Goal: Task Accomplishment & Management: Manage account settings

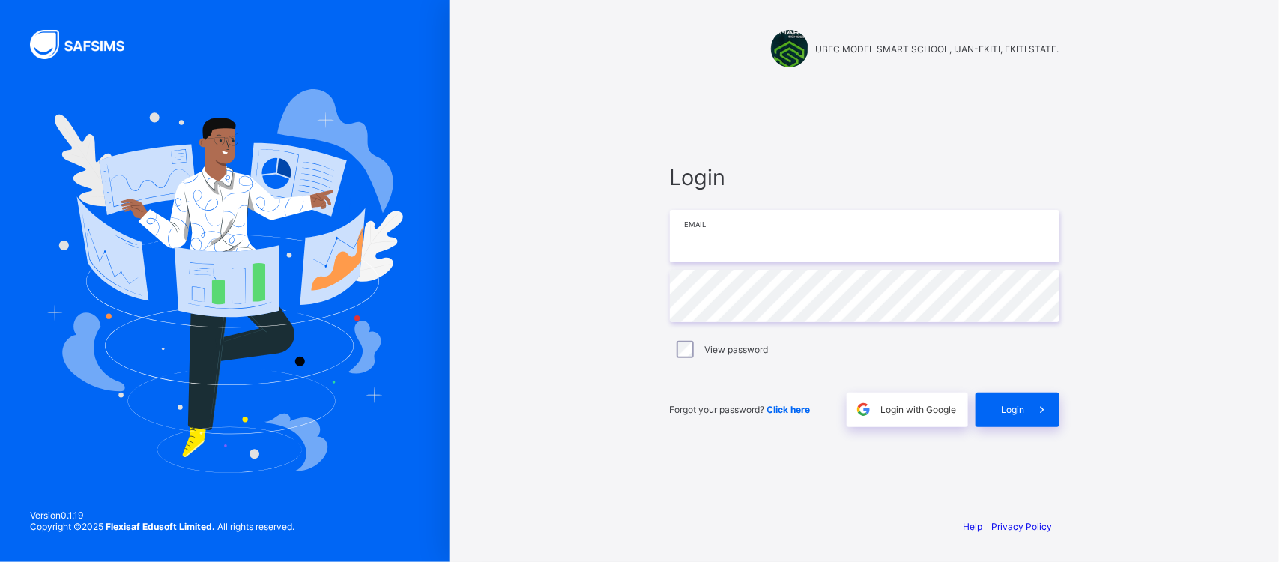
type input "**********"
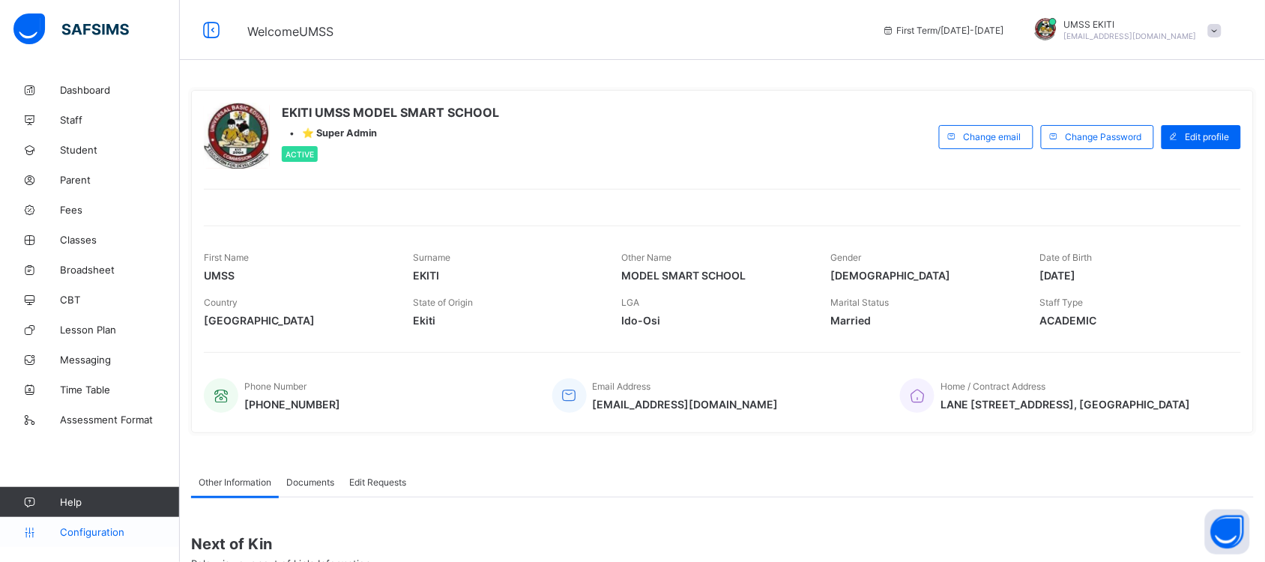
click at [101, 534] on span "Configuration" at bounding box center [119, 532] width 119 height 12
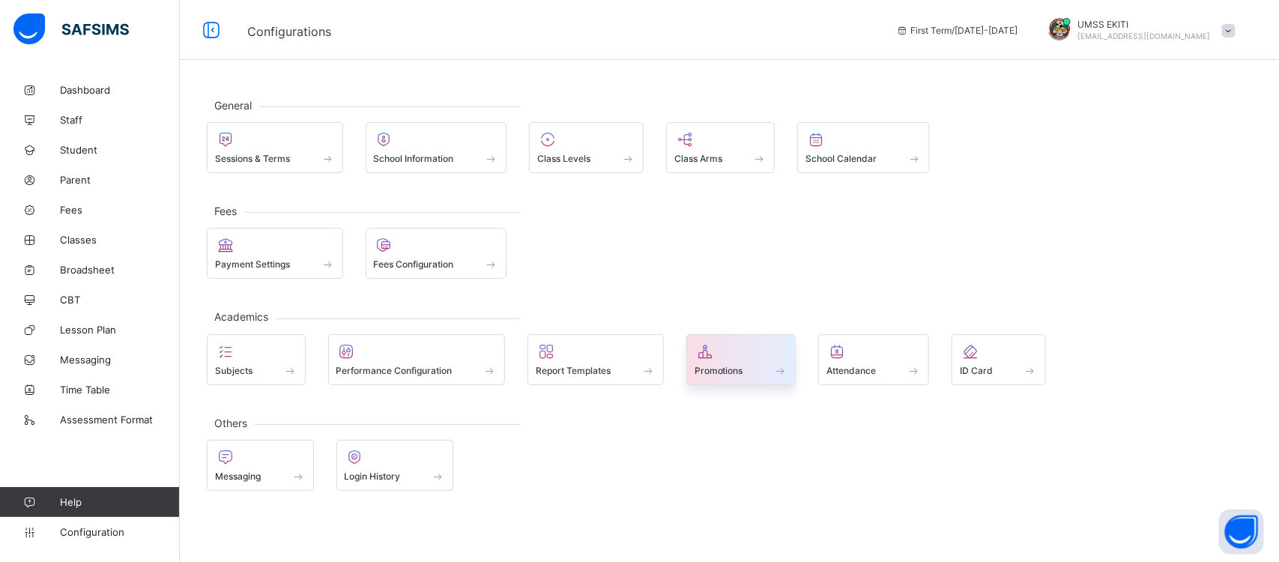
click at [736, 364] on span at bounding box center [742, 362] width 94 height 4
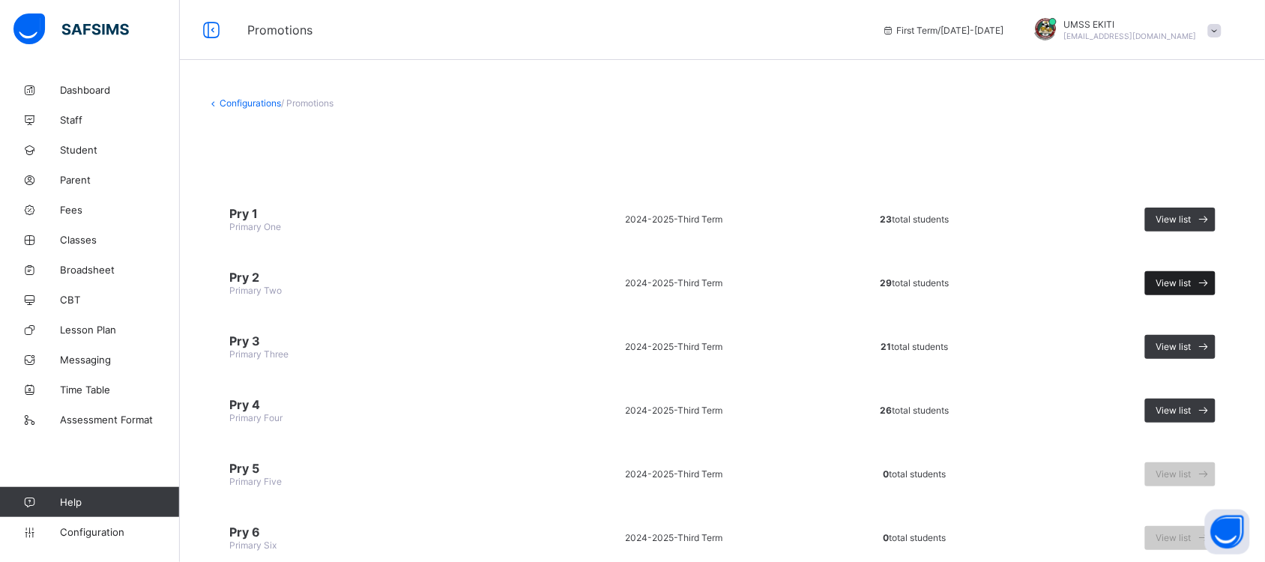
click at [1183, 277] on span "View list" at bounding box center [1173, 282] width 35 height 11
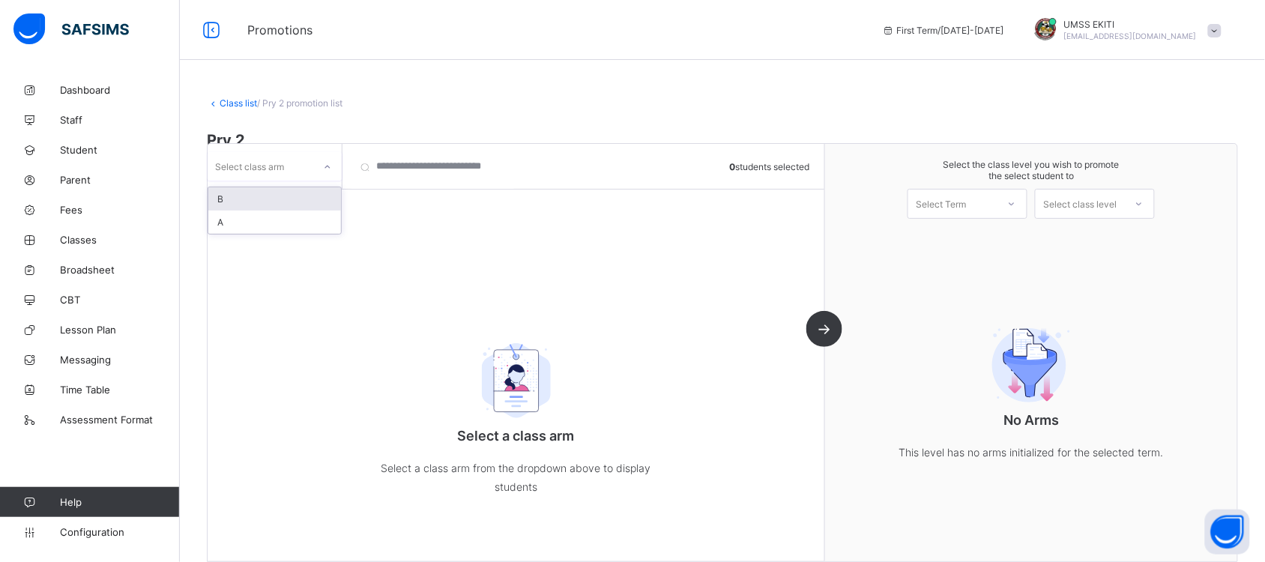
click at [321, 167] on div at bounding box center [327, 167] width 25 height 24
click at [292, 216] on div "A" at bounding box center [274, 222] width 133 height 23
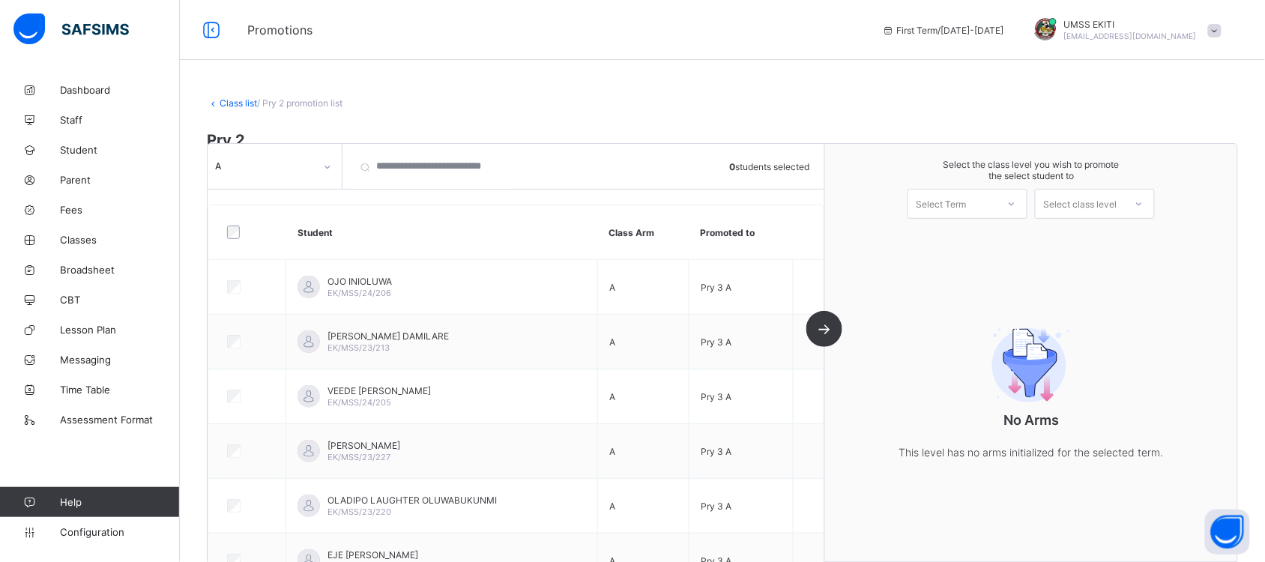
click at [235, 99] on link "Class list" at bounding box center [238, 102] width 37 height 11
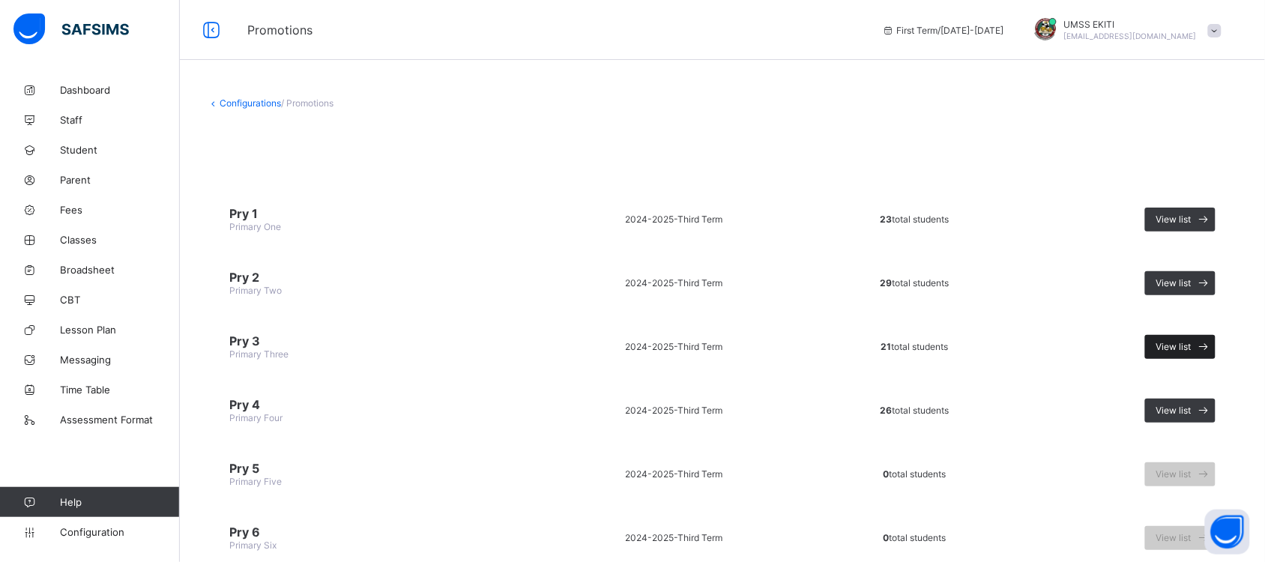
click at [1192, 343] on span "View list" at bounding box center [1173, 346] width 35 height 11
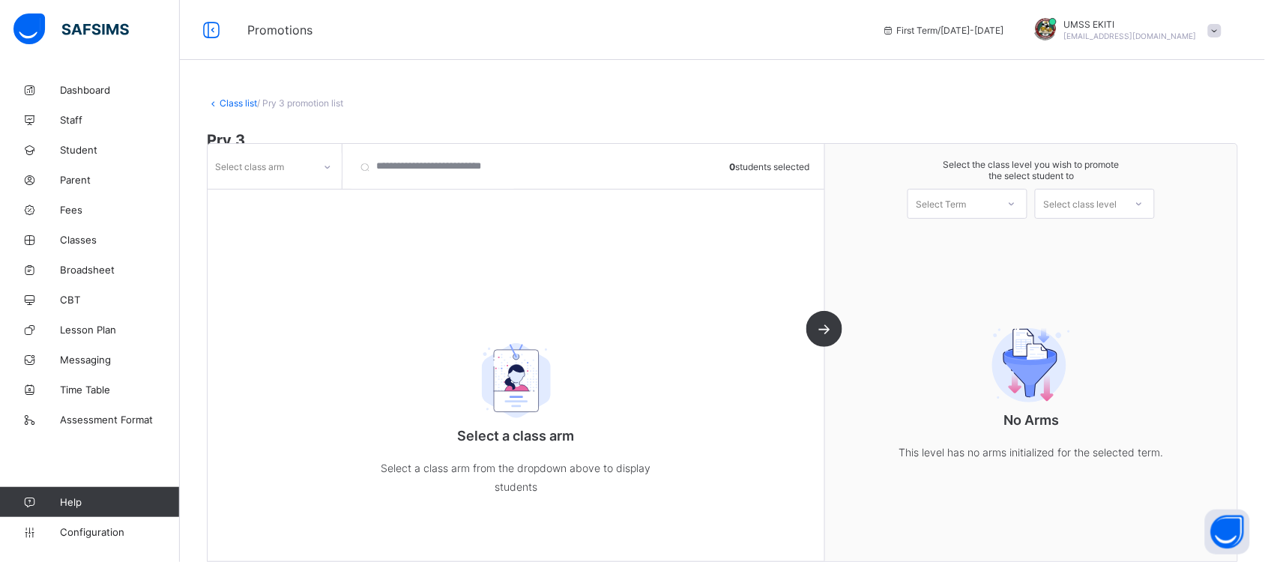
click at [325, 167] on icon at bounding box center [327, 167] width 9 height 15
click at [272, 201] on div "A" at bounding box center [274, 198] width 133 height 23
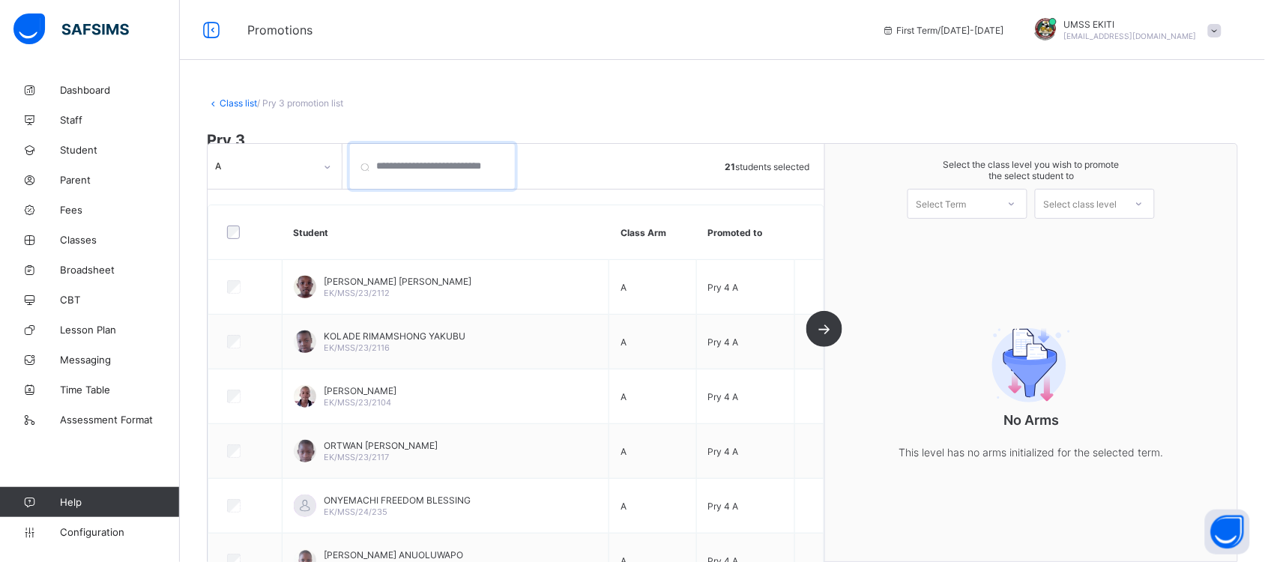
click at [474, 177] on input "search" at bounding box center [432, 166] width 165 height 45
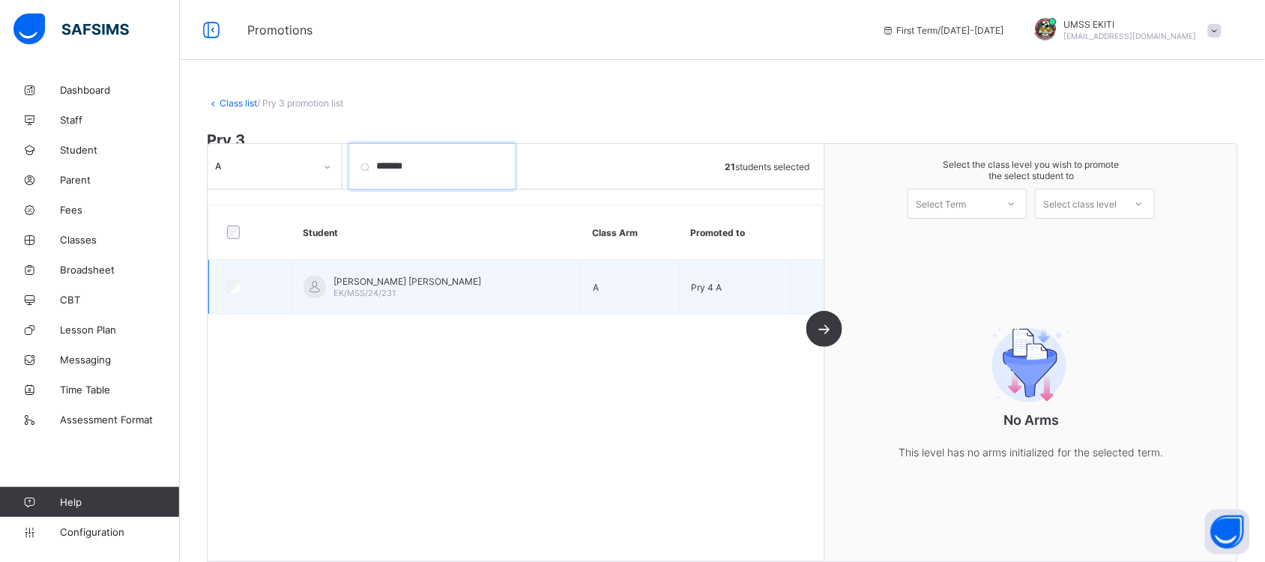
type input "*******"
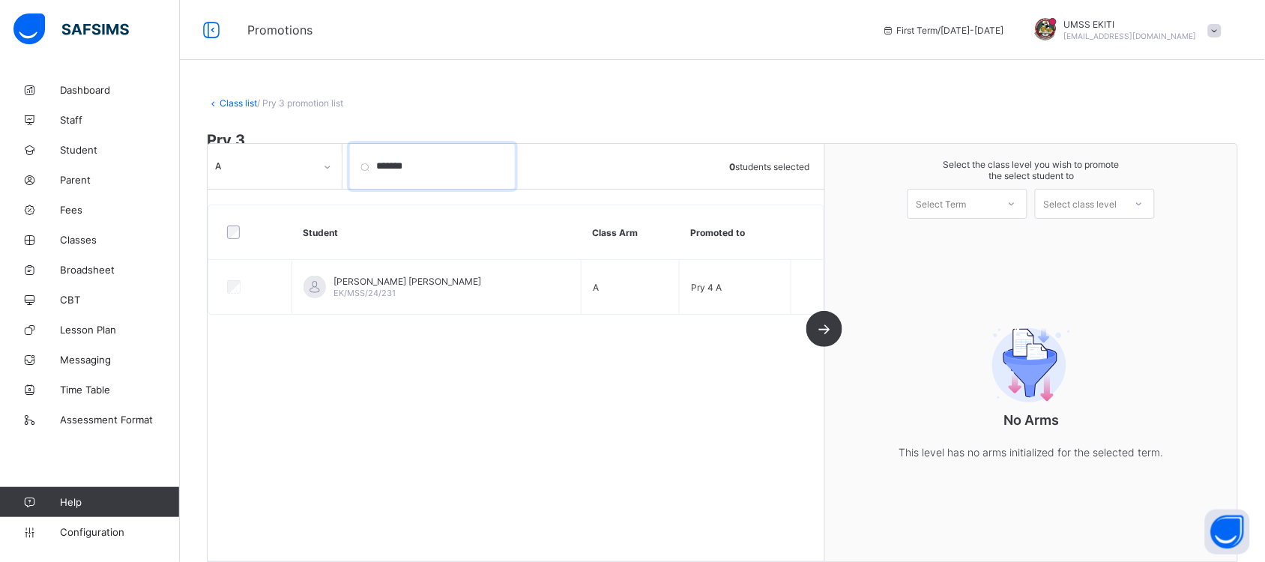
drag, startPoint x: 418, startPoint y: 167, endPoint x: 347, endPoint y: 156, distance: 72.1
click at [347, 156] on div "A ******* 0 students selected" at bounding box center [516, 166] width 617 height 45
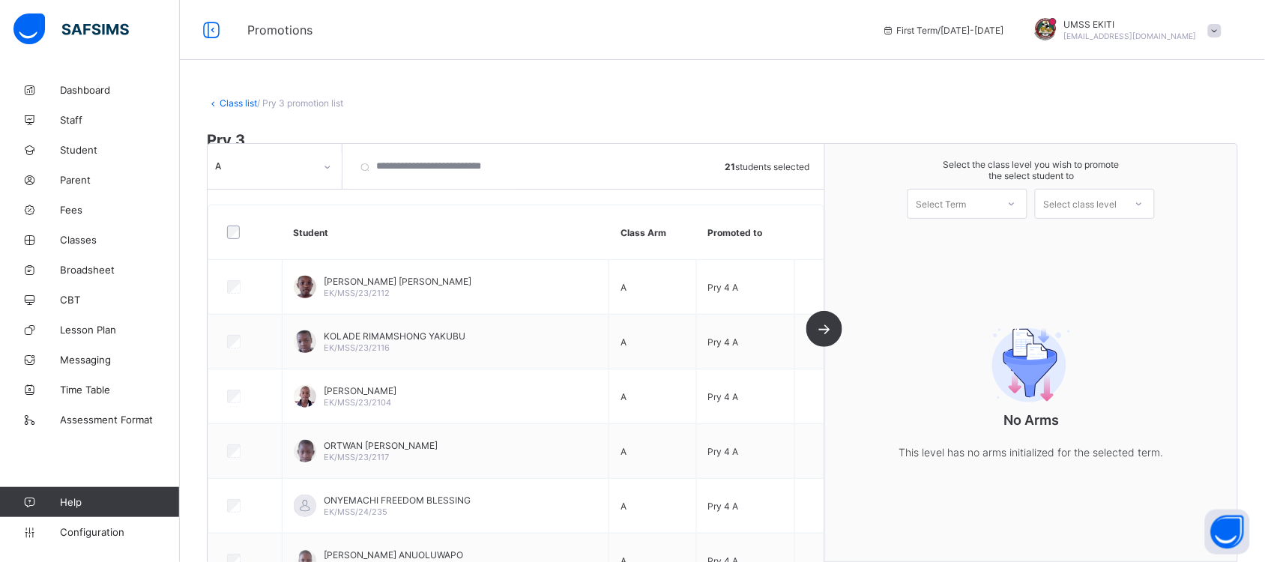
click at [825, 331] on div "A 21 students selected Student Class Arm Promoted to OYEDEPO JOY BUKOLA EK/MSS/…" at bounding box center [517, 352] width 618 height 417
click at [1016, 202] on icon at bounding box center [1011, 203] width 9 height 15
click at [1018, 240] on div "First Term [DATE]-[DATE]" at bounding box center [967, 243] width 118 height 34
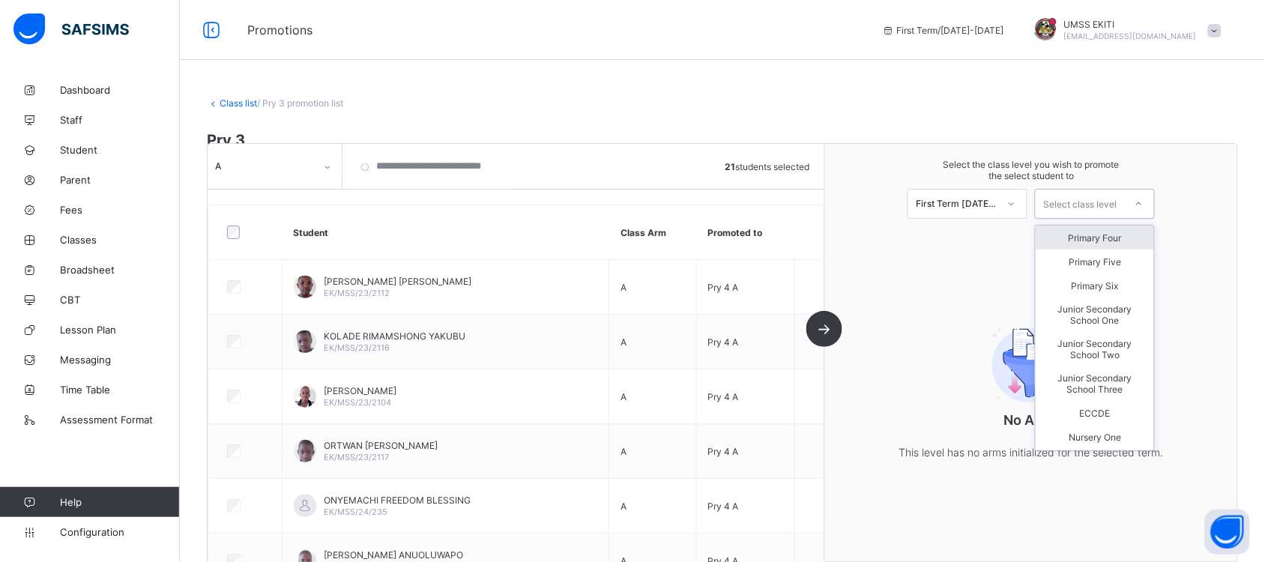
click at [1144, 202] on icon at bounding box center [1139, 203] width 9 height 15
click at [1138, 234] on div "Primary Four" at bounding box center [1095, 238] width 118 height 24
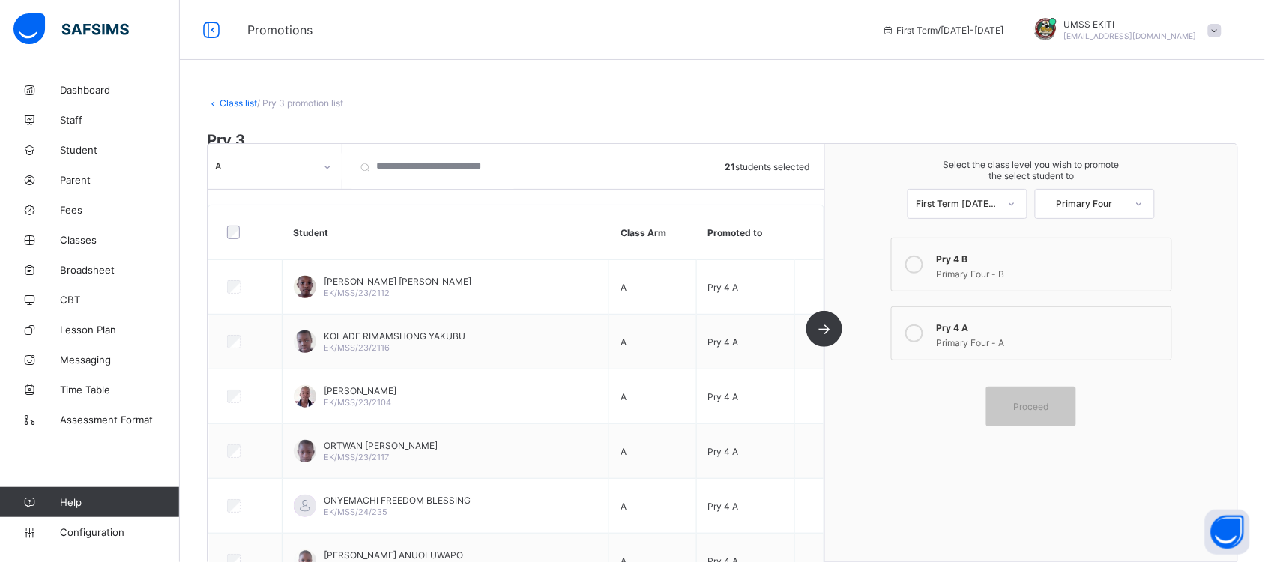
click at [923, 326] on icon at bounding box center [914, 334] width 18 height 18
click at [1044, 401] on span "Proceed" at bounding box center [1031, 406] width 35 height 11
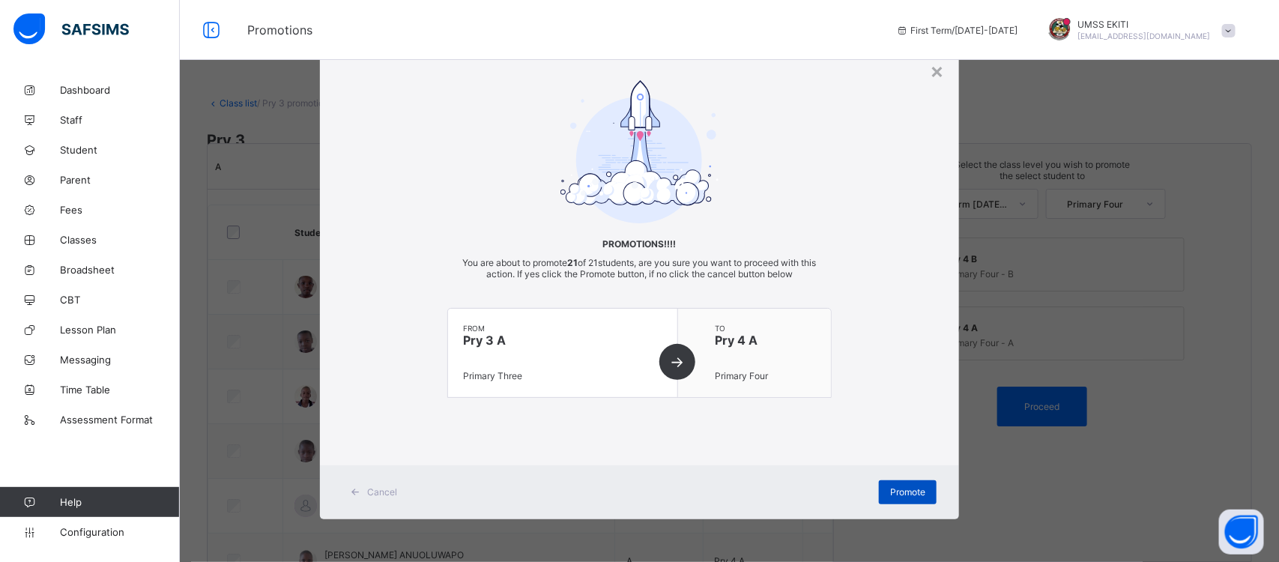
click at [905, 489] on span "Promote" at bounding box center [907, 491] width 35 height 11
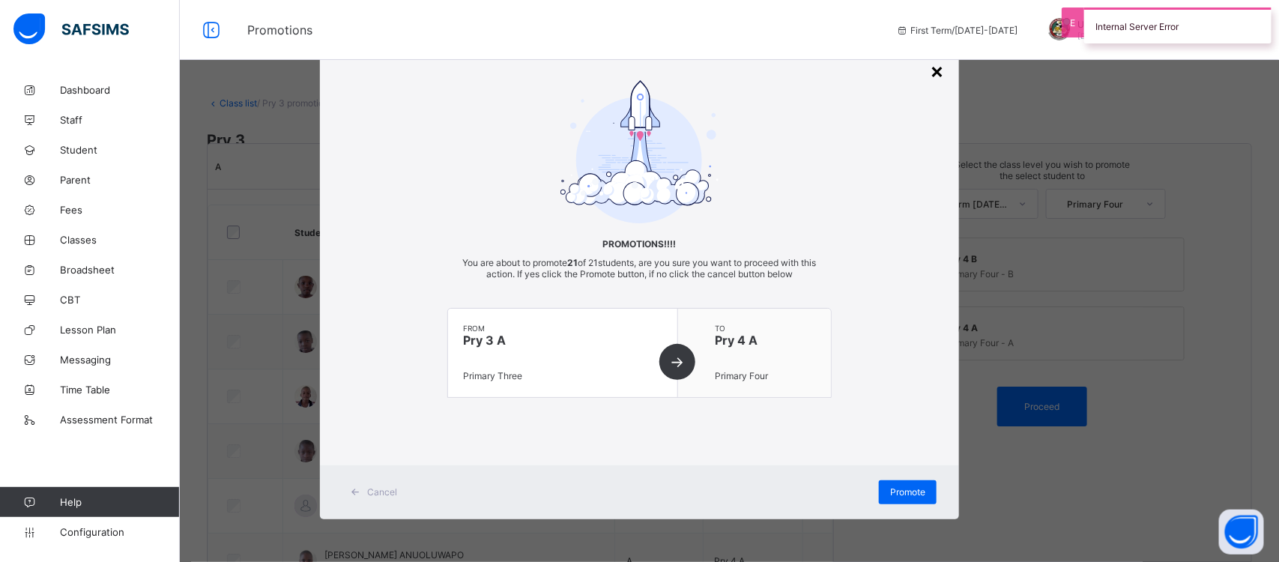
click at [935, 65] on div "×" at bounding box center [937, 70] width 14 height 25
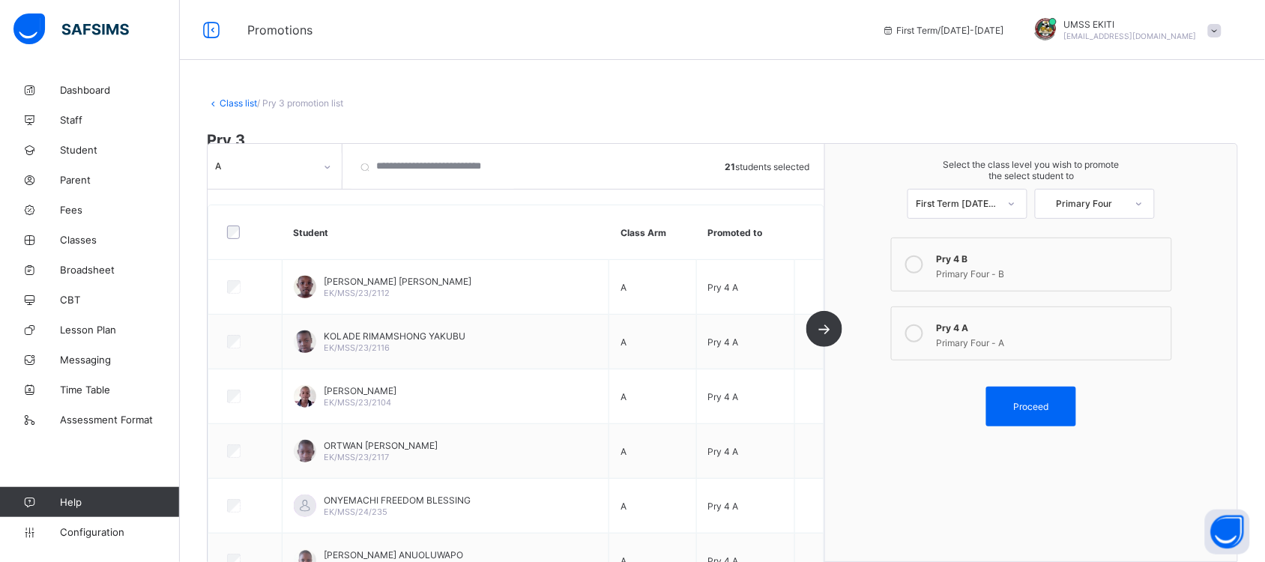
click at [237, 103] on link "Class list" at bounding box center [238, 102] width 37 height 11
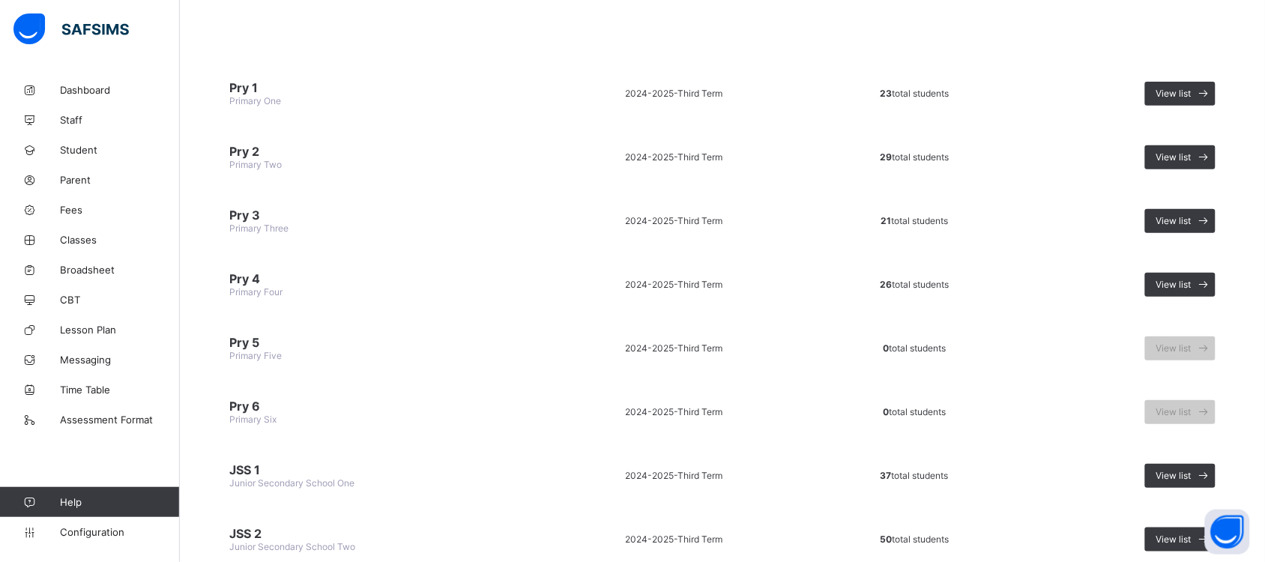
scroll to position [130, 0]
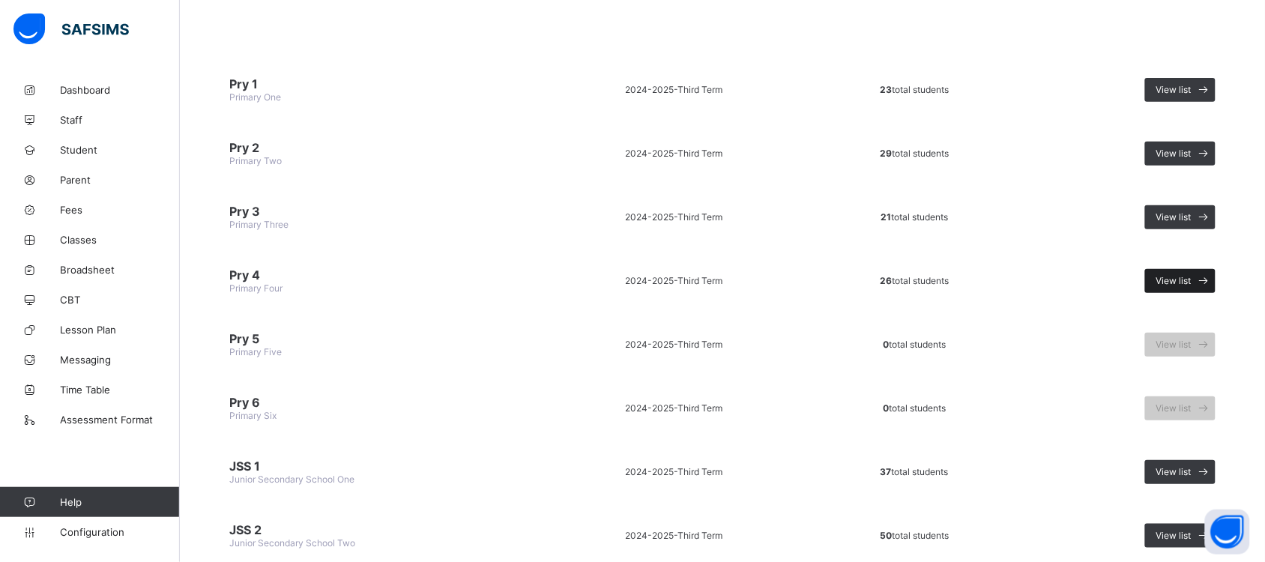
click at [1201, 269] on div "View list" at bounding box center [1180, 281] width 70 height 24
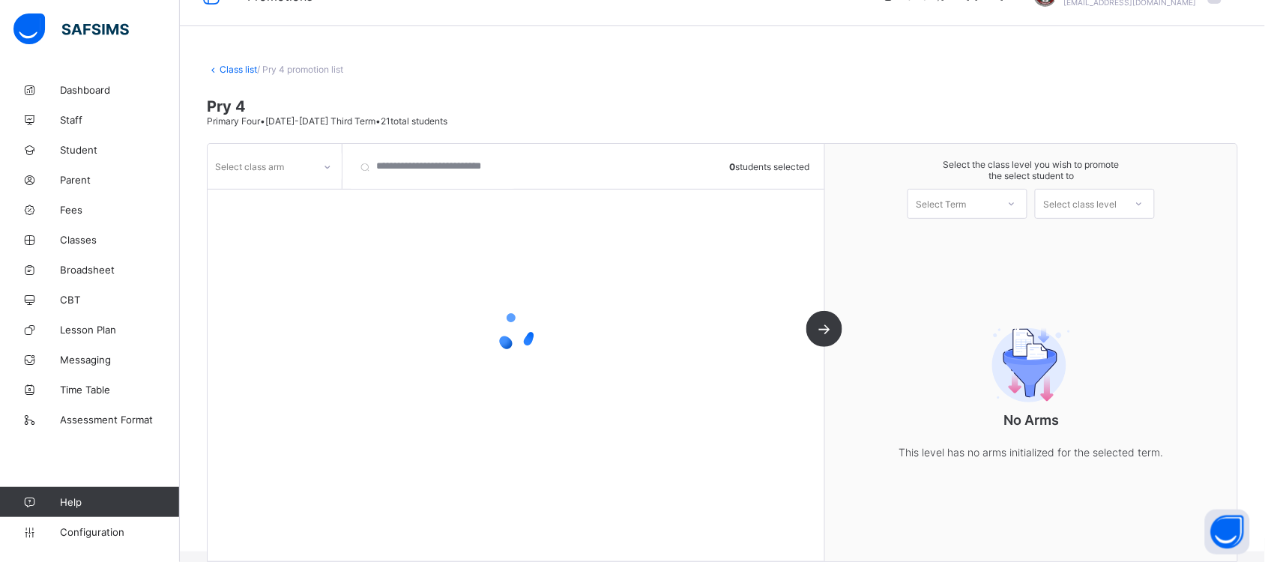
scroll to position [52, 0]
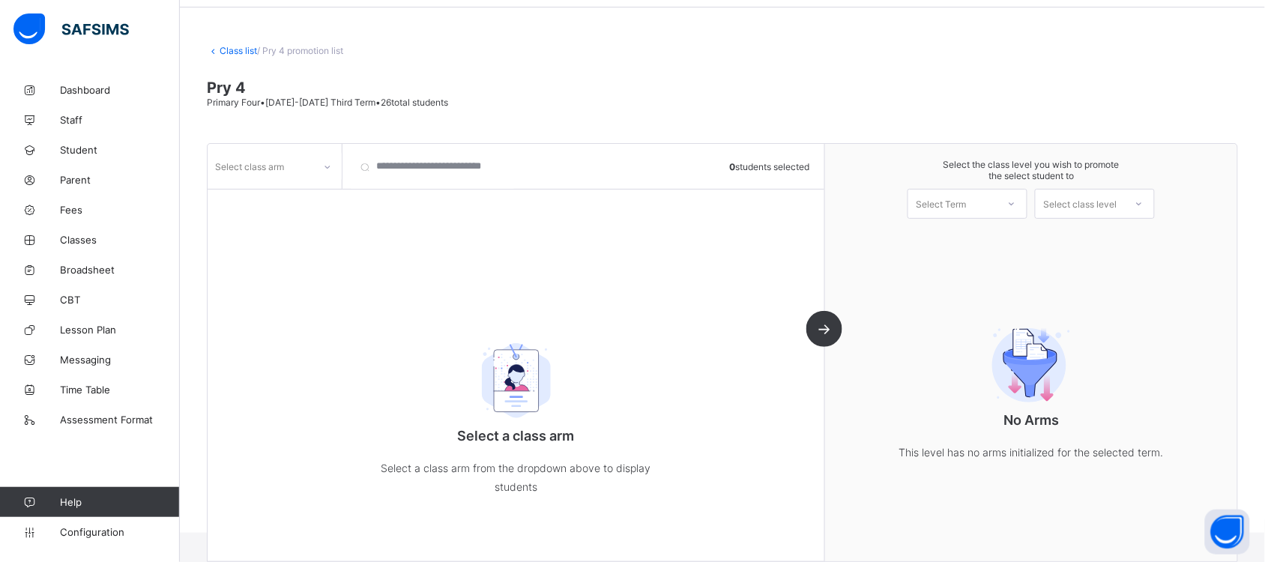
click at [326, 166] on icon at bounding box center [327, 167] width 9 height 15
click at [302, 217] on div "A" at bounding box center [274, 222] width 133 height 23
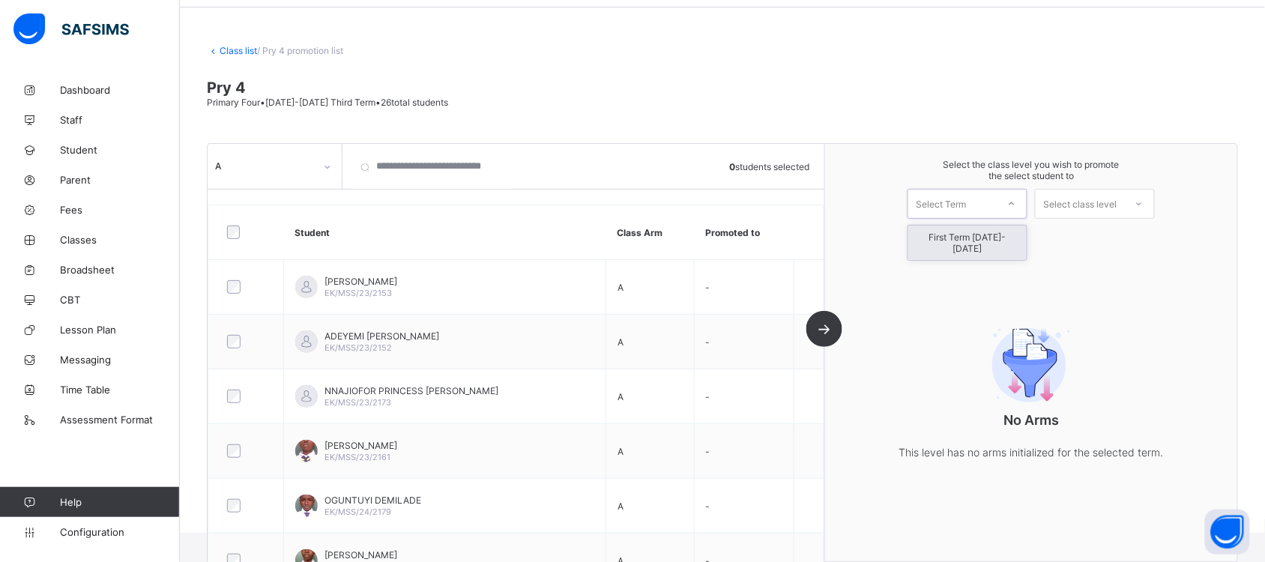
click at [1016, 201] on icon at bounding box center [1011, 203] width 9 height 15
click at [1016, 233] on div "First Term [DATE]-[DATE]" at bounding box center [967, 243] width 118 height 34
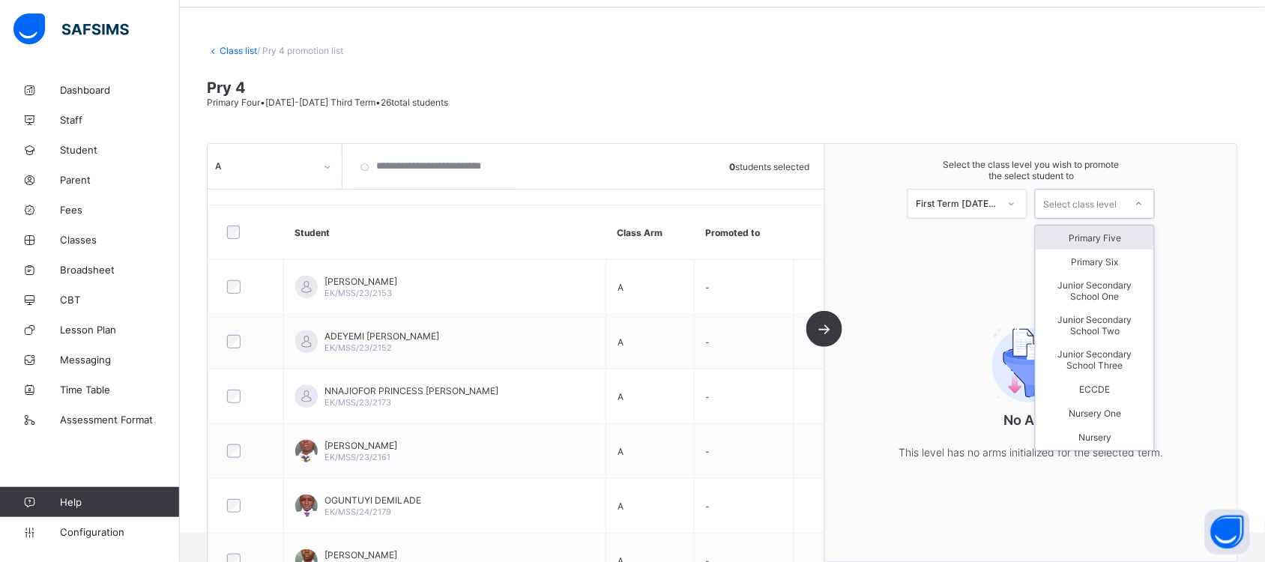
click at [1144, 199] on icon at bounding box center [1139, 203] width 9 height 15
click at [1123, 237] on div "Primary Five" at bounding box center [1095, 238] width 118 height 24
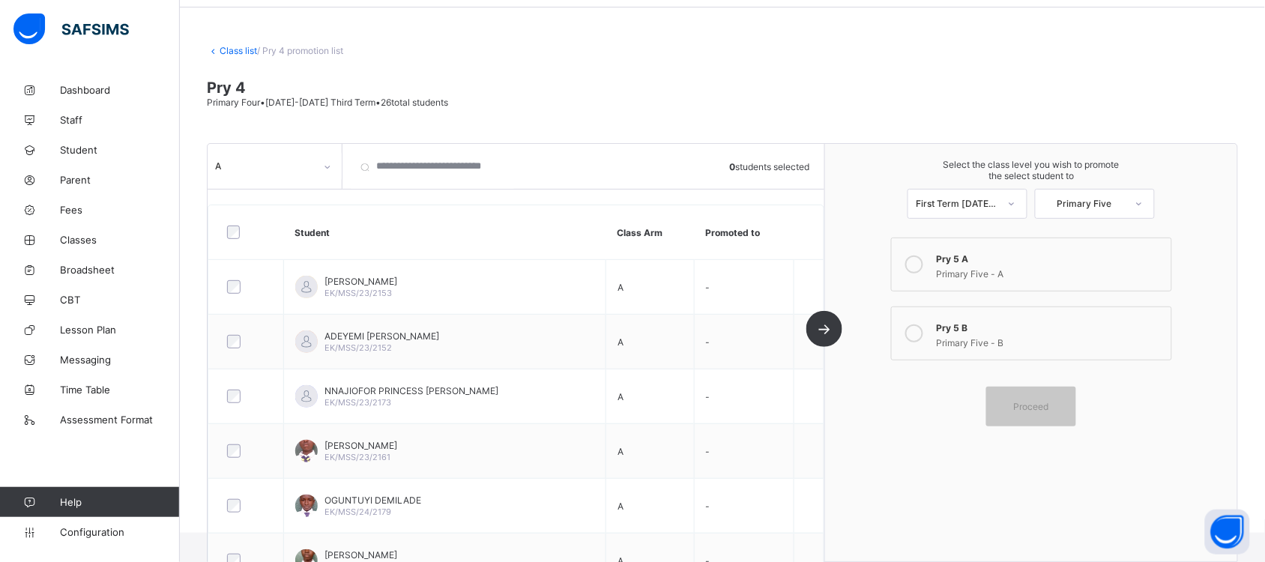
click at [1123, 238] on label "Pry 5 A Primary Five - A" at bounding box center [1031, 265] width 281 height 54
click at [1032, 394] on div "Proceed" at bounding box center [1031, 407] width 90 height 40
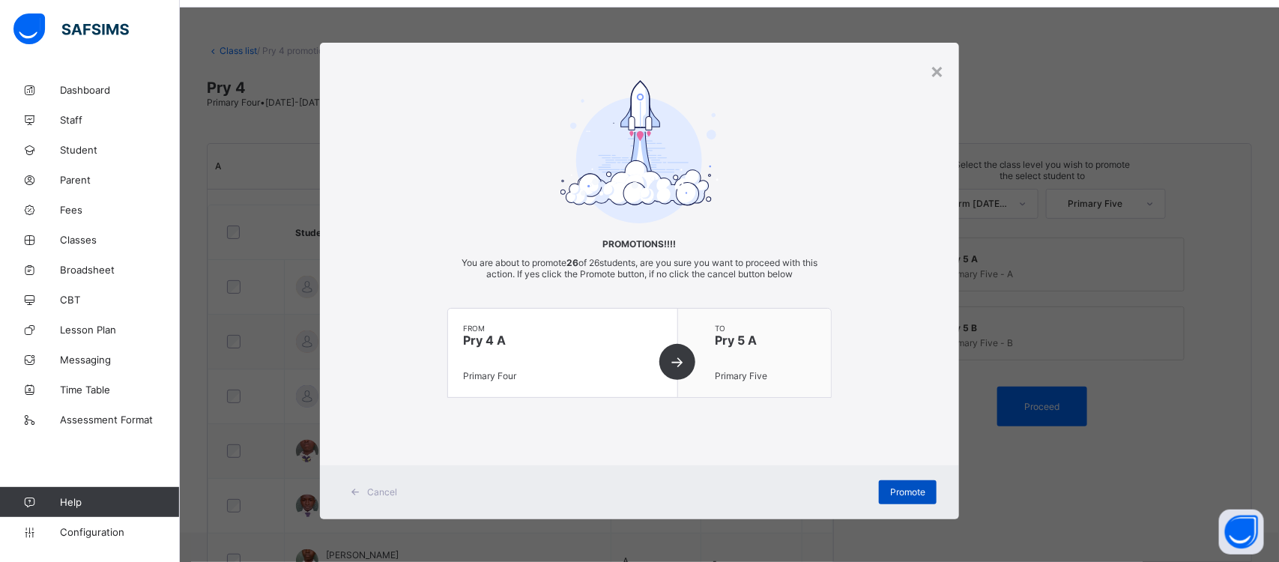
click at [916, 491] on span "Promote" at bounding box center [907, 491] width 35 height 11
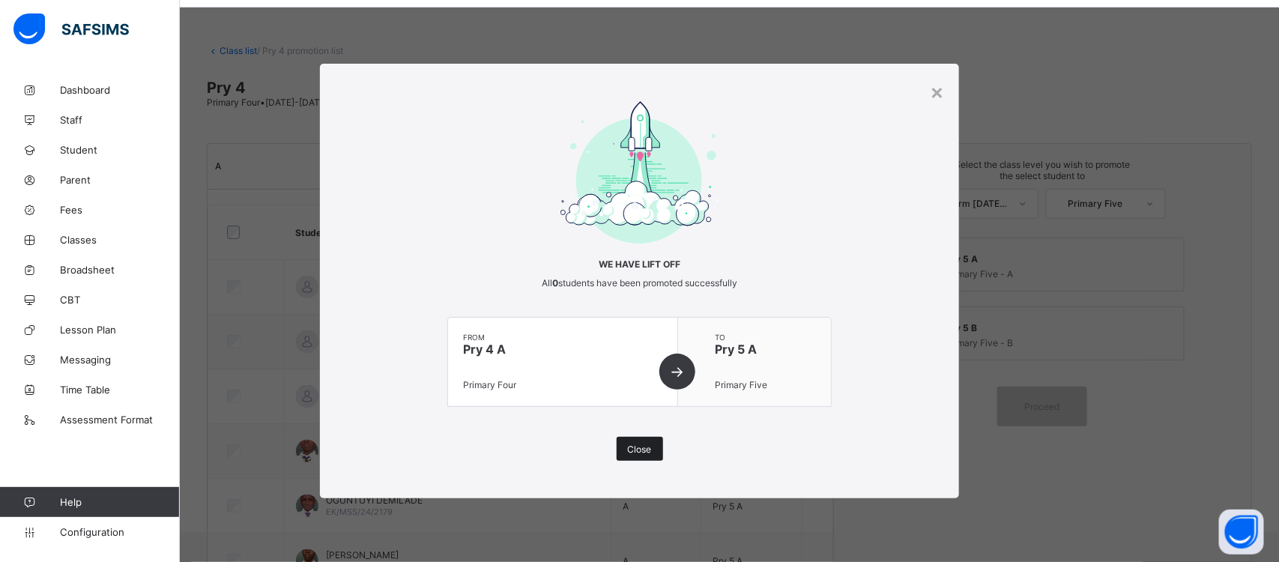
click at [631, 451] on span "Close" at bounding box center [640, 449] width 24 height 11
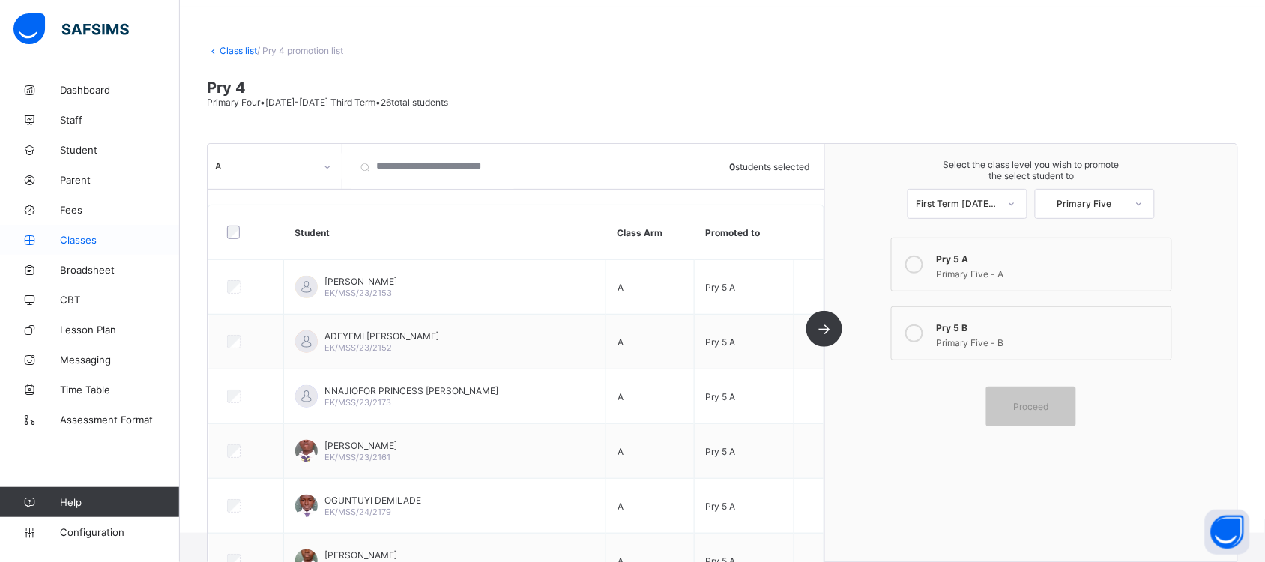
click at [86, 235] on span "Classes" at bounding box center [120, 240] width 120 height 12
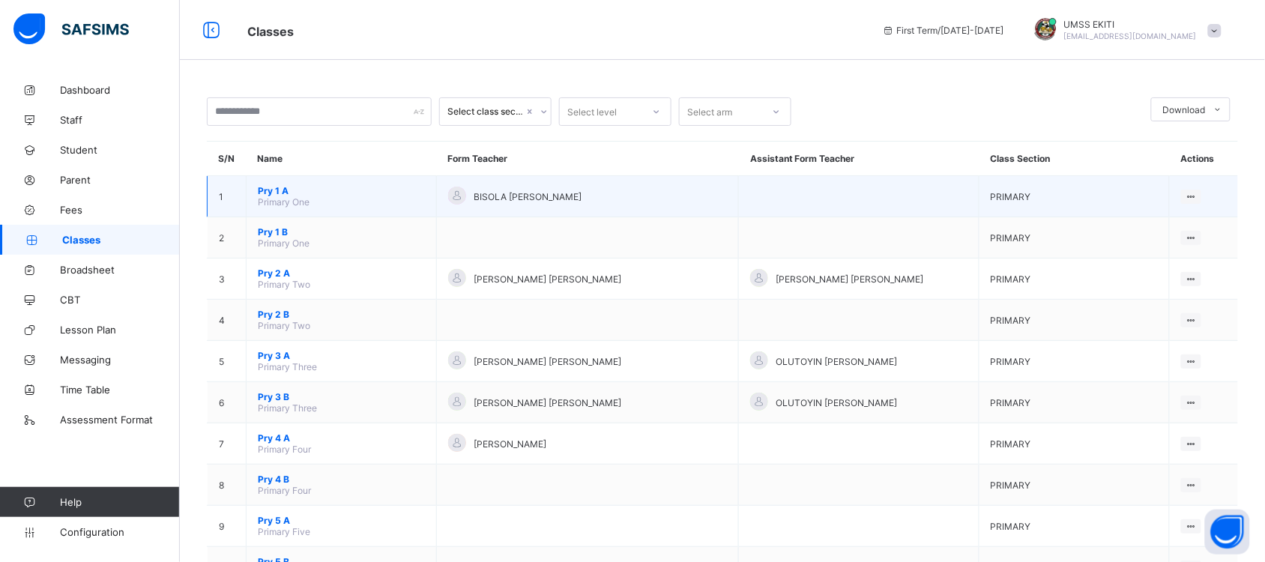
click at [285, 191] on span "Pry 1 A" at bounding box center [341, 190] width 167 height 11
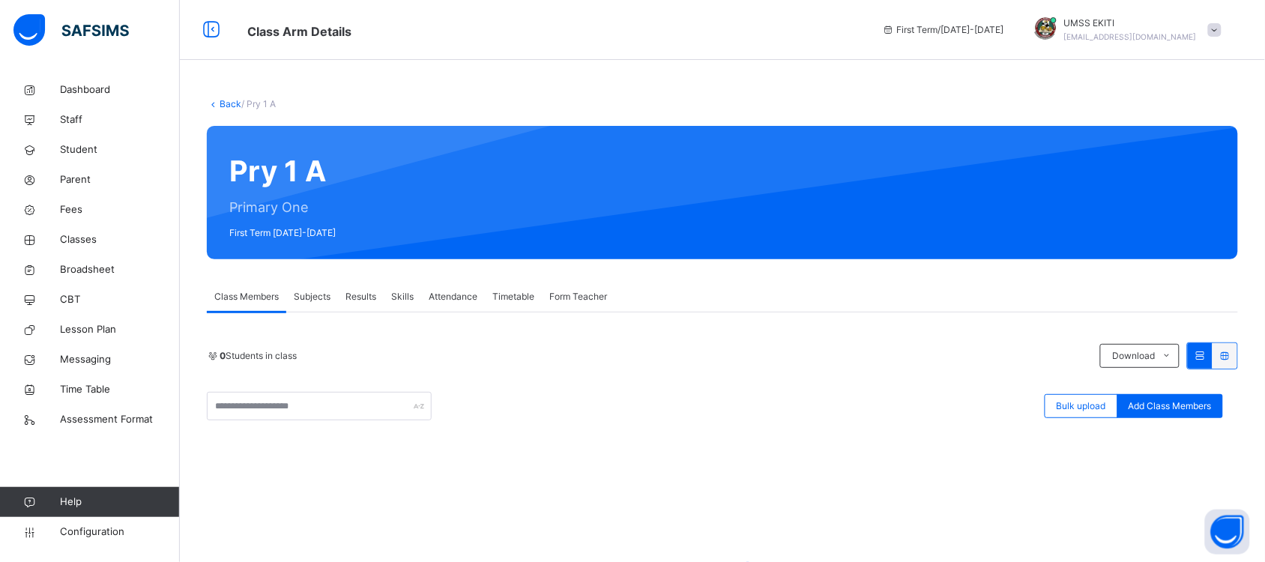
click at [226, 102] on link "Back" at bounding box center [231, 103] width 22 height 11
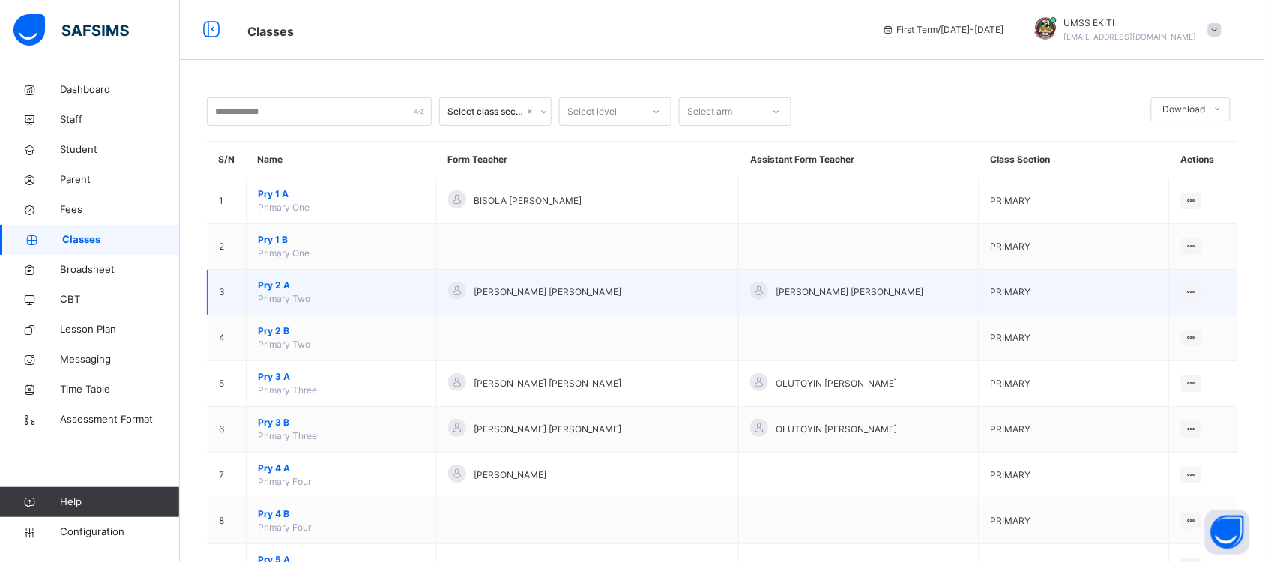
click at [271, 286] on span "Pry 2 A" at bounding box center [341, 285] width 167 height 13
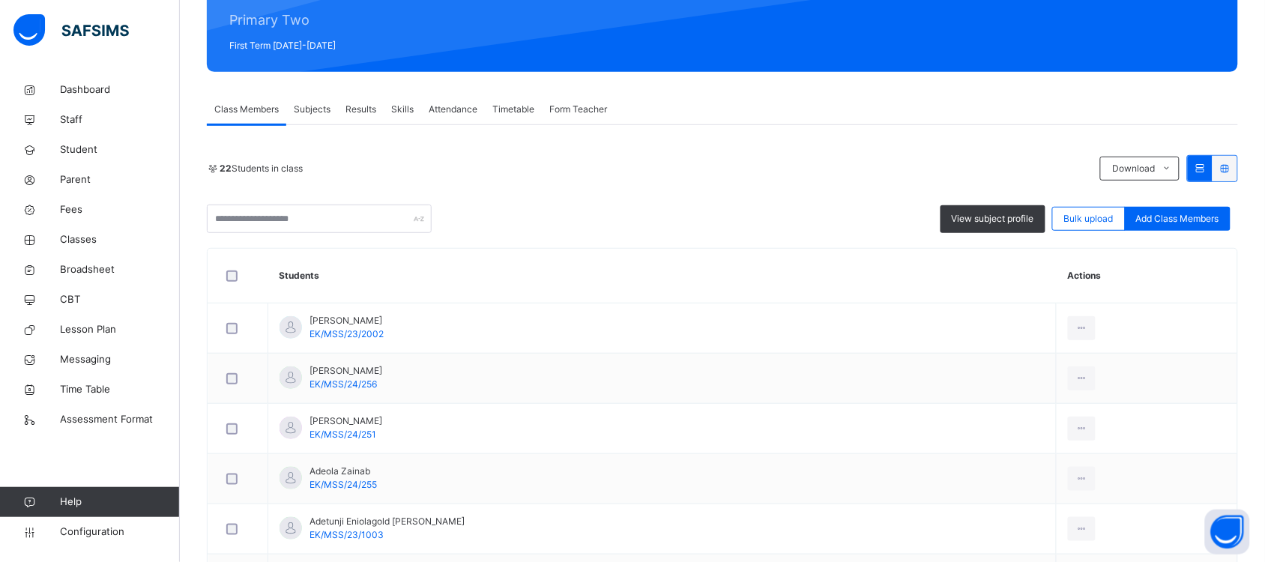
scroll to position [193, 0]
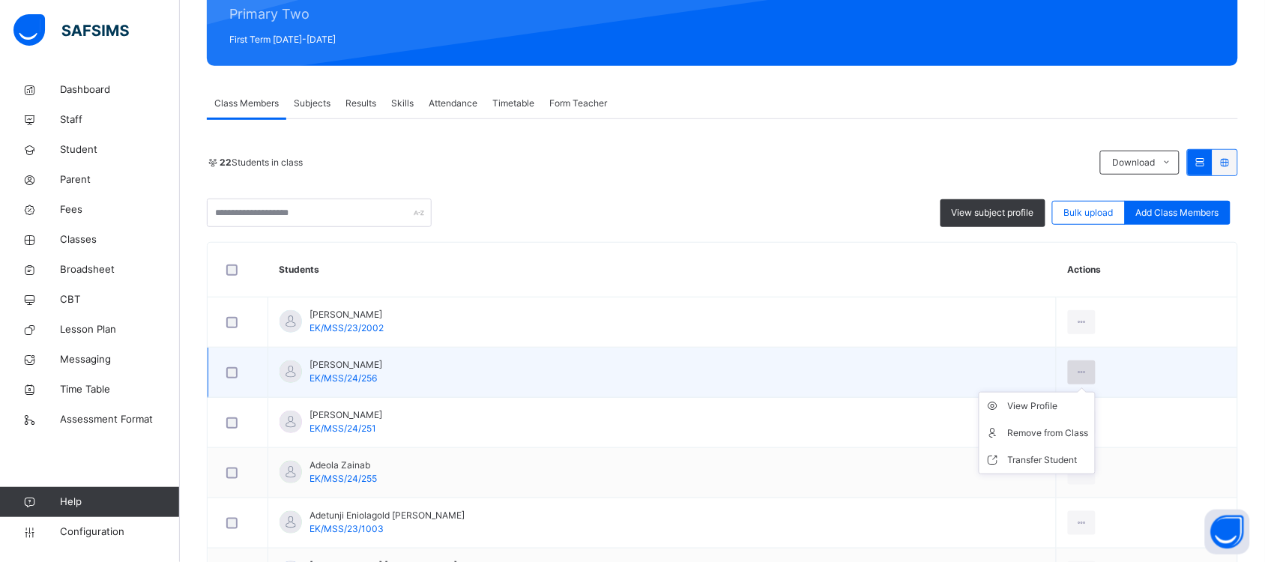
click at [1075, 369] on icon at bounding box center [1081, 372] width 13 height 13
click at [1032, 432] on div "Remove from Class" at bounding box center [1048, 433] width 81 height 15
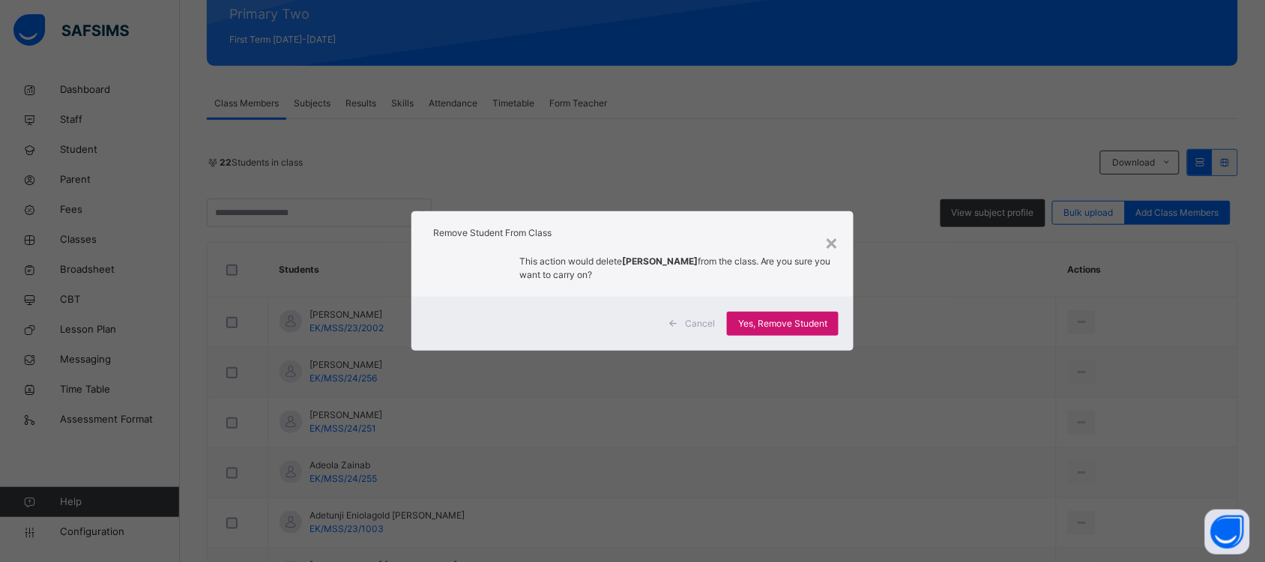
click at [782, 327] on span "Yes, Remove Student" at bounding box center [782, 323] width 89 height 13
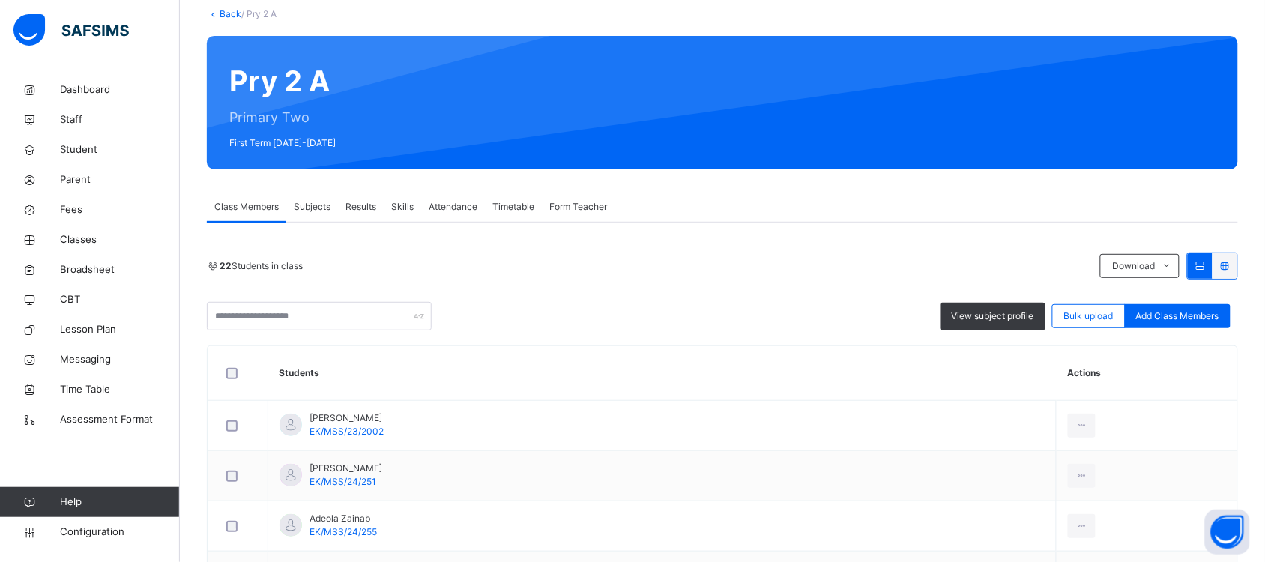
scroll to position [0, 0]
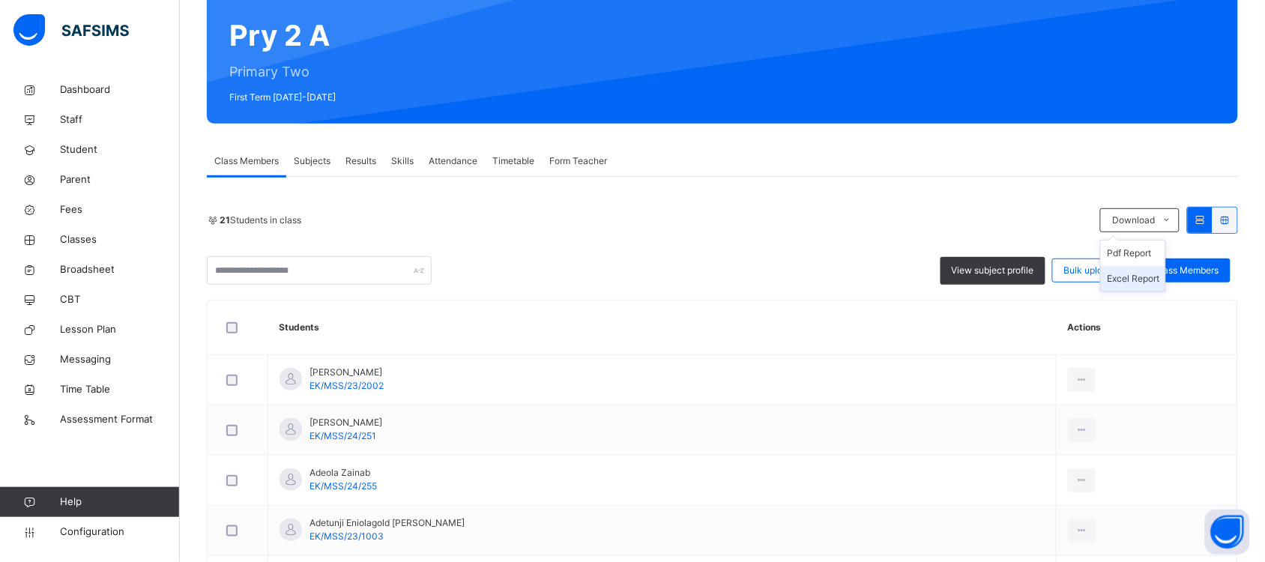
drag, startPoint x: 0, startPoint y: 0, endPoint x: 1160, endPoint y: 280, distance: 1193.4
click at [1160, 280] on li "Excel Report" at bounding box center [1133, 278] width 64 height 25
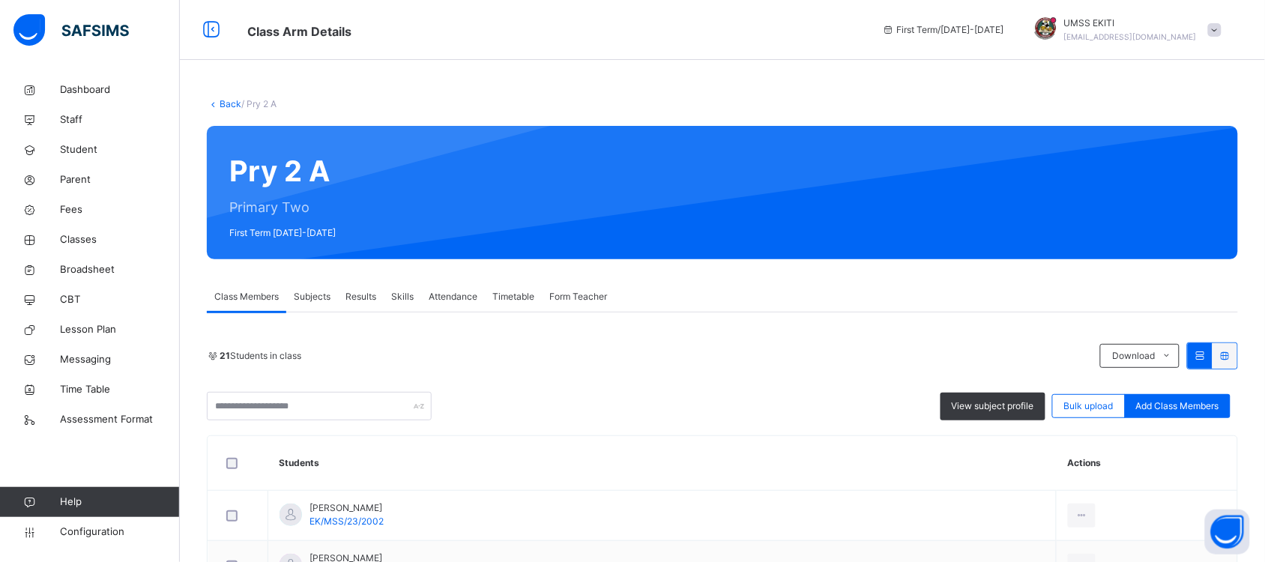
click at [229, 101] on link "Back" at bounding box center [231, 103] width 22 height 11
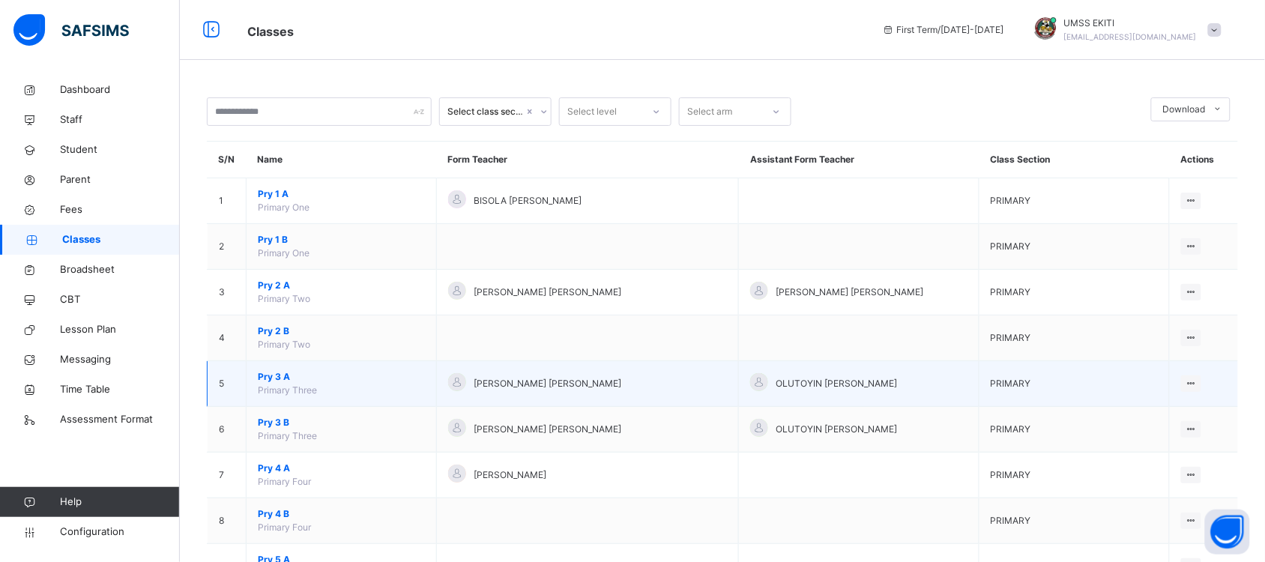
click at [282, 375] on span "Pry 3 A" at bounding box center [341, 376] width 167 height 13
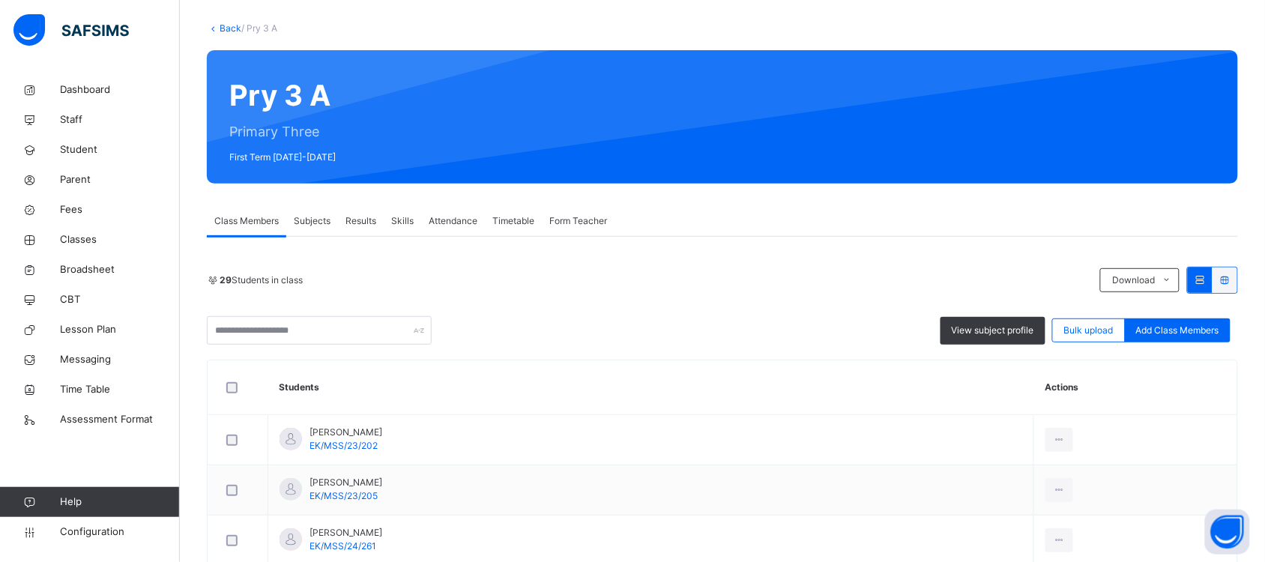
scroll to position [79, 0]
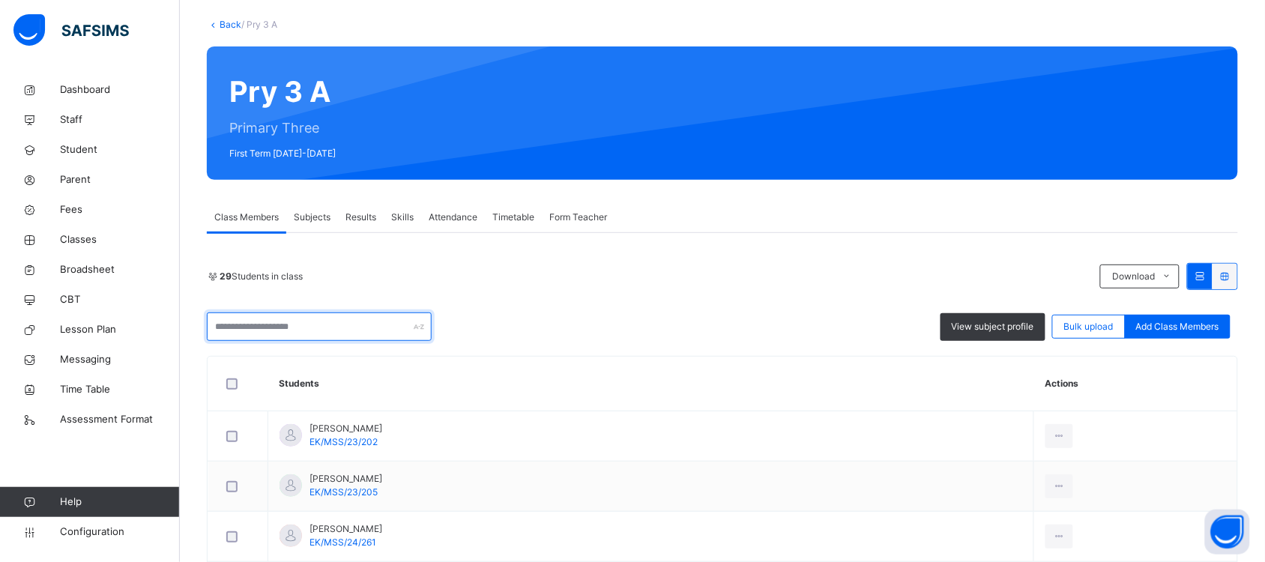
click at [371, 317] on input "text" at bounding box center [319, 327] width 225 height 28
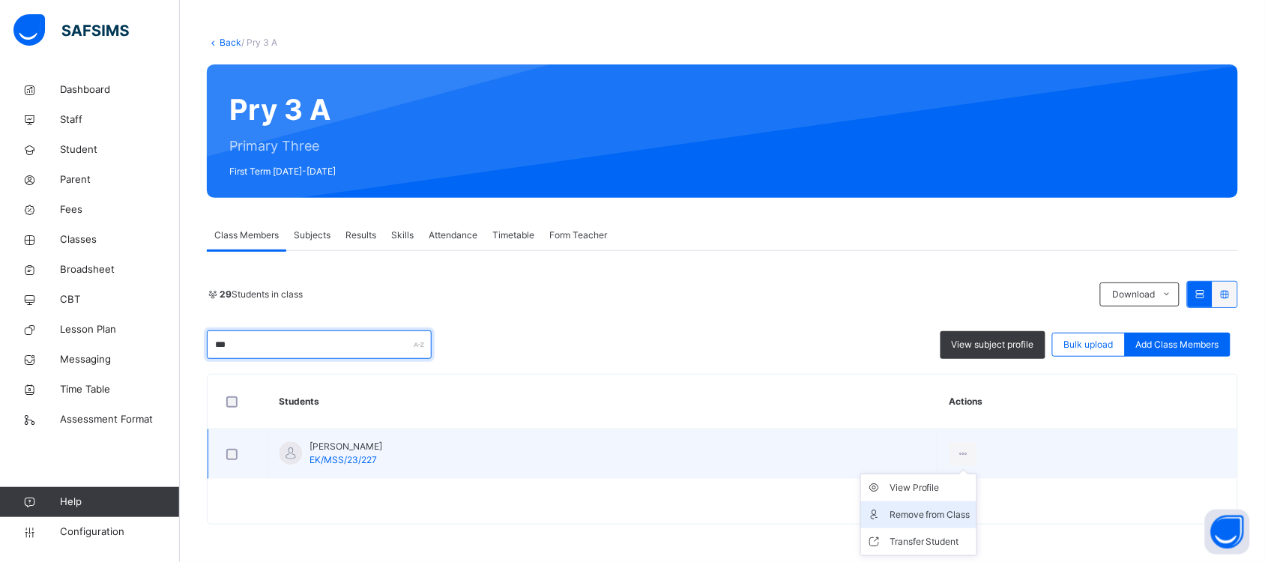
type input "***"
click at [954, 511] on div "Remove from Class" at bounding box center [930, 514] width 81 height 15
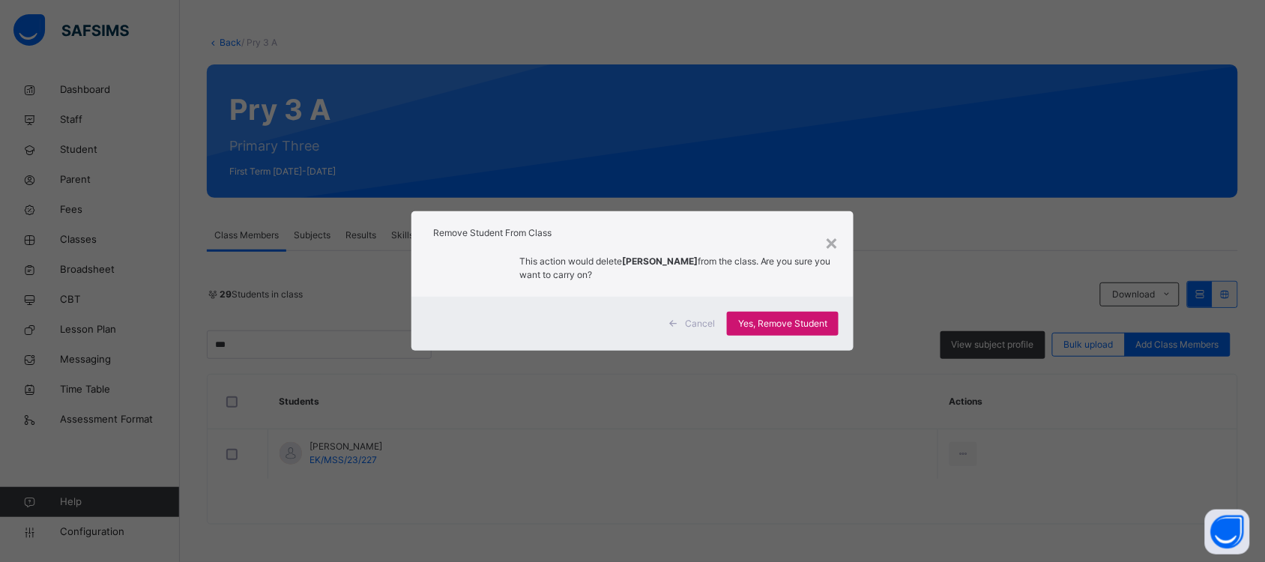
click at [806, 321] on span "Yes, Remove Student" at bounding box center [782, 323] width 89 height 13
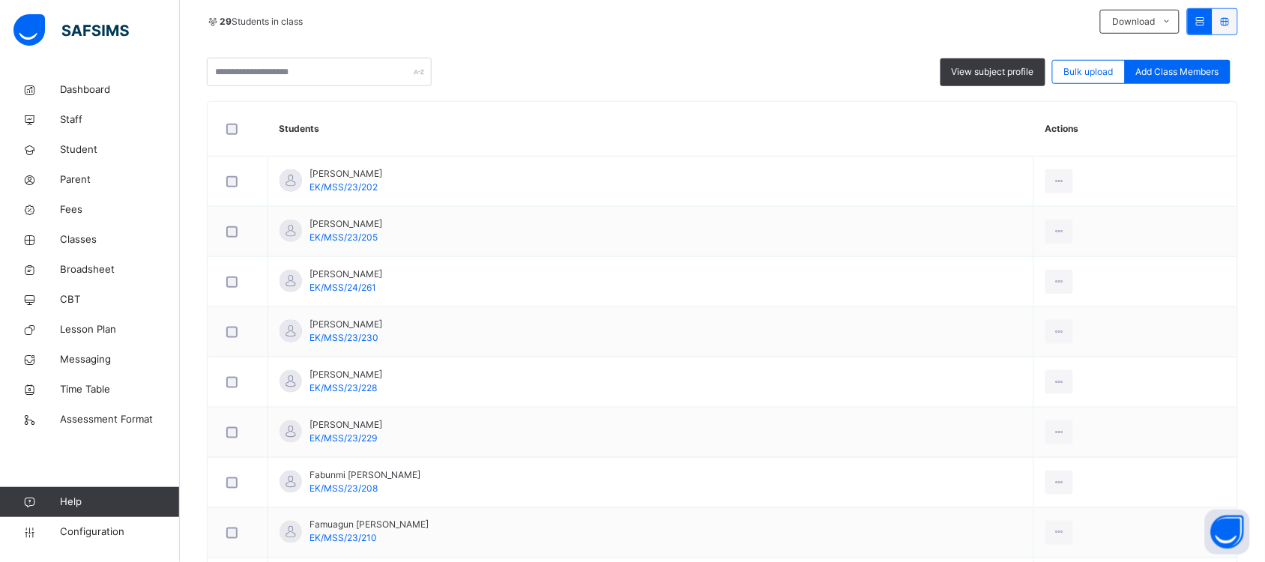
scroll to position [186, 0]
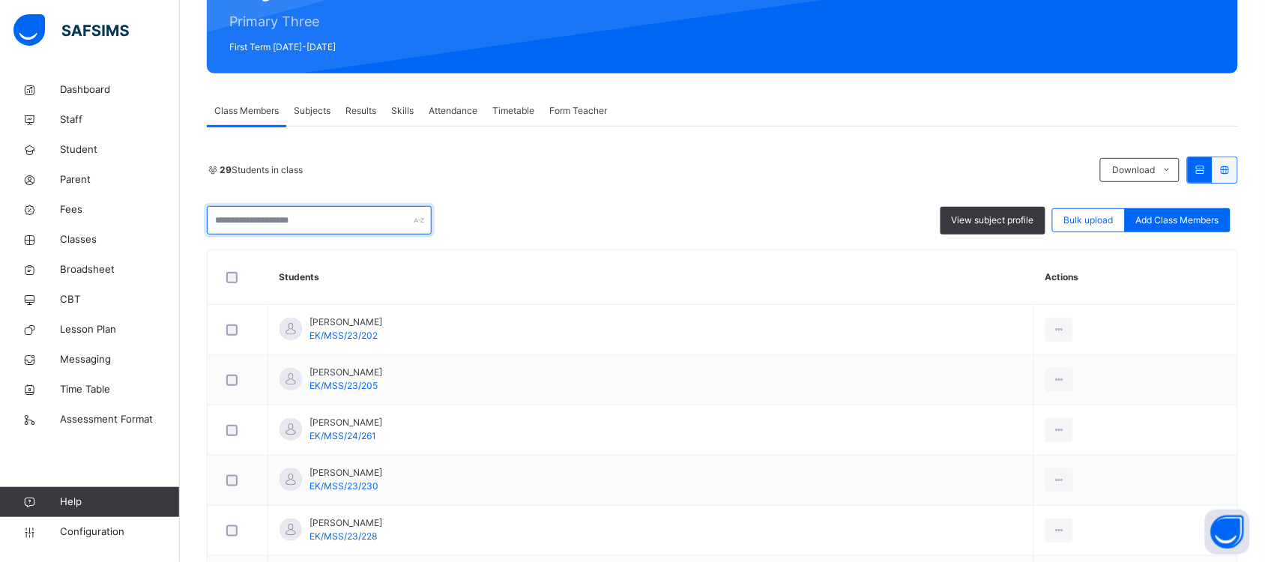
click at [298, 226] on input "text" at bounding box center [319, 220] width 225 height 28
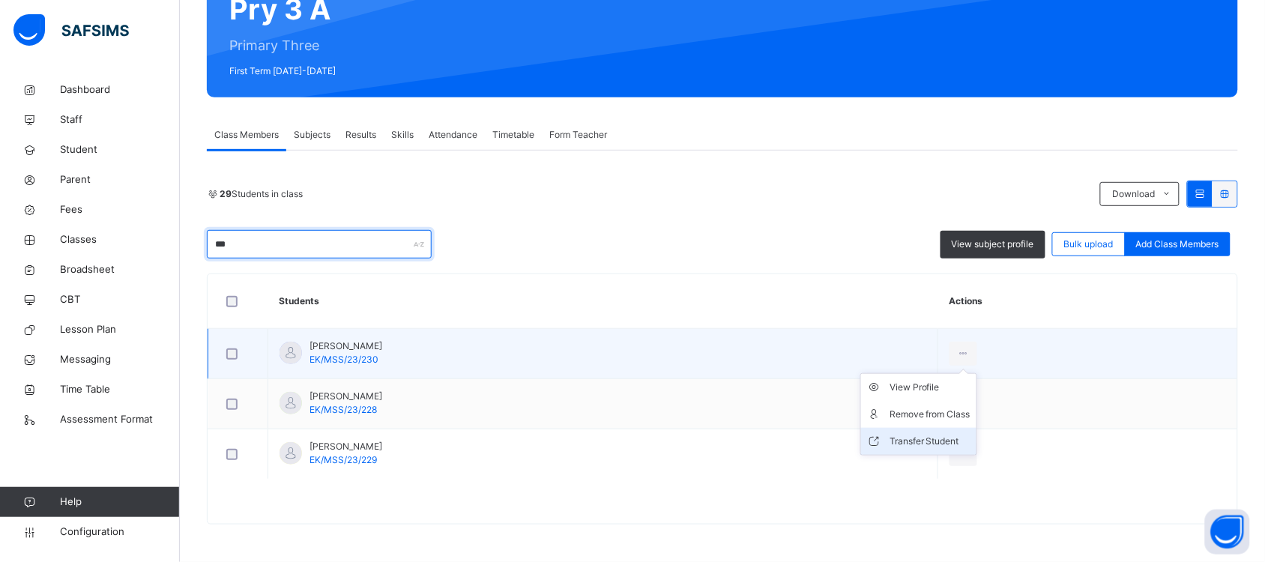
type input "***"
click at [935, 443] on div "Transfer Student" at bounding box center [930, 441] width 81 height 15
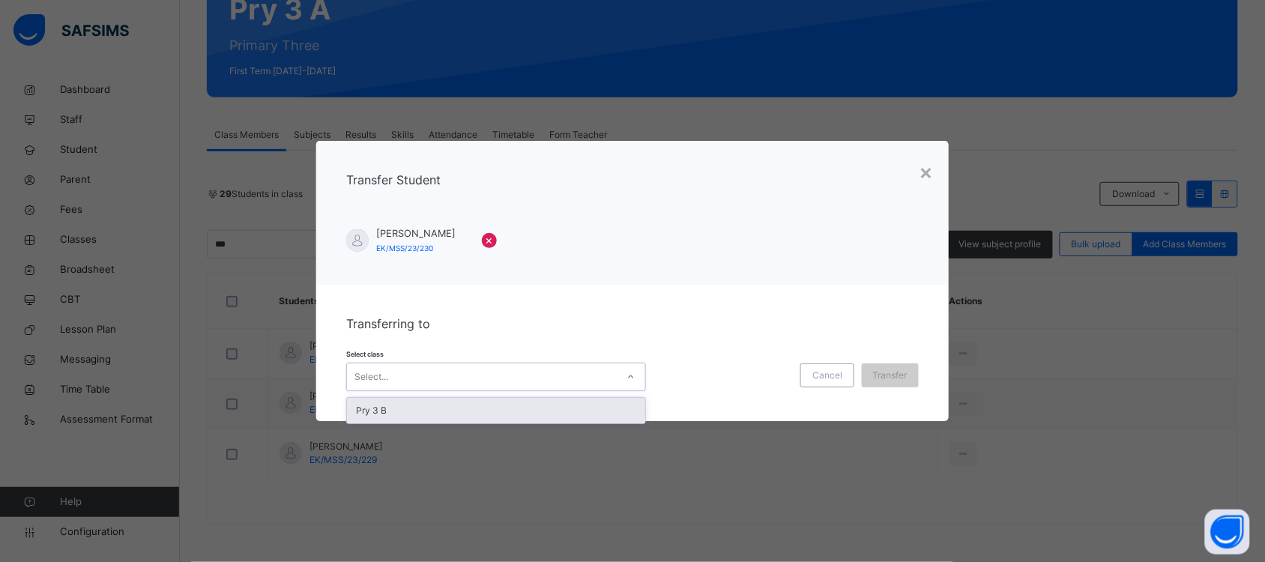
click at [627, 375] on icon at bounding box center [631, 376] width 9 height 15
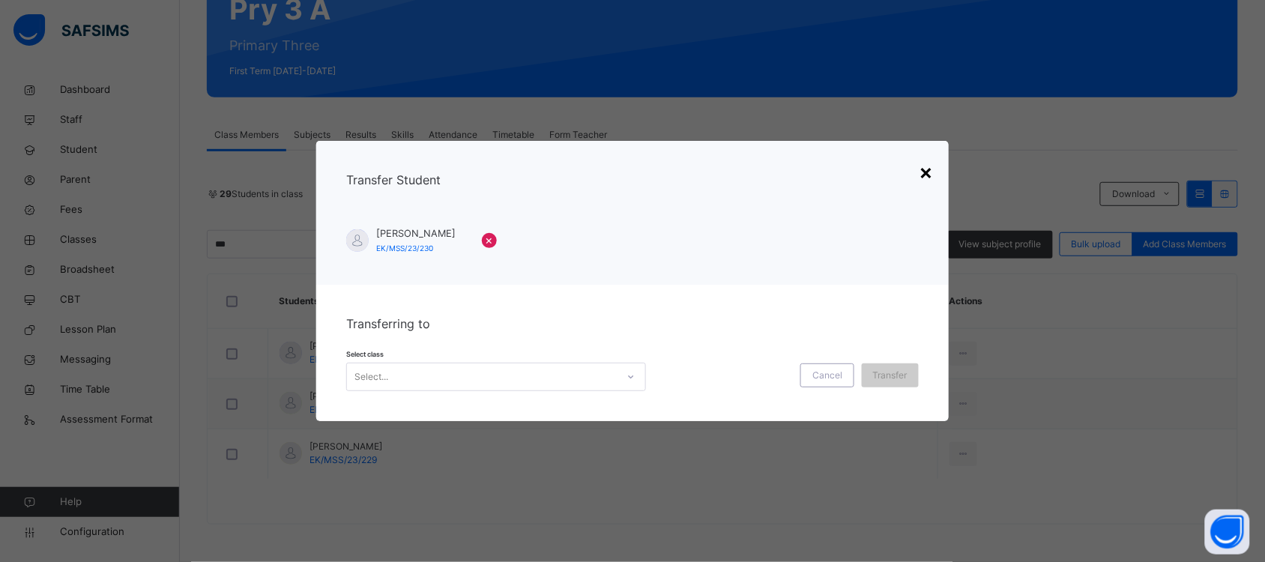
click at [929, 170] on div "×" at bounding box center [927, 171] width 14 height 31
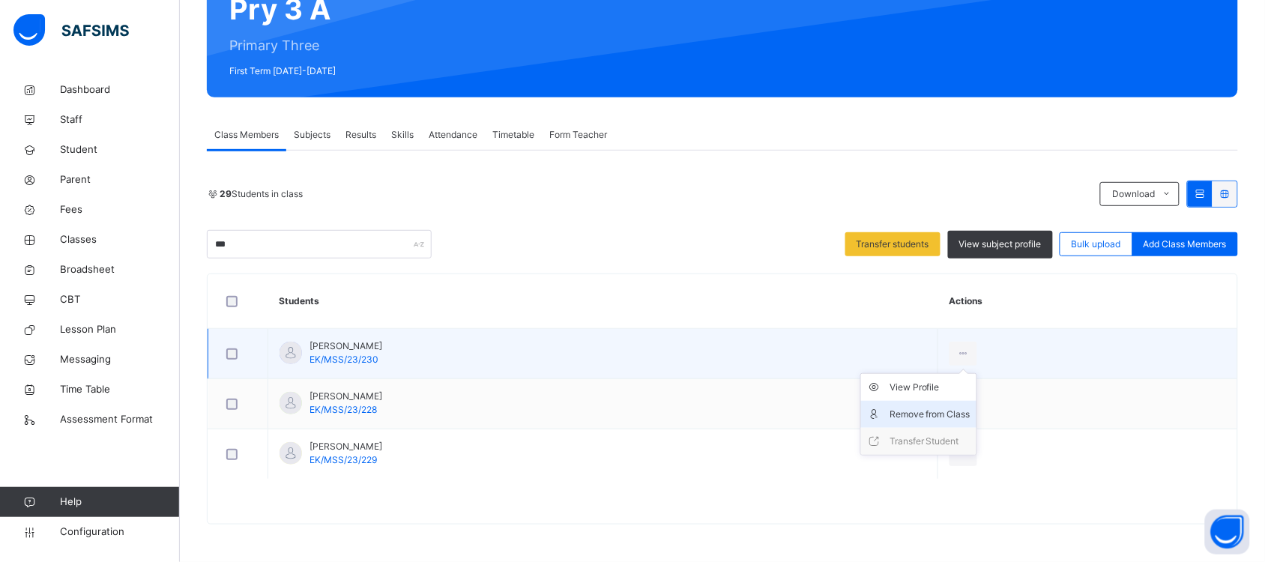
click at [961, 414] on div "Remove from Class" at bounding box center [930, 414] width 81 height 15
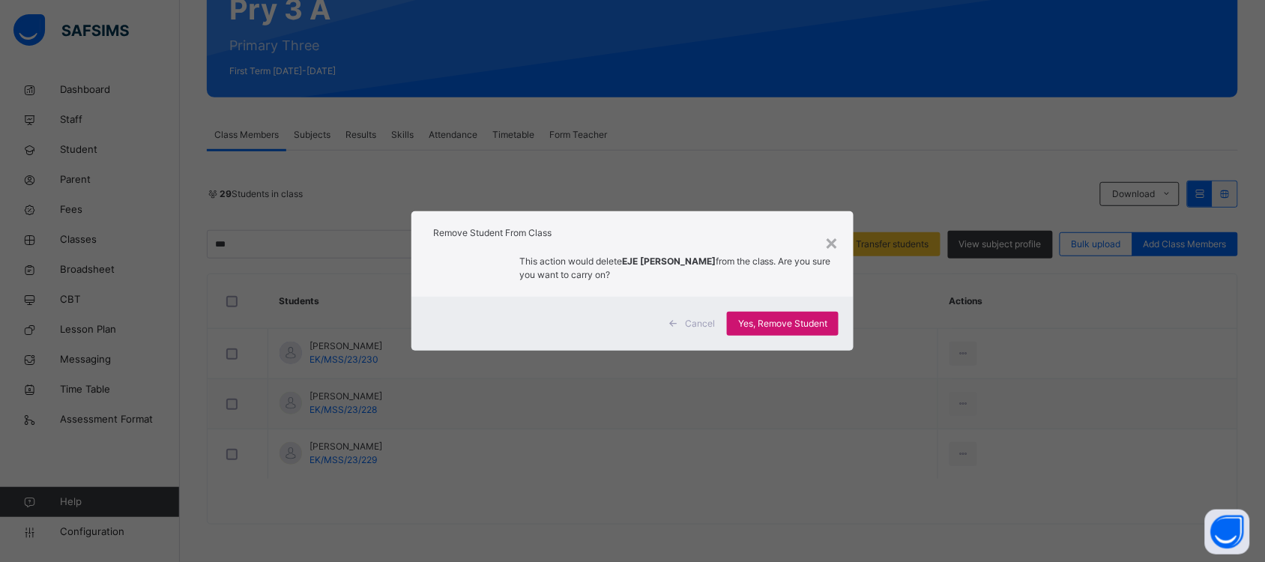
click at [803, 321] on span "Yes, Remove Student" at bounding box center [782, 323] width 89 height 13
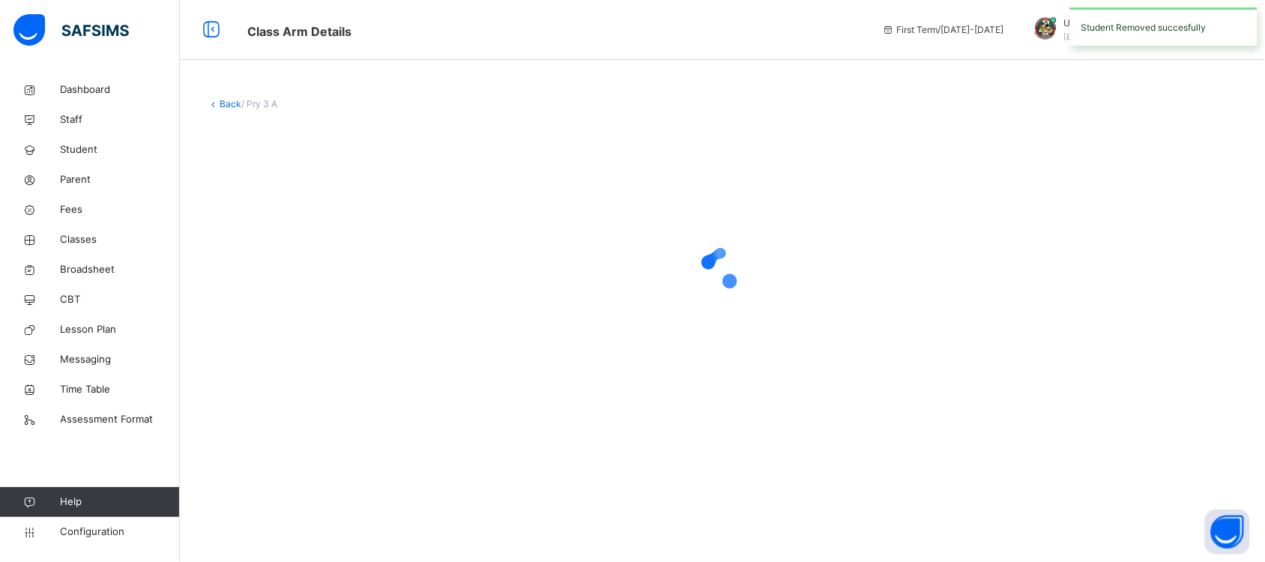
scroll to position [0, 0]
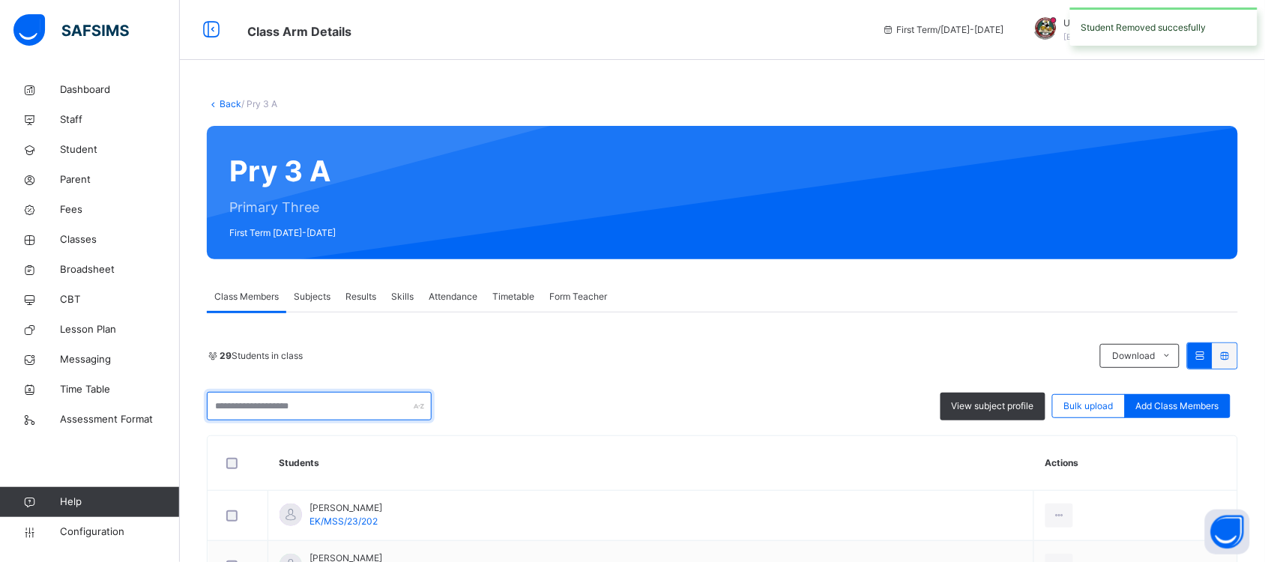
click at [334, 408] on input "text" at bounding box center [319, 406] width 225 height 28
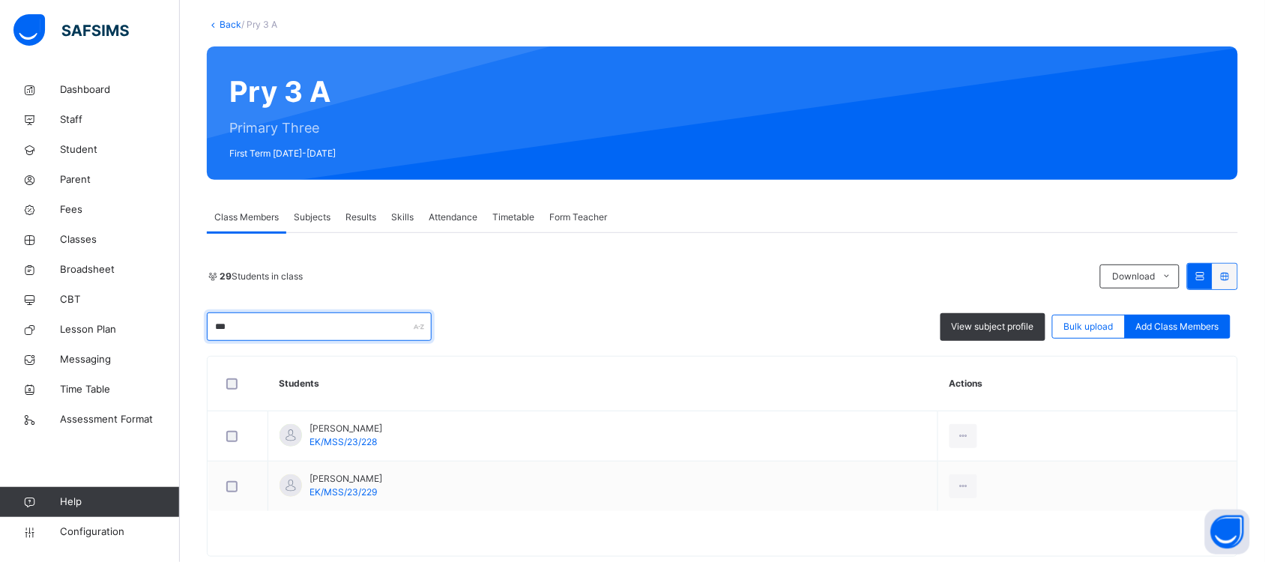
scroll to position [113, 0]
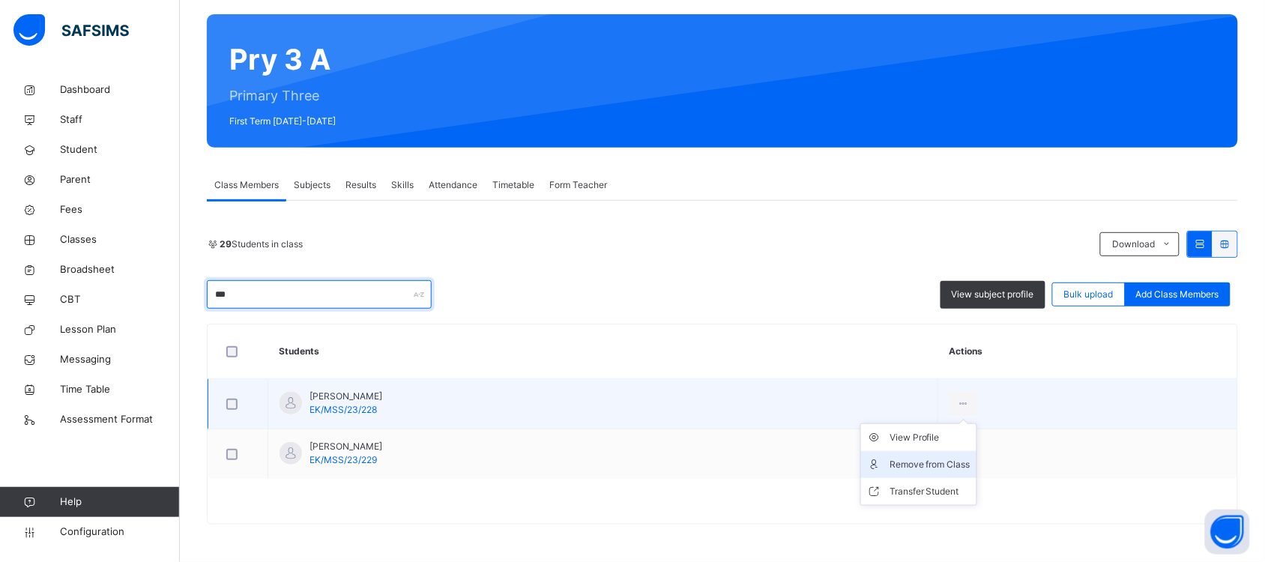
type input "***"
click at [950, 459] on div "Remove from Class" at bounding box center [930, 464] width 81 height 15
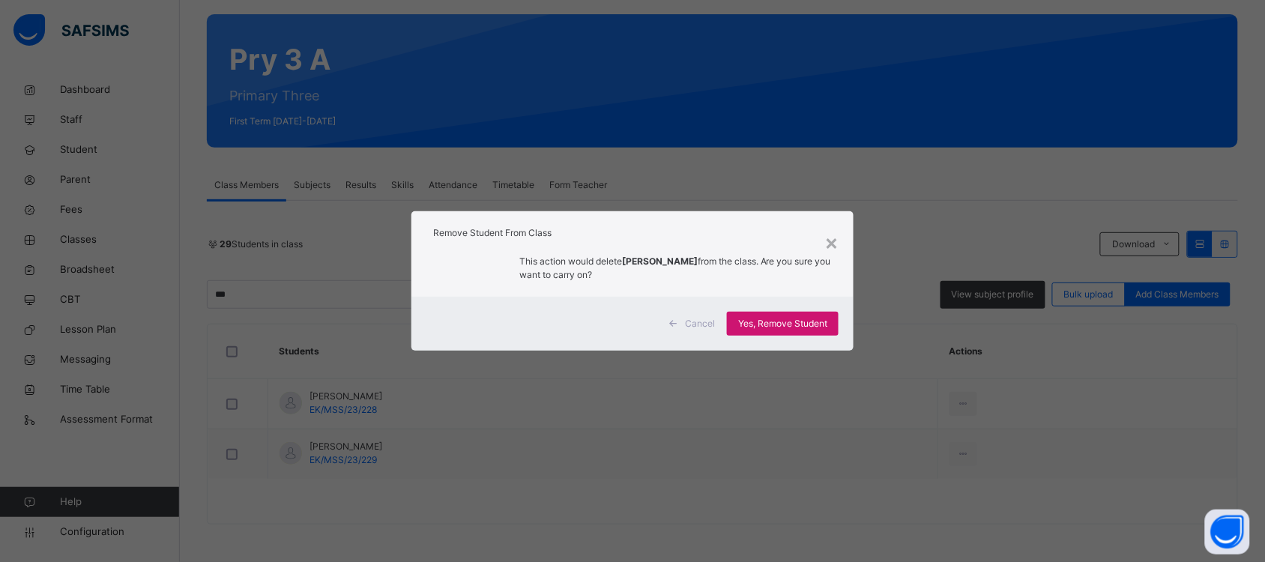
click at [783, 328] on span "Yes, Remove Student" at bounding box center [782, 323] width 89 height 13
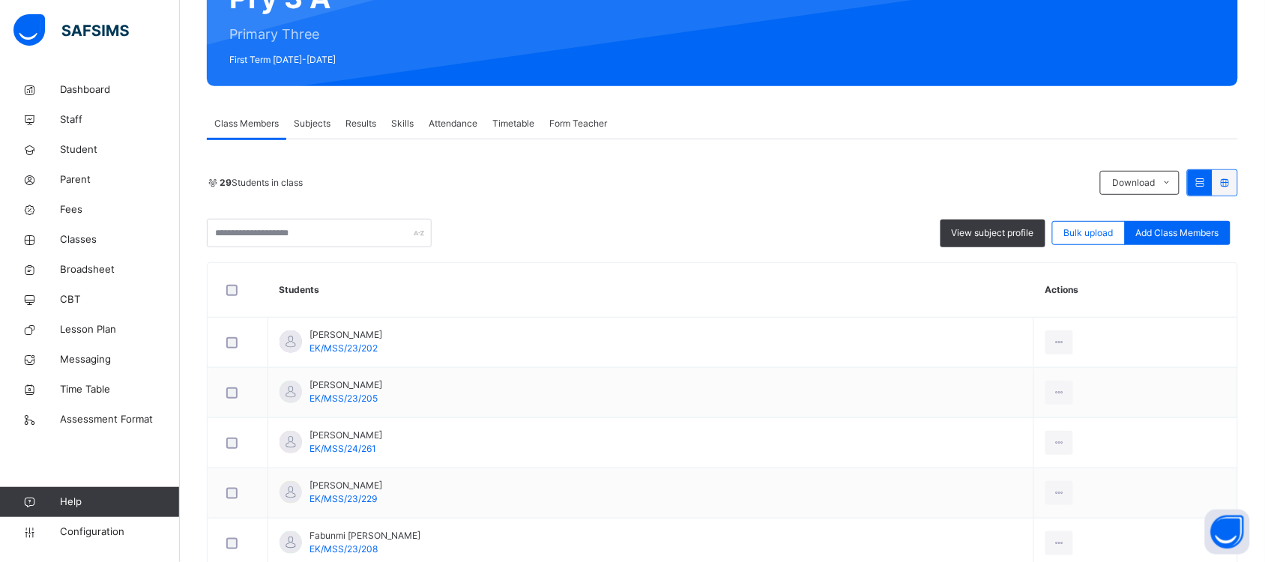
scroll to position [343, 0]
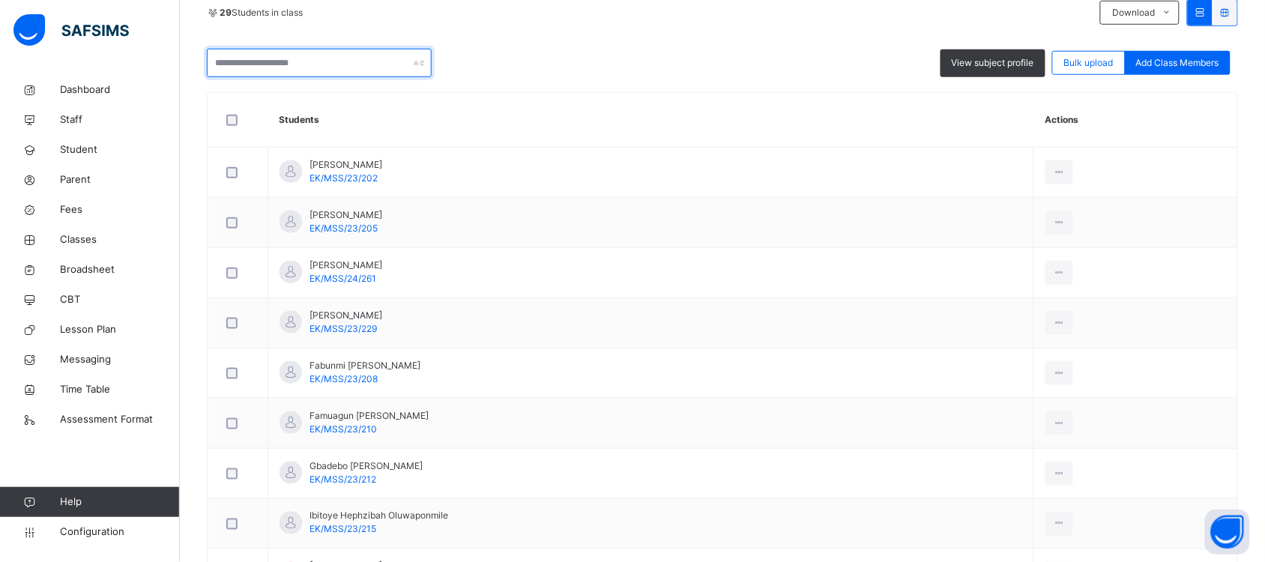
click at [364, 61] on input "text" at bounding box center [319, 63] width 225 height 28
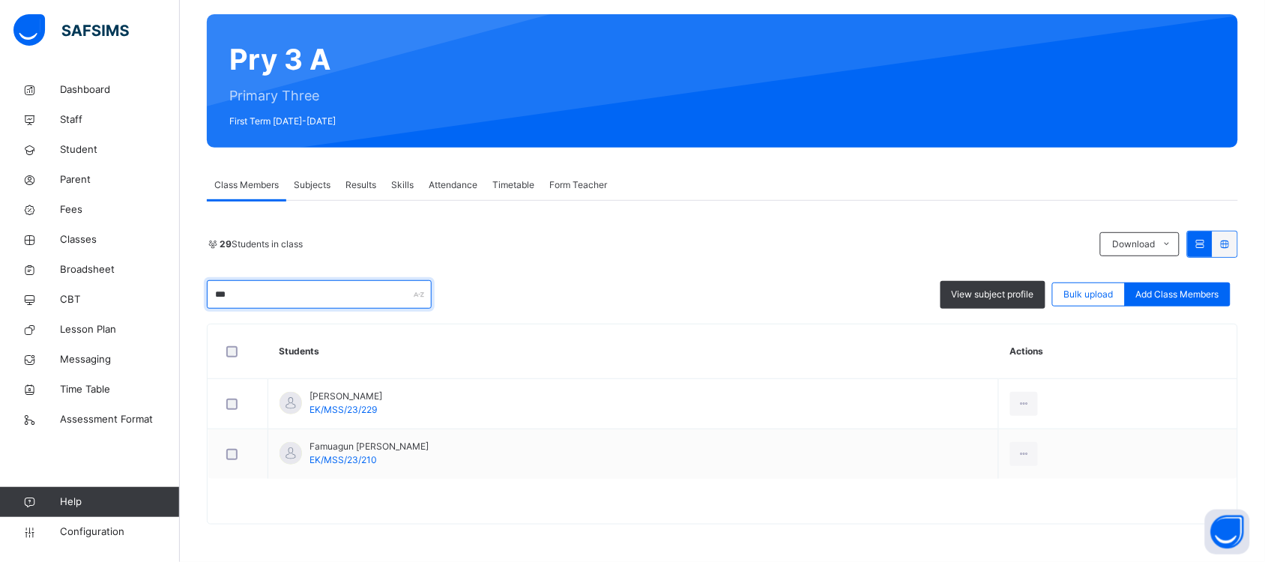
scroll to position [62, 0]
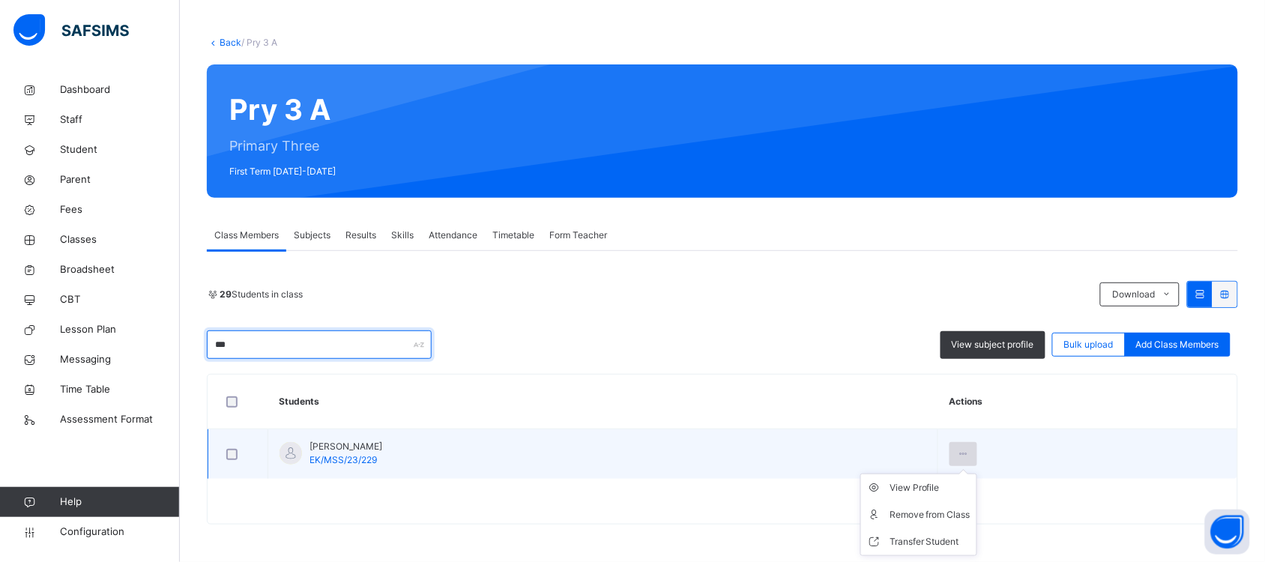
type input "***"
click at [967, 450] on icon at bounding box center [963, 453] width 13 height 13
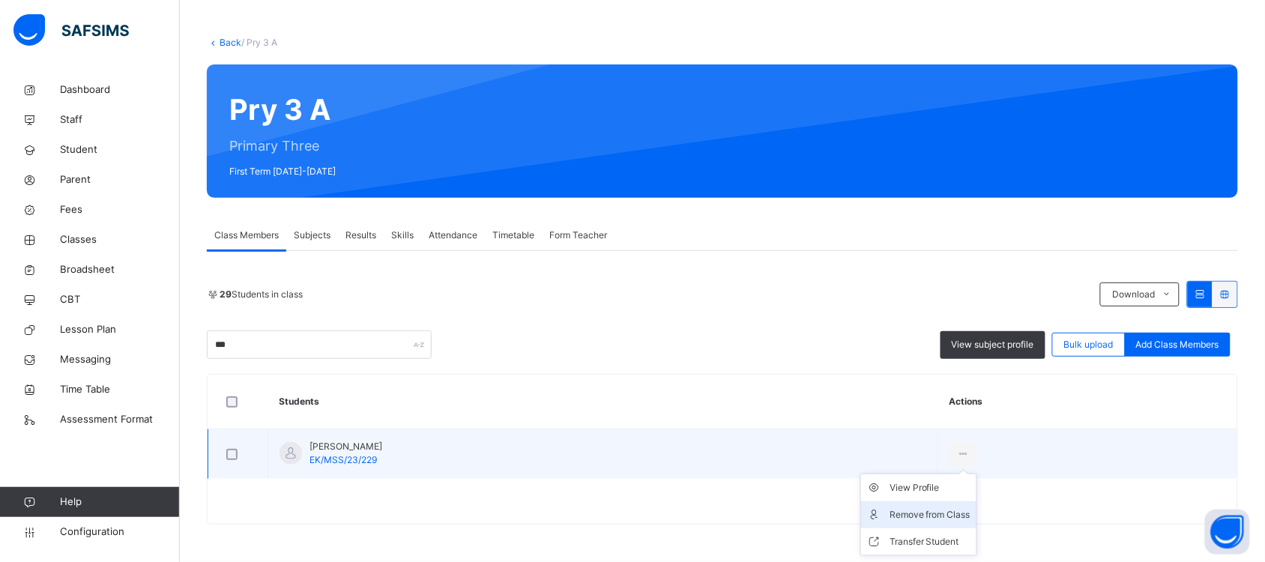
click at [945, 515] on div "Remove from Class" at bounding box center [930, 514] width 81 height 15
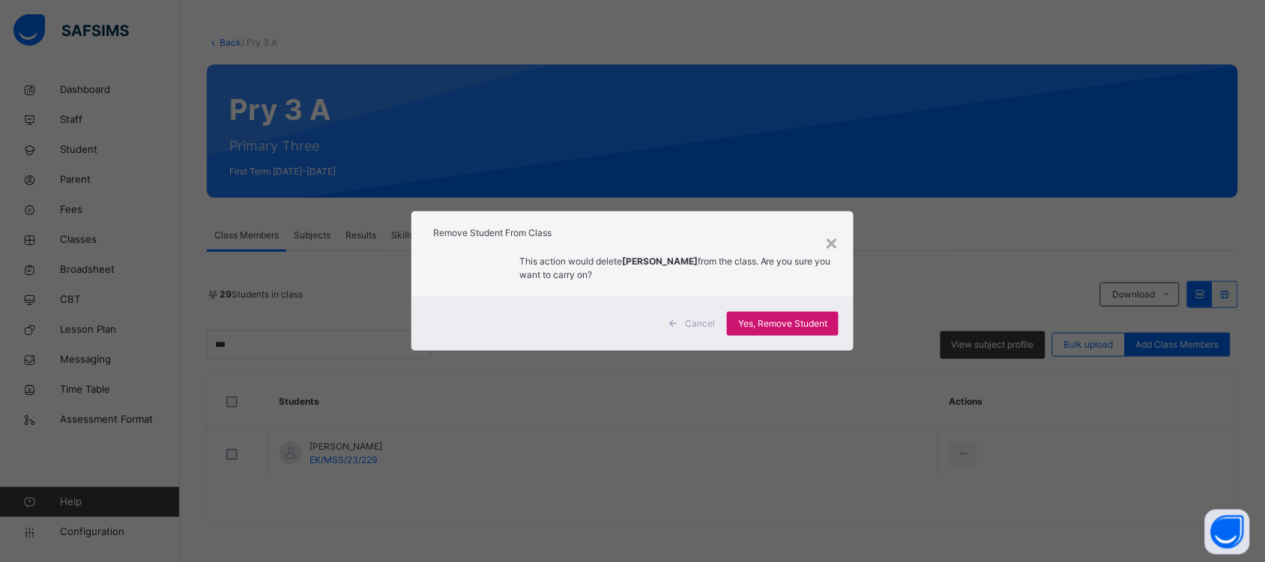
click at [798, 323] on span "Yes, Remove Student" at bounding box center [782, 323] width 89 height 13
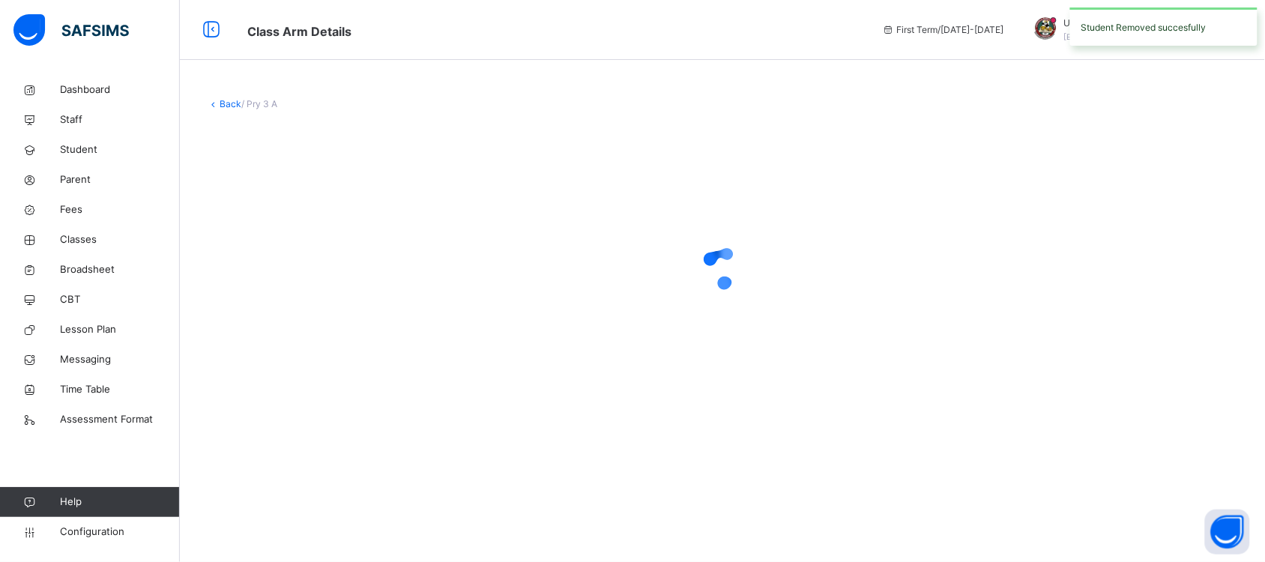
scroll to position [0, 0]
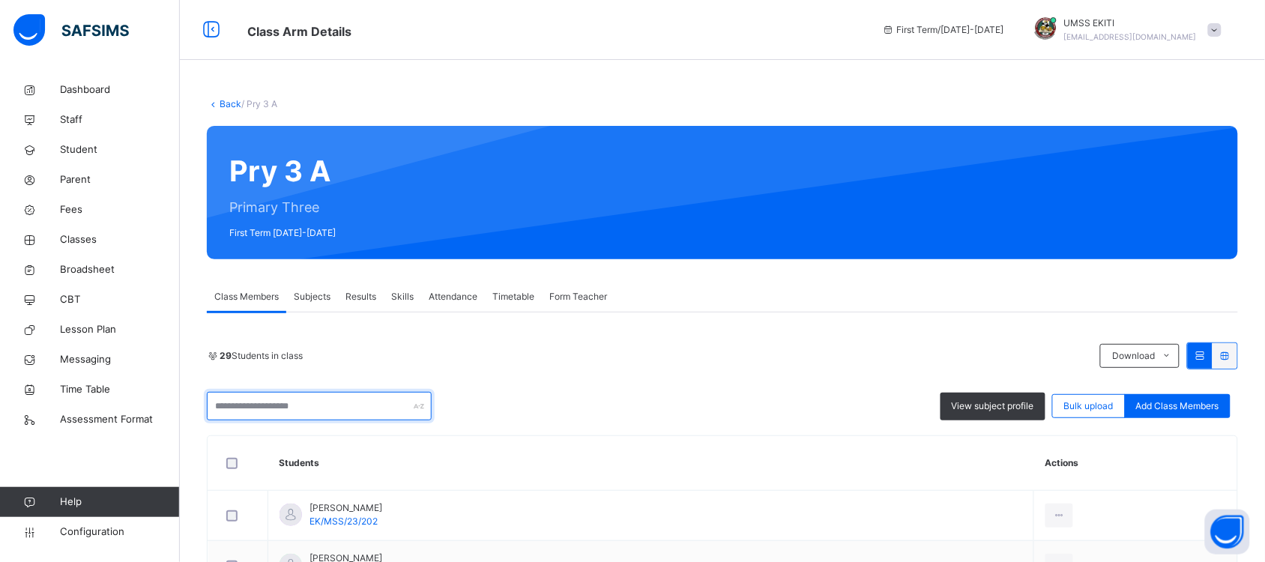
click at [306, 410] on input "text" at bounding box center [319, 406] width 225 height 28
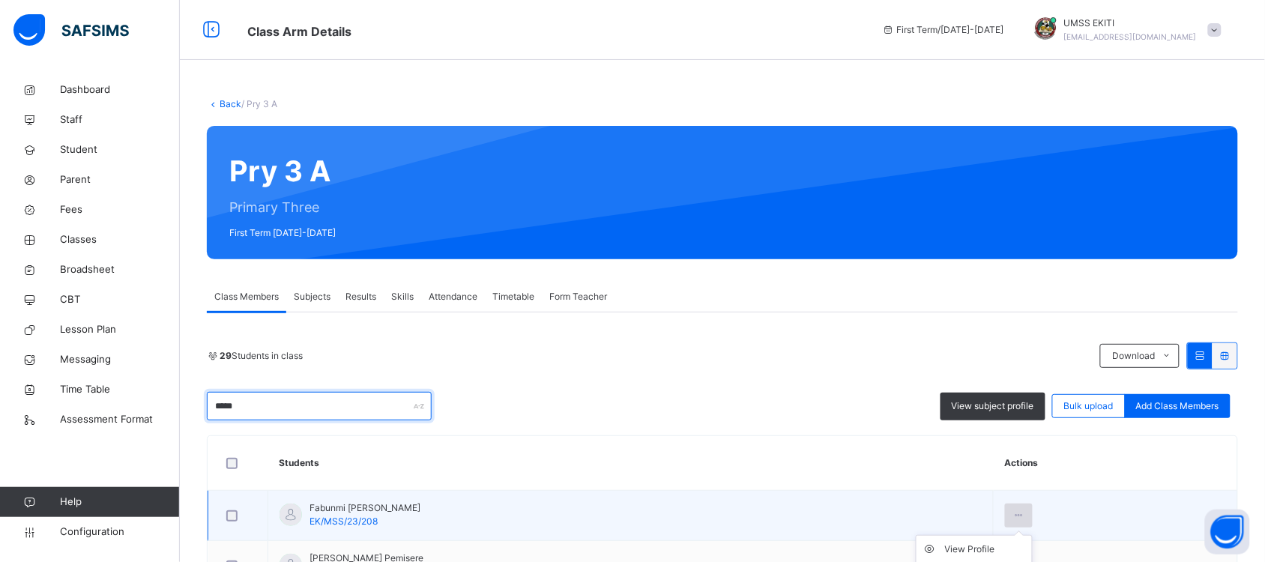
type input "*****"
click at [1025, 518] on icon at bounding box center [1019, 515] width 13 height 13
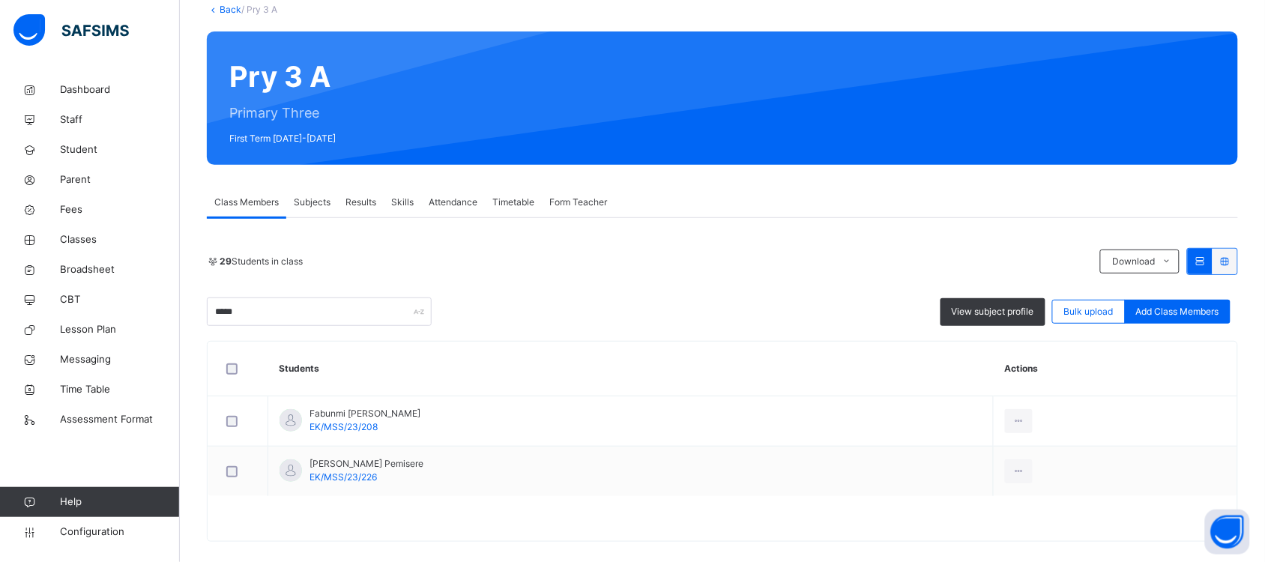
scroll to position [113, 0]
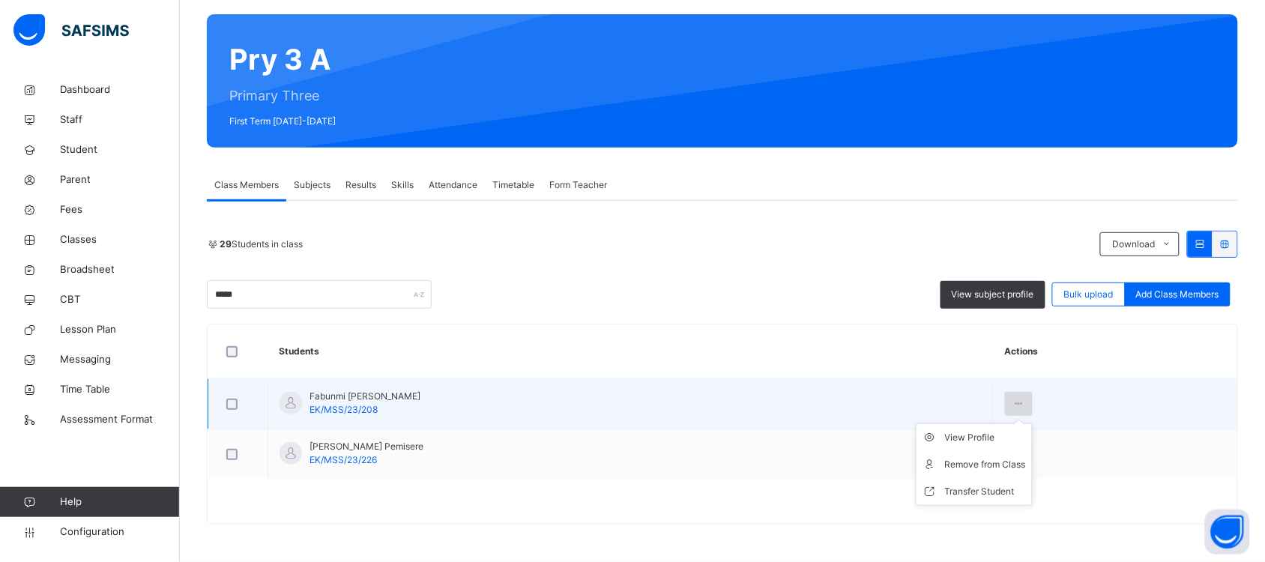
click at [1025, 397] on icon at bounding box center [1019, 403] width 13 height 13
click at [1020, 467] on div "Remove from Class" at bounding box center [985, 464] width 81 height 15
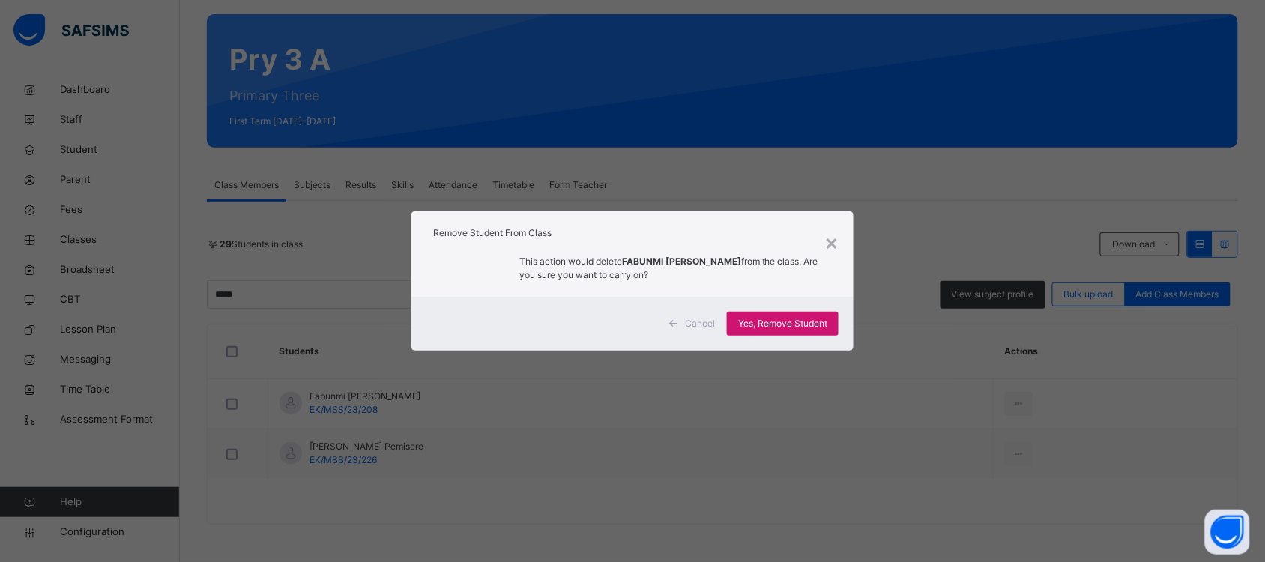
click at [772, 324] on span "Yes, Remove Student" at bounding box center [782, 323] width 89 height 13
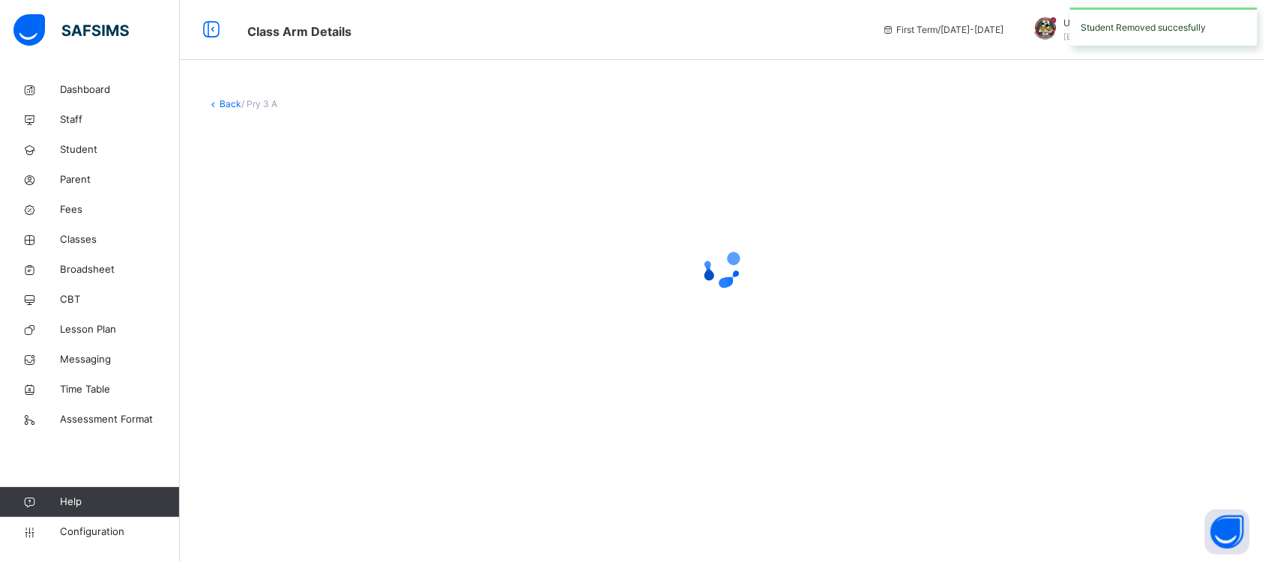
scroll to position [0, 0]
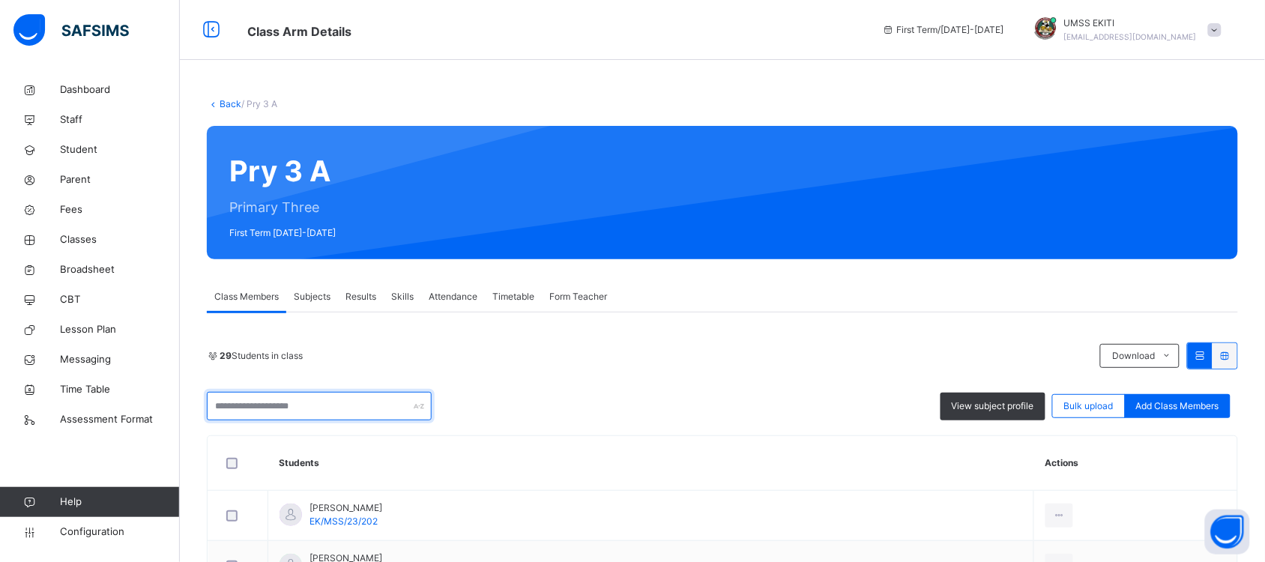
click at [343, 411] on input "text" at bounding box center [319, 406] width 225 height 28
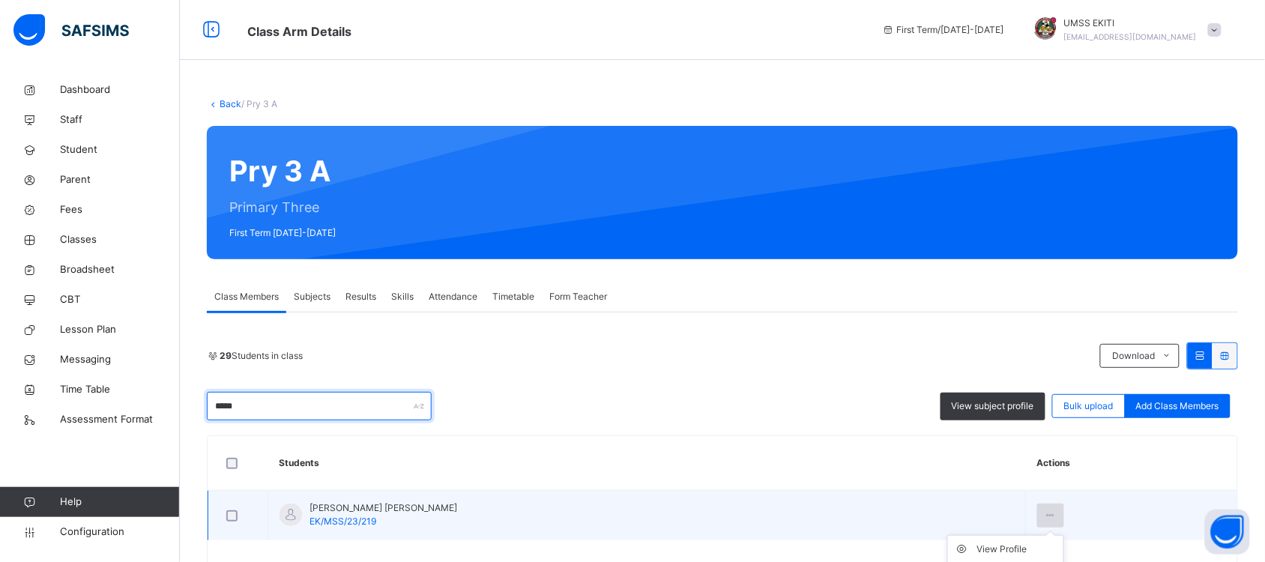
type input "*****"
click at [1037, 512] on div at bounding box center [1051, 516] width 28 height 24
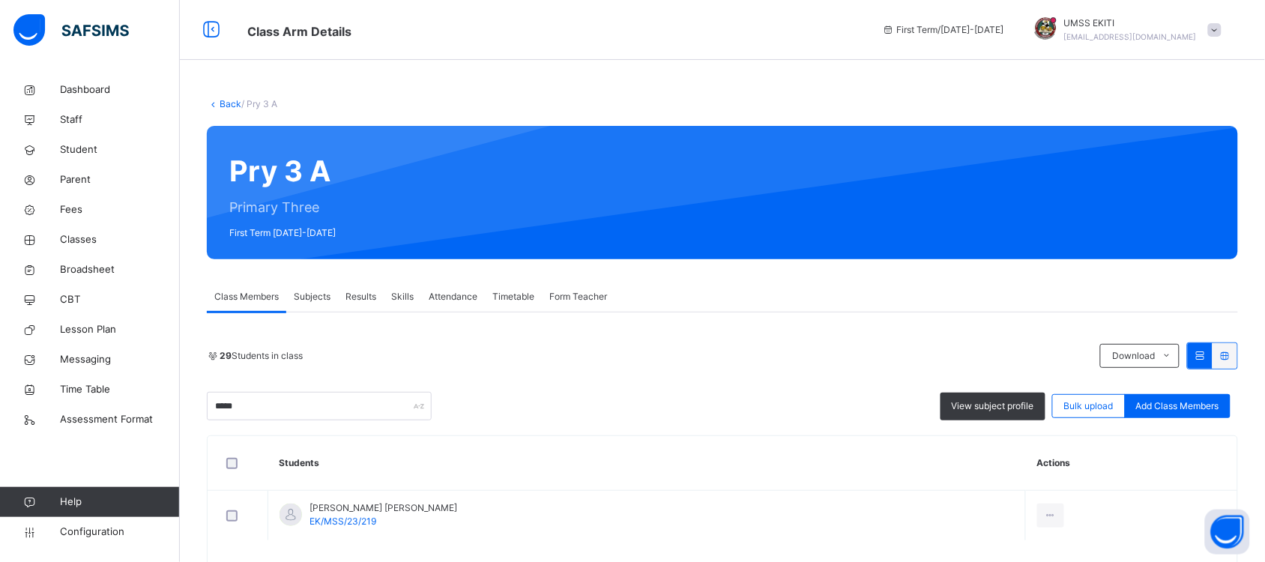
scroll to position [62, 0]
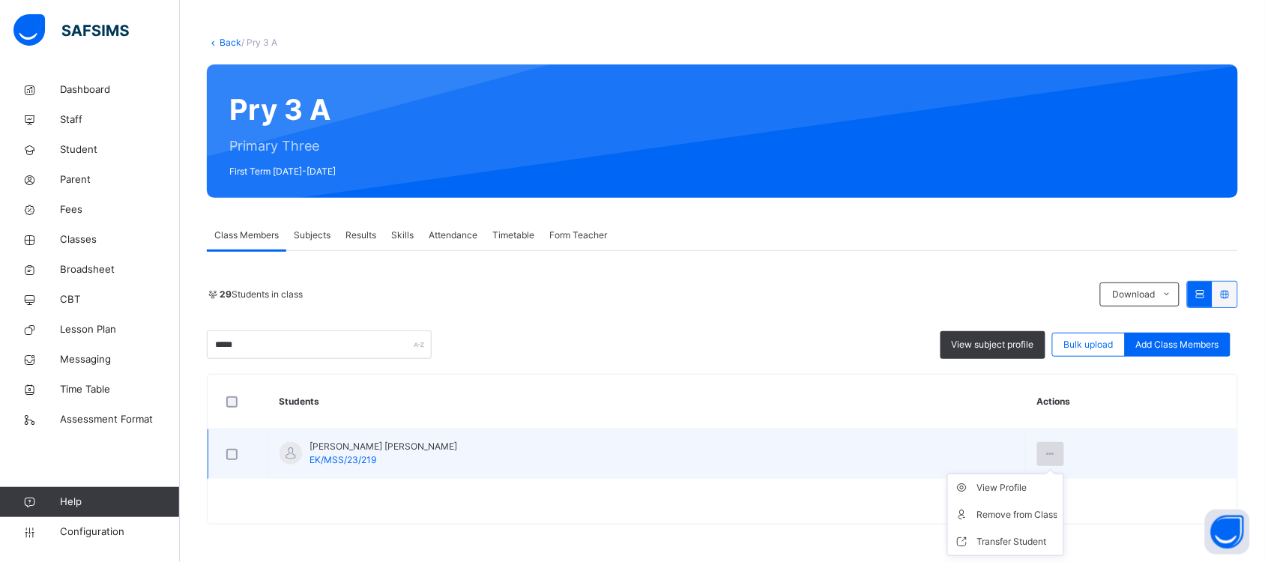
click at [1045, 455] on icon at bounding box center [1051, 453] width 13 height 13
click at [1013, 510] on div "Remove from Class" at bounding box center [1017, 514] width 81 height 15
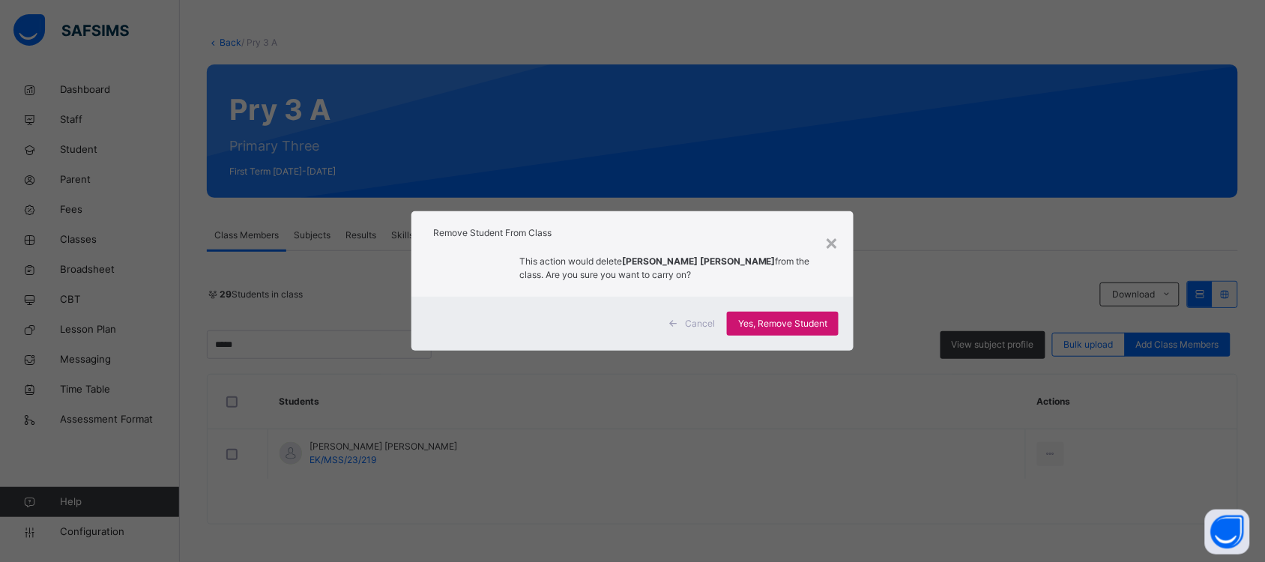
click at [753, 323] on span "Yes, Remove Student" at bounding box center [782, 323] width 89 height 13
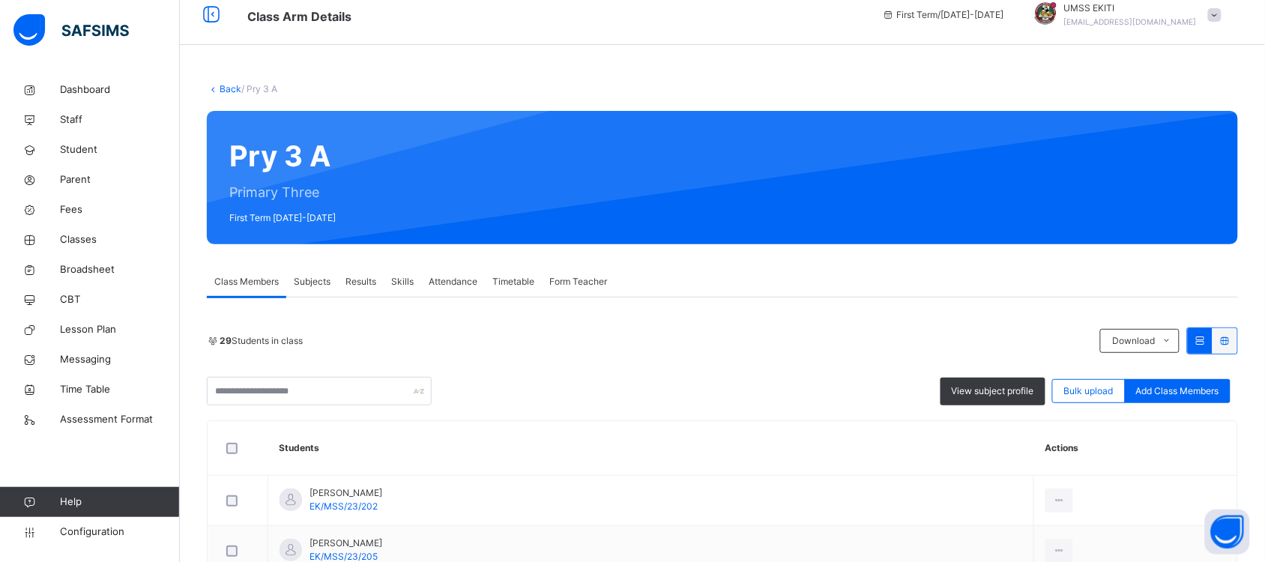
scroll to position [0, 0]
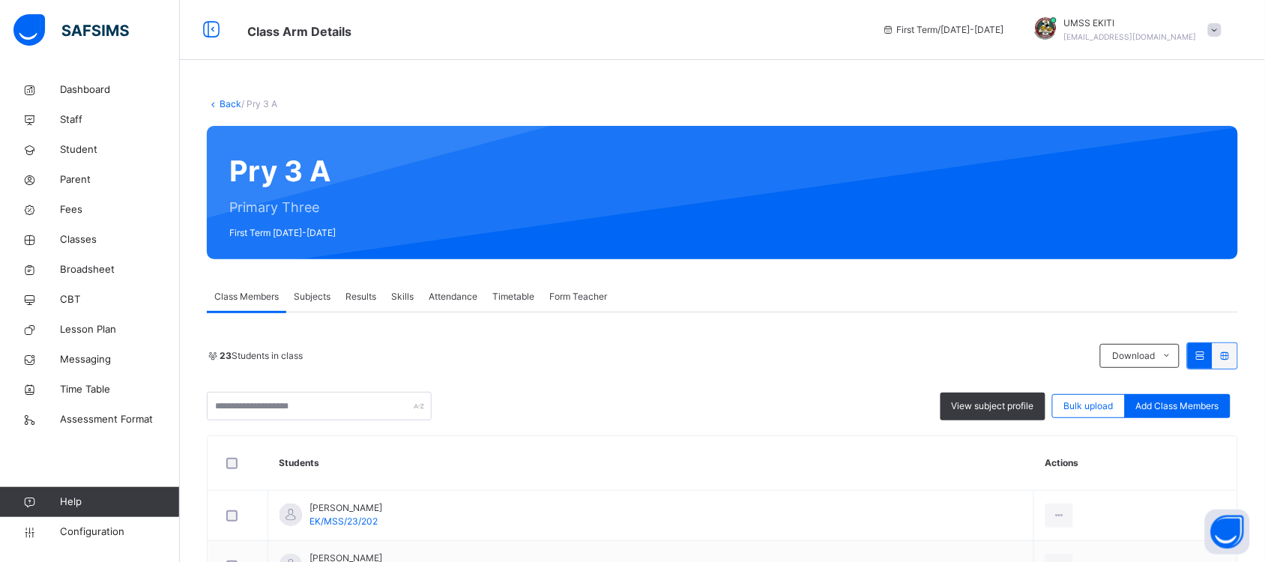
click at [226, 103] on link "Back" at bounding box center [231, 103] width 22 height 11
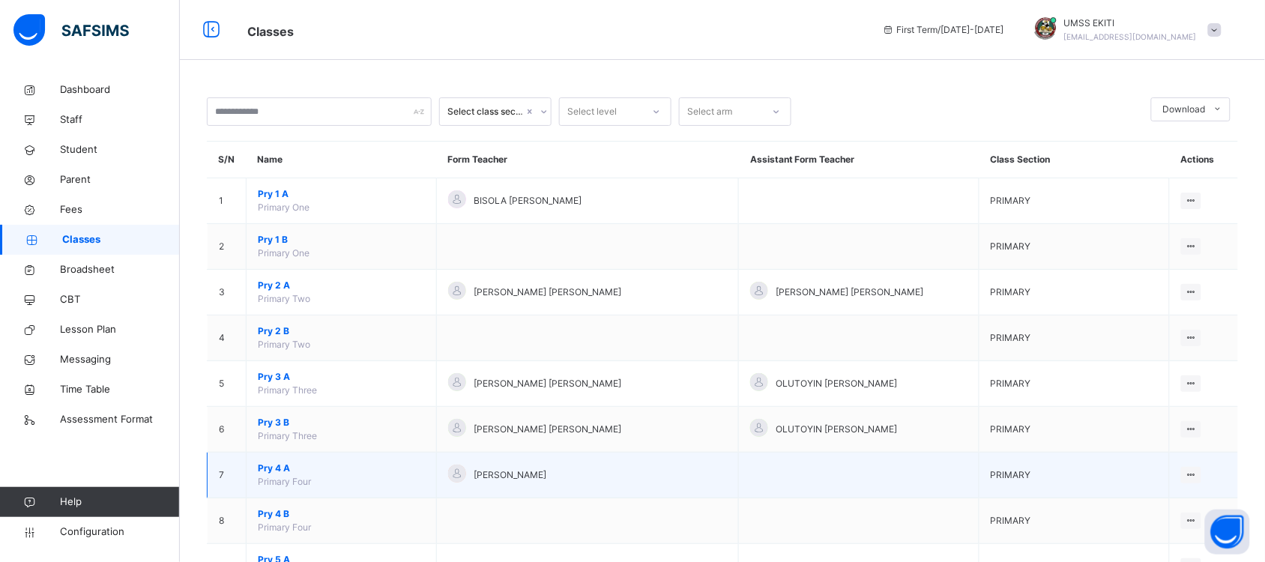
click at [285, 474] on span "Pry 4 A" at bounding box center [341, 468] width 167 height 13
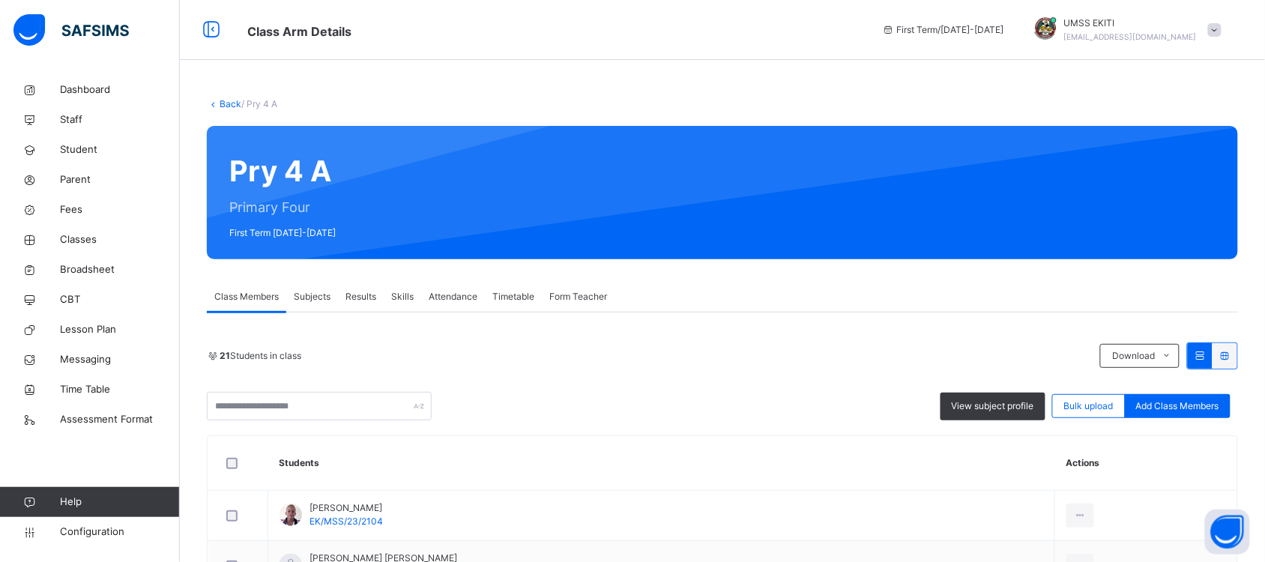
scroll to position [112, 0]
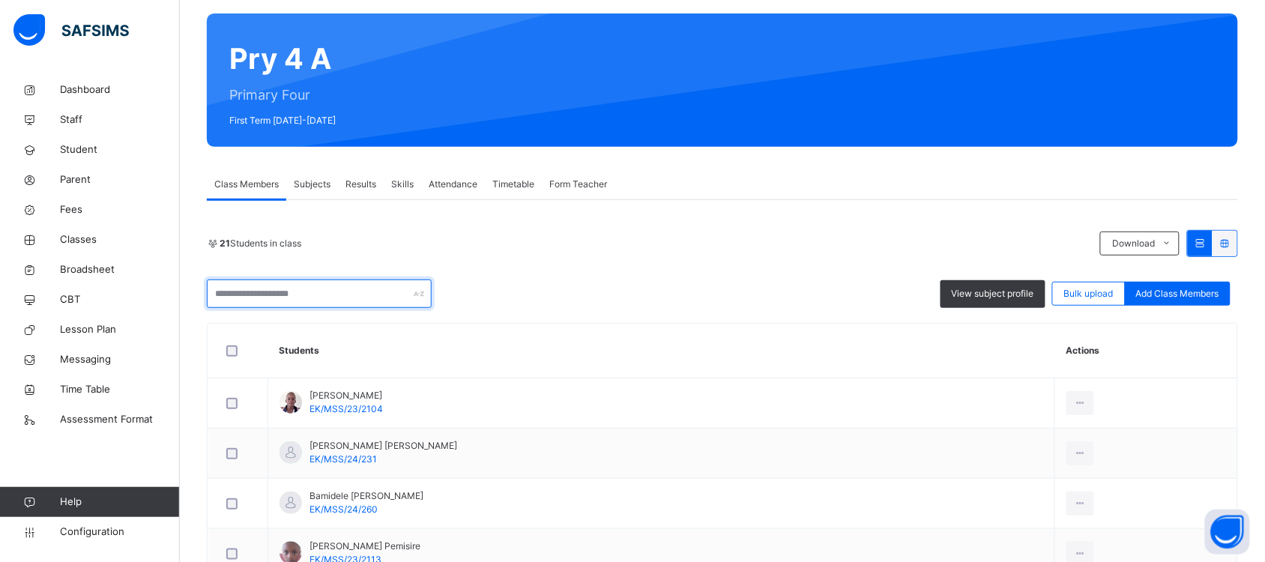
click at [320, 291] on input "text" at bounding box center [319, 294] width 225 height 28
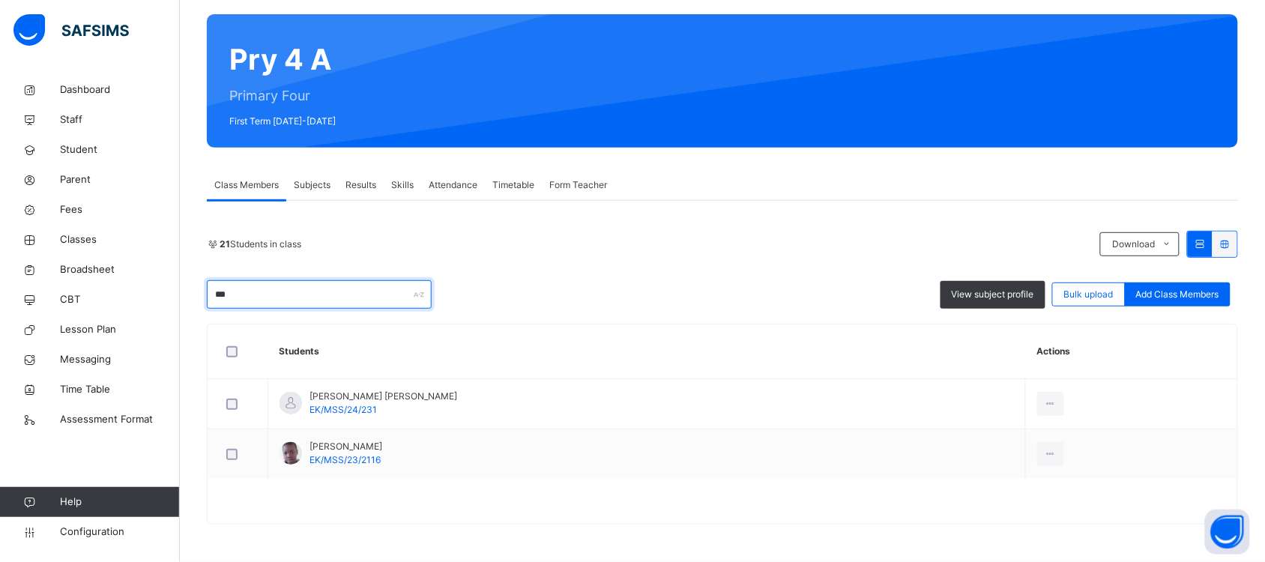
scroll to position [62, 0]
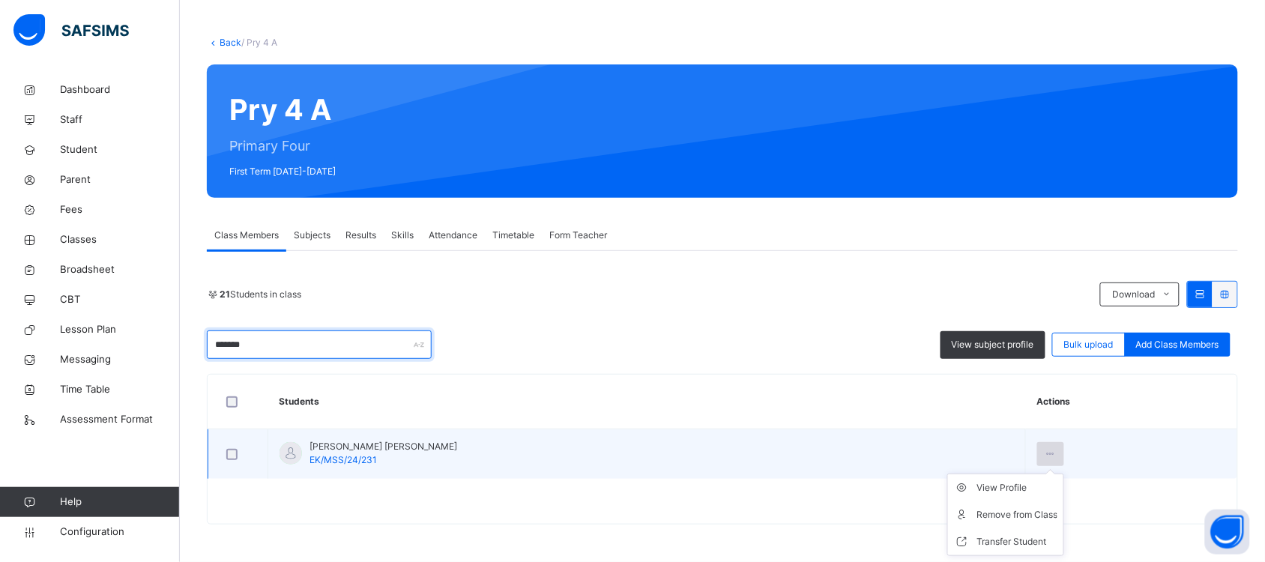
type input "*******"
click at [1045, 455] on icon at bounding box center [1051, 453] width 13 height 13
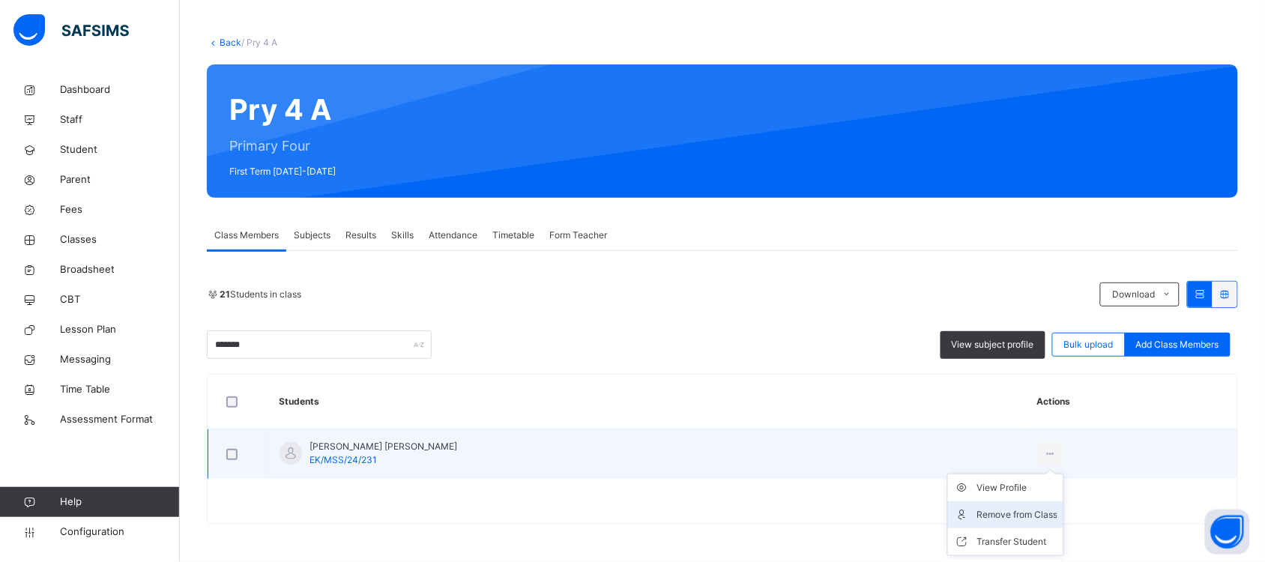
click at [991, 510] on div "Remove from Class" at bounding box center [1017, 514] width 81 height 15
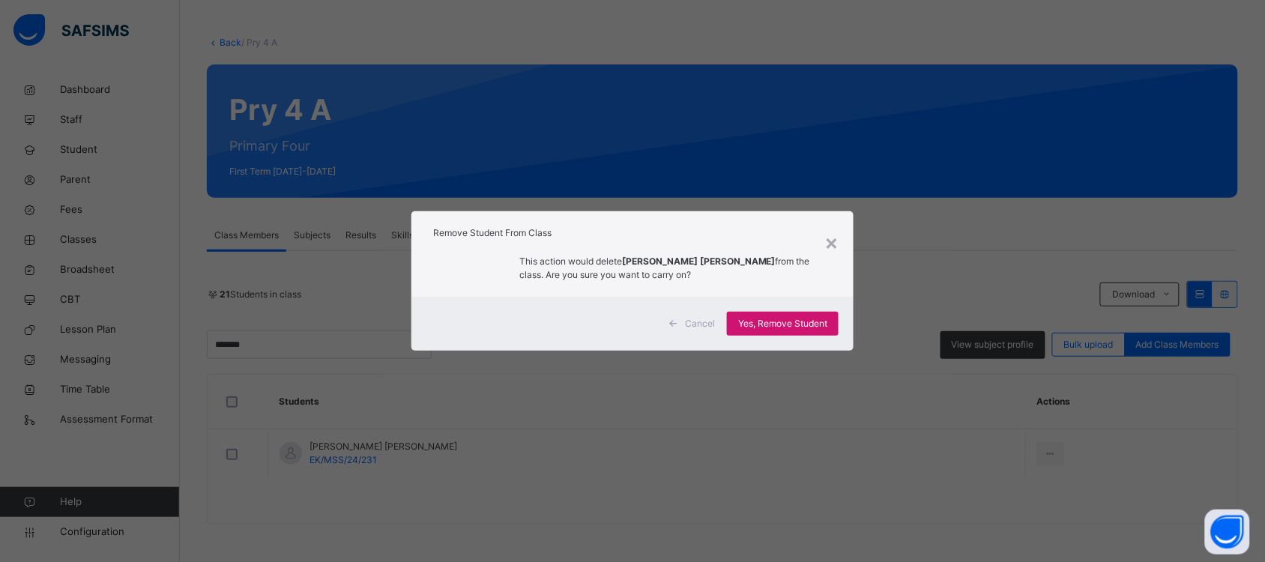
click at [784, 316] on div "Yes, Remove Student" at bounding box center [783, 324] width 112 height 24
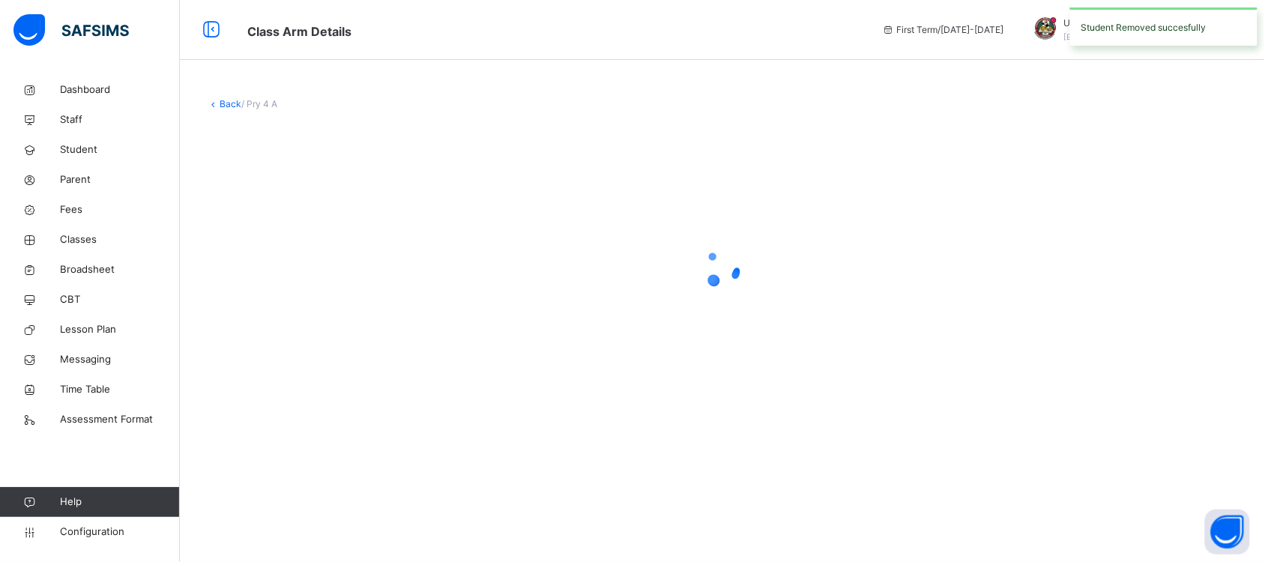
scroll to position [0, 0]
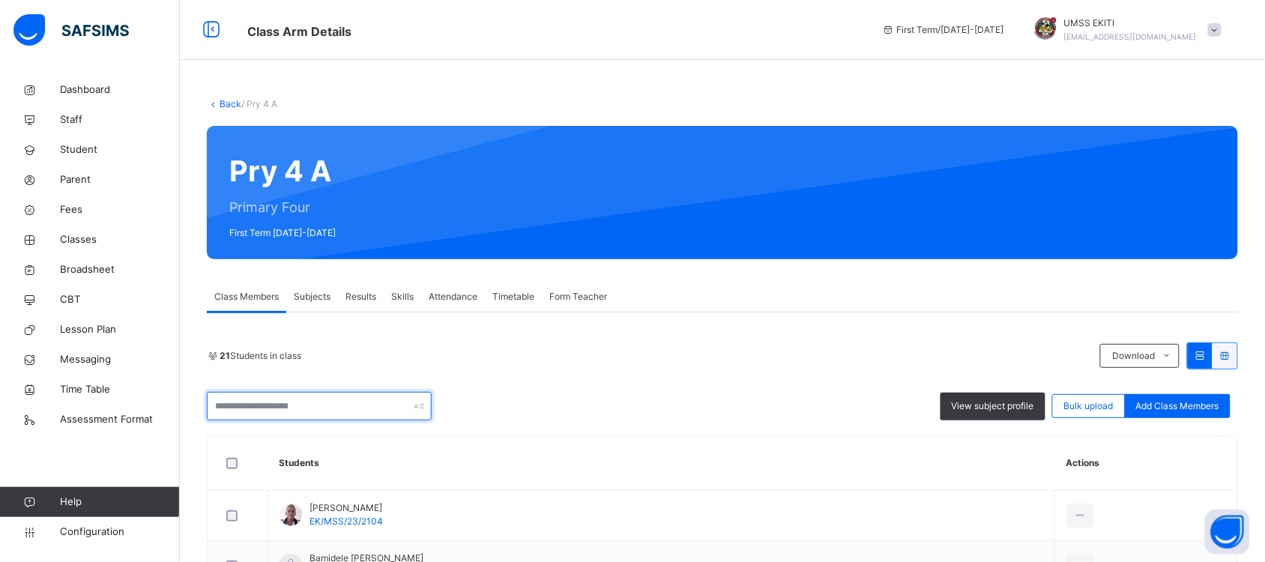
click at [343, 406] on input "text" at bounding box center [319, 406] width 225 height 28
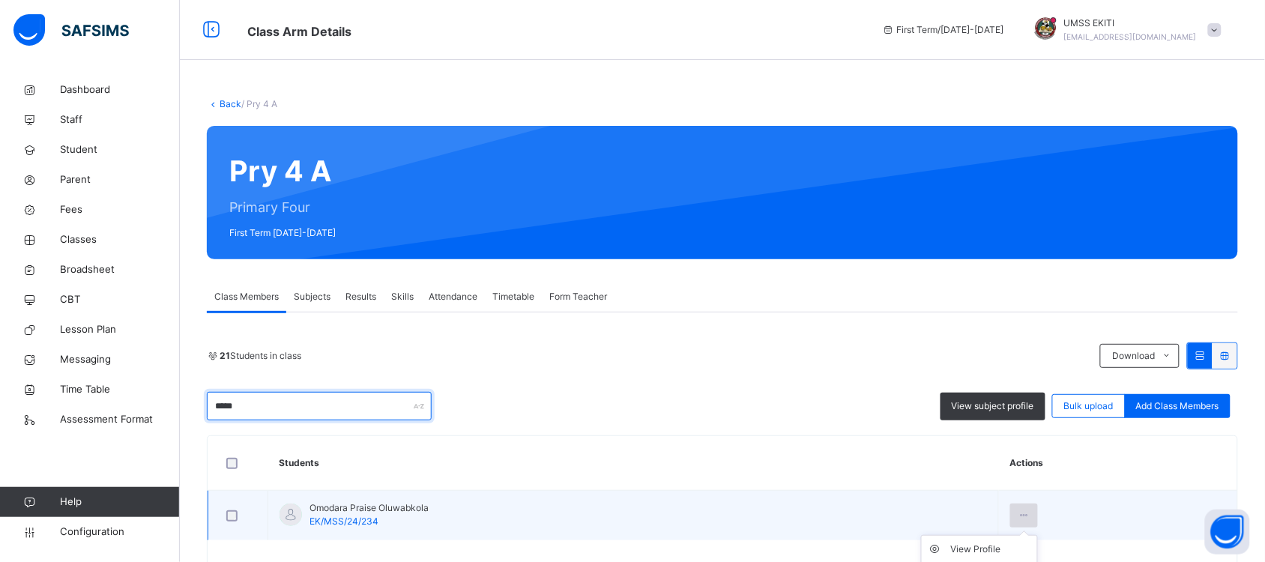
type input "*****"
click at [1031, 517] on icon at bounding box center [1024, 515] width 13 height 13
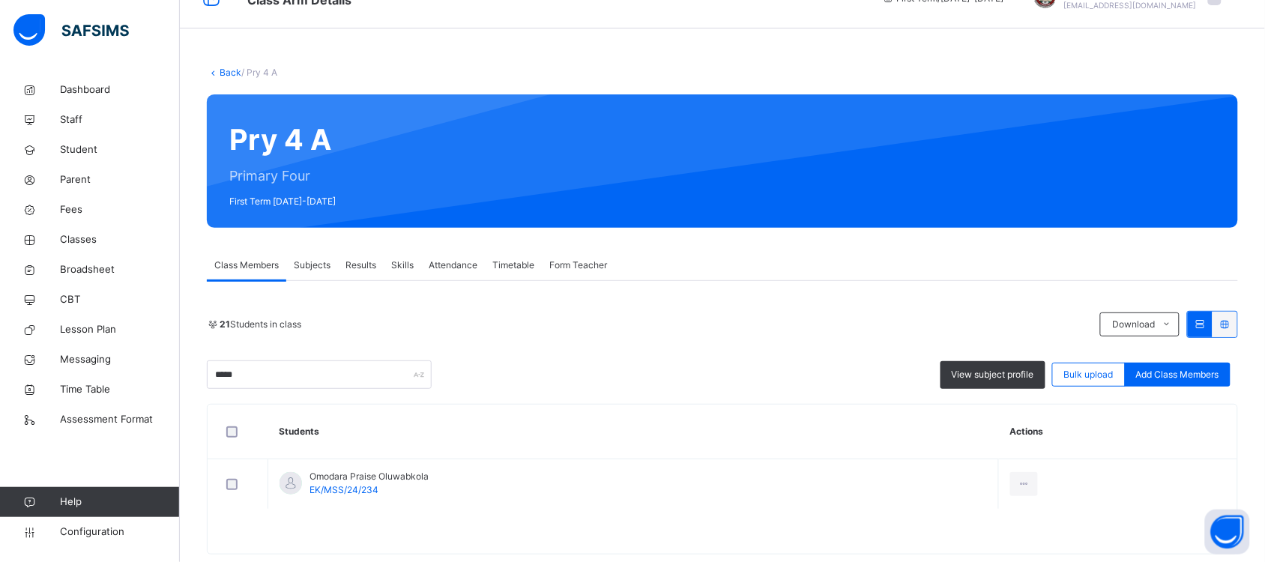
scroll to position [62, 0]
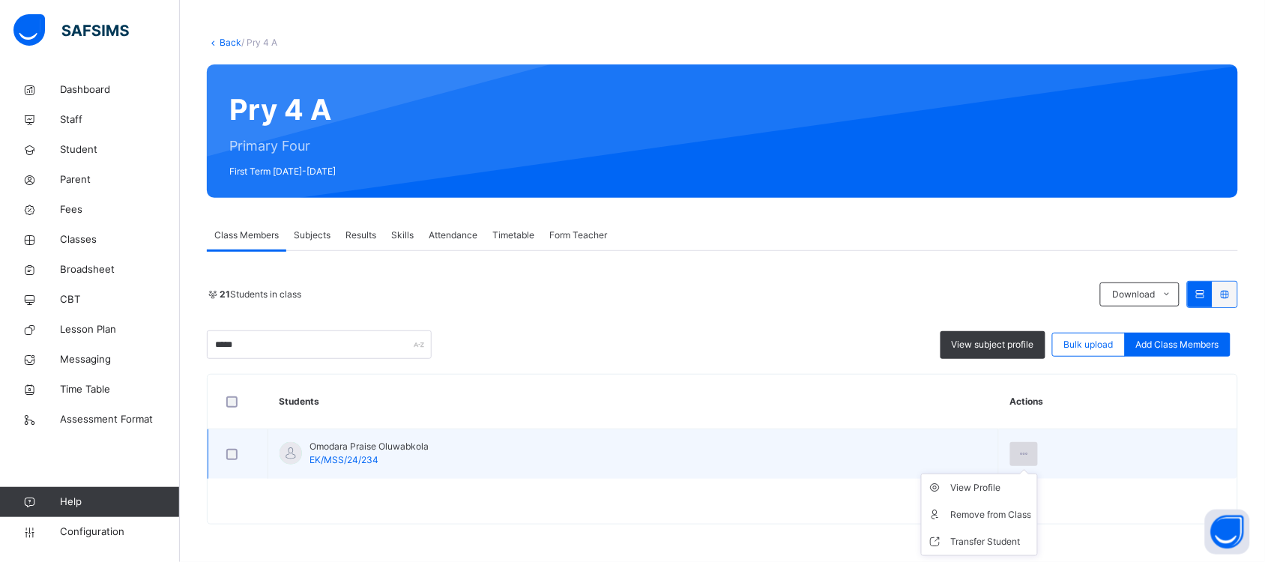
click at [1031, 454] on icon at bounding box center [1024, 453] width 13 height 13
click at [1025, 508] on div "Remove from Class" at bounding box center [990, 514] width 81 height 15
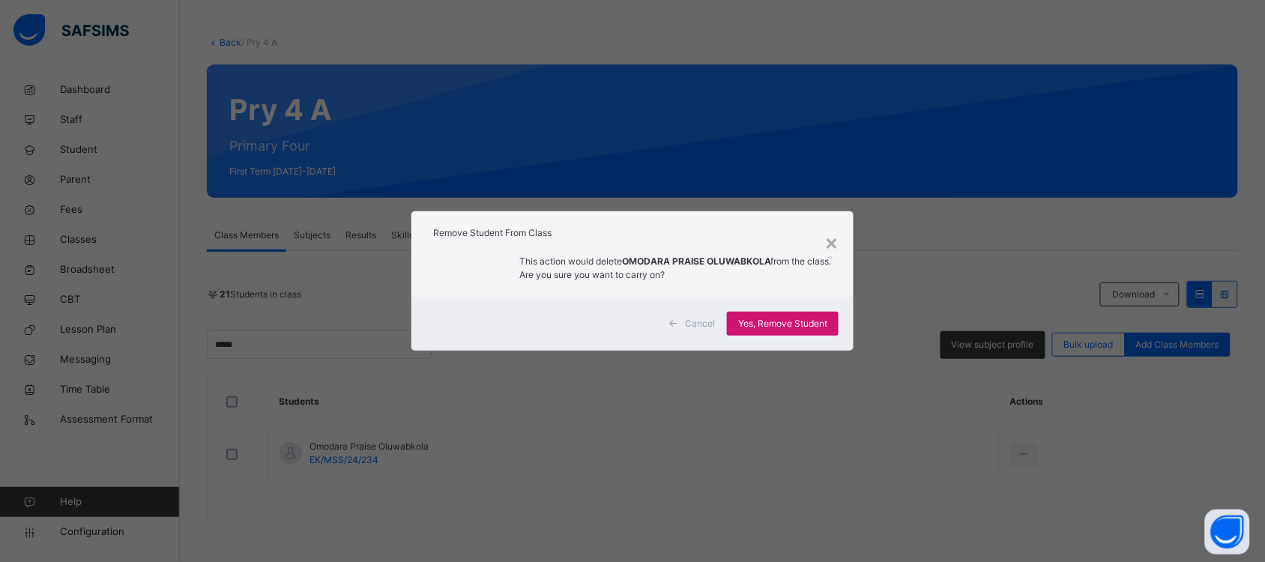
click at [810, 319] on span "Yes, Remove Student" at bounding box center [782, 323] width 89 height 13
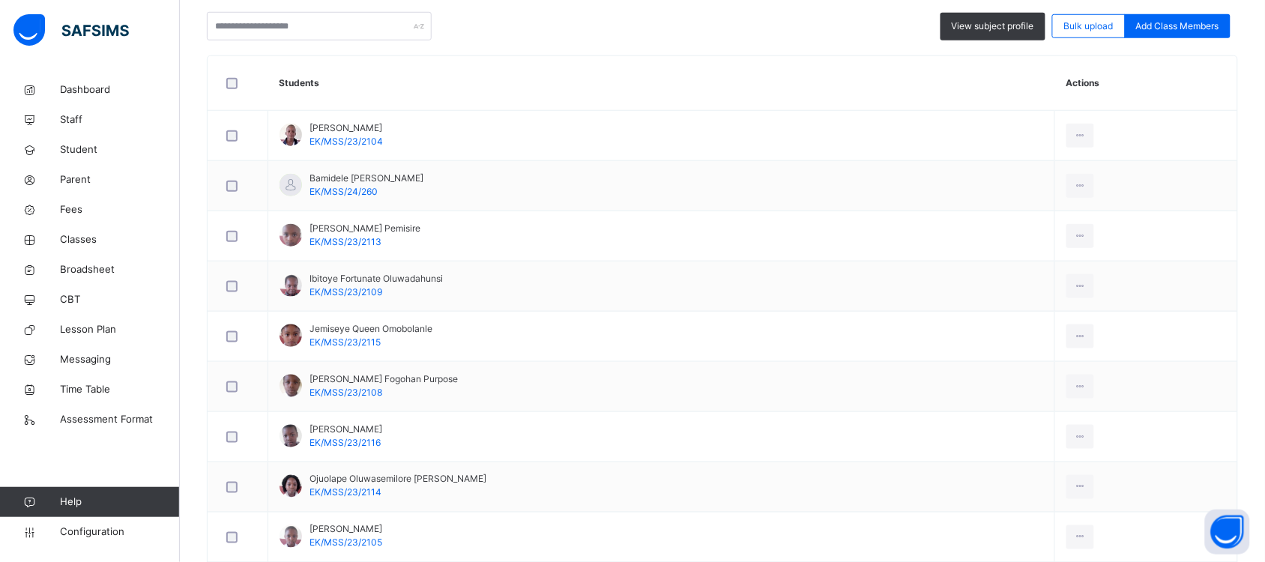
scroll to position [0, 0]
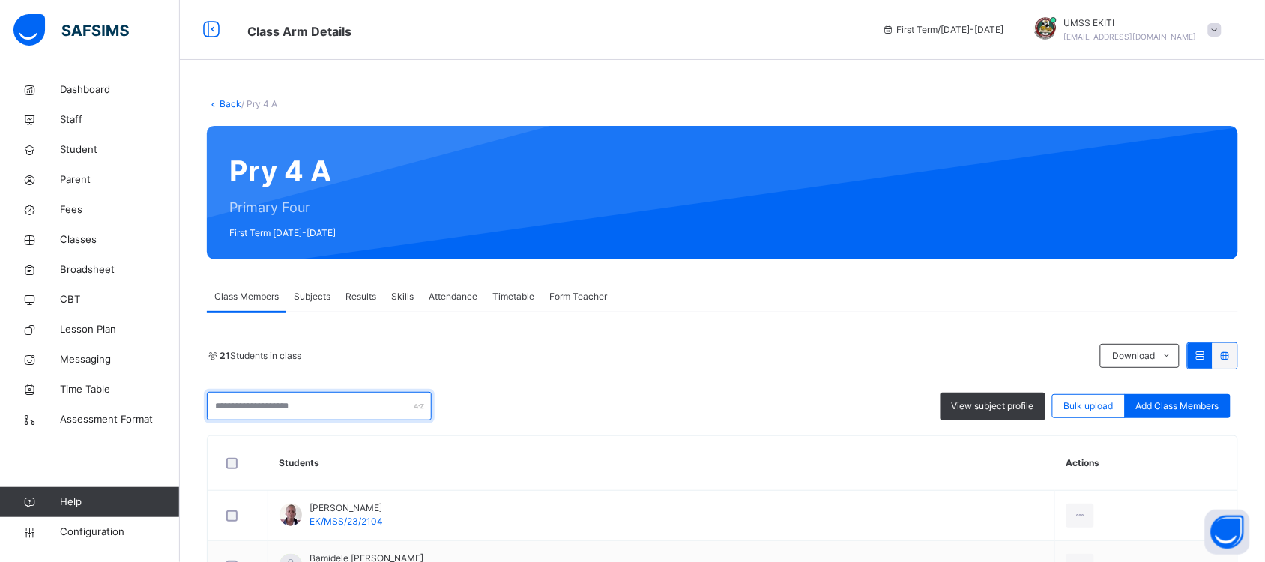
click at [335, 399] on input "text" at bounding box center [319, 406] width 225 height 28
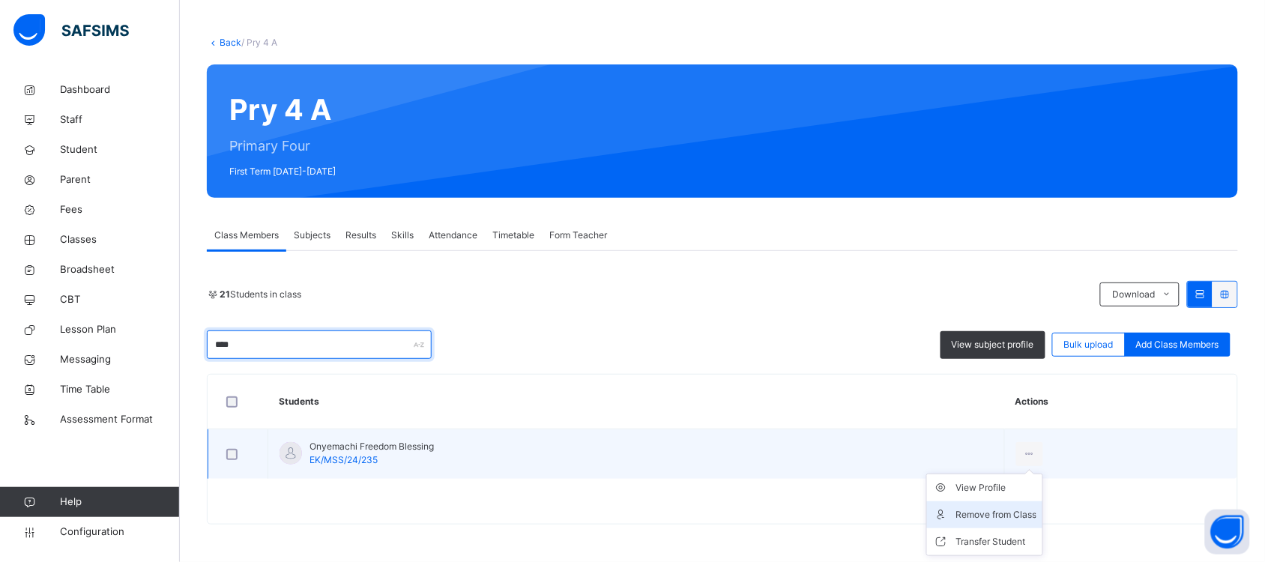
type input "****"
click at [1016, 510] on div "Remove from Class" at bounding box center [996, 514] width 81 height 15
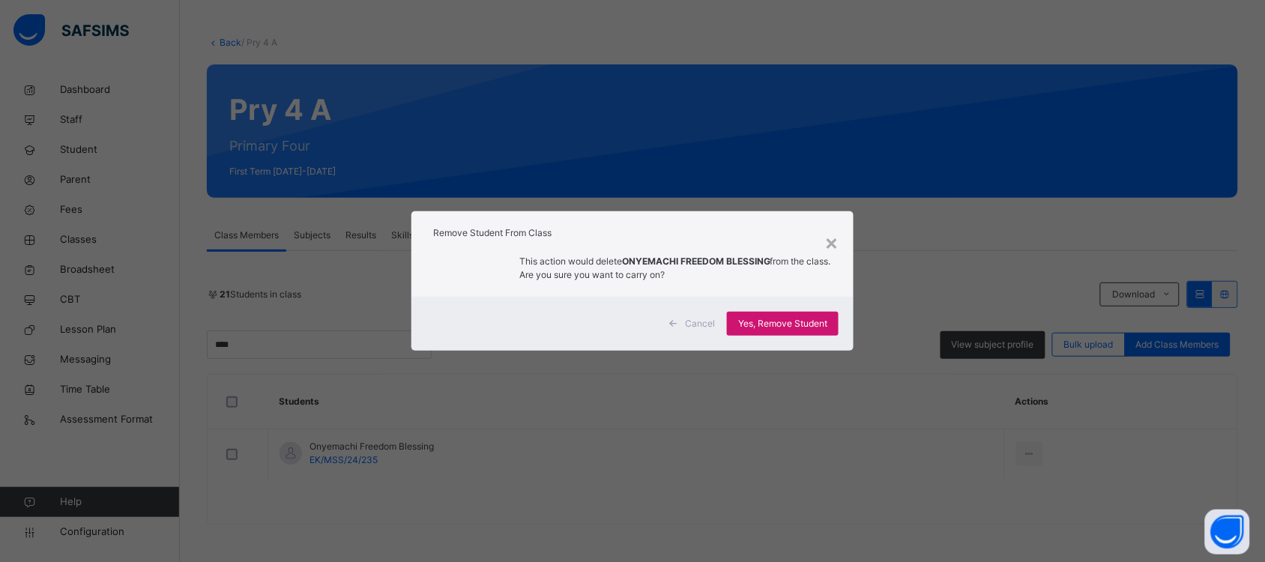
click at [800, 321] on span "Yes, Remove Student" at bounding box center [782, 323] width 89 height 13
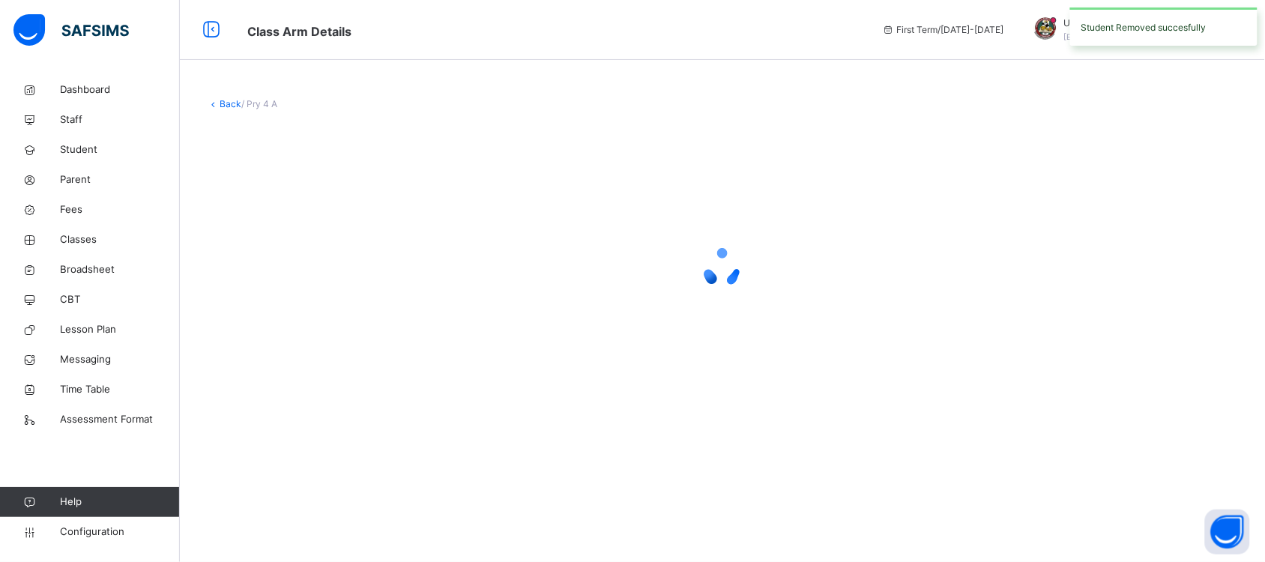
scroll to position [0, 0]
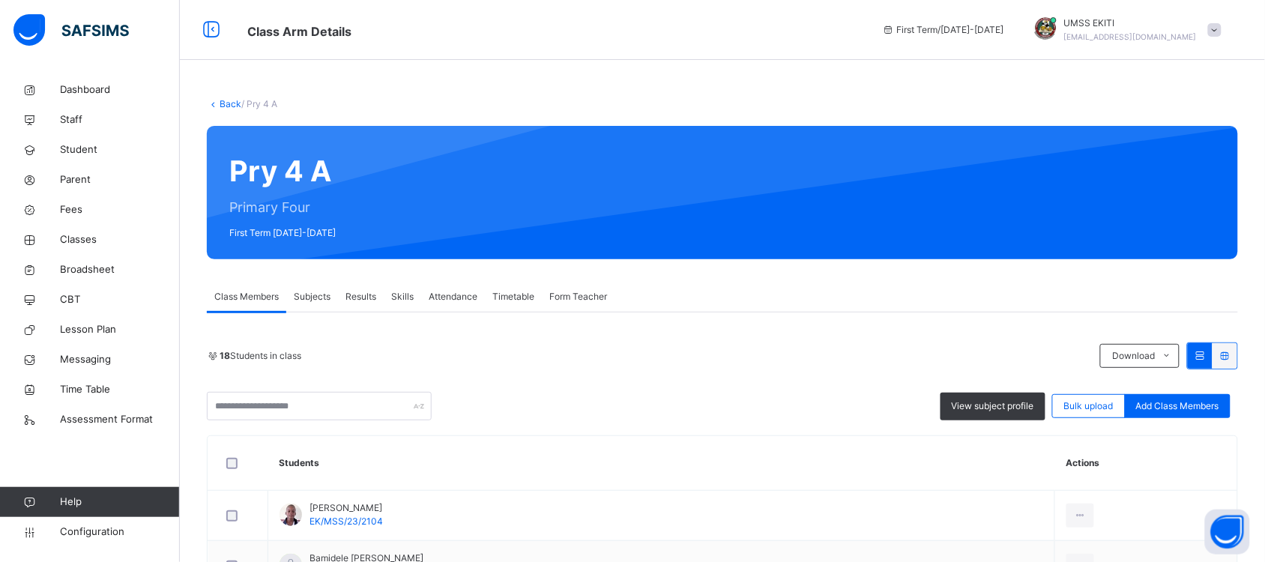
click at [233, 102] on link "Back" at bounding box center [231, 103] width 22 height 11
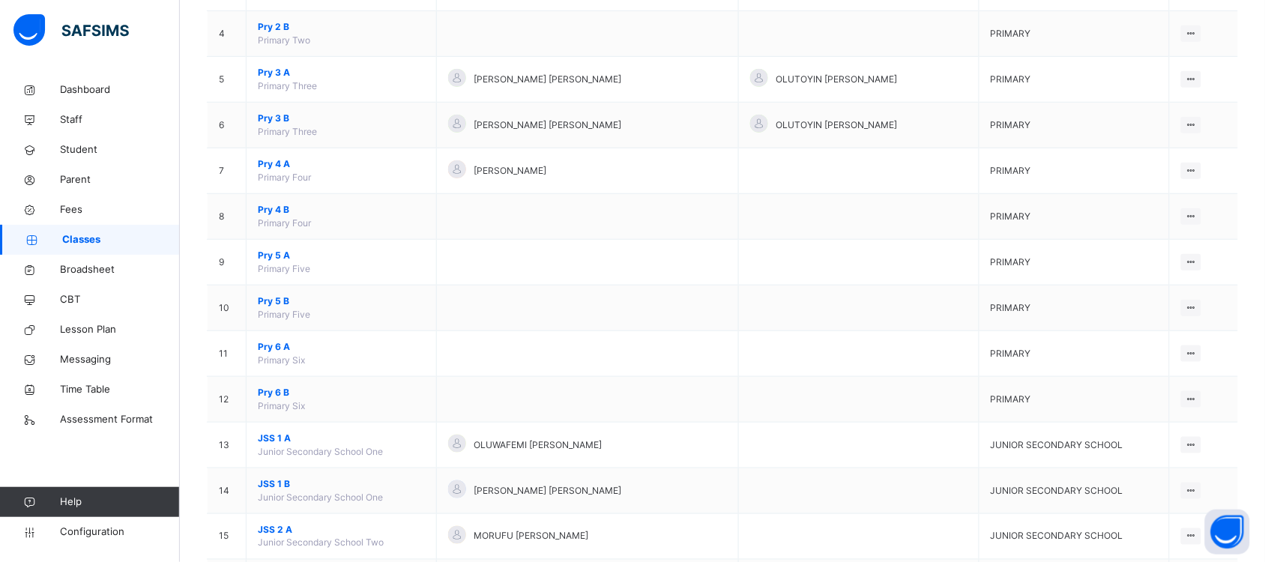
scroll to position [317, 0]
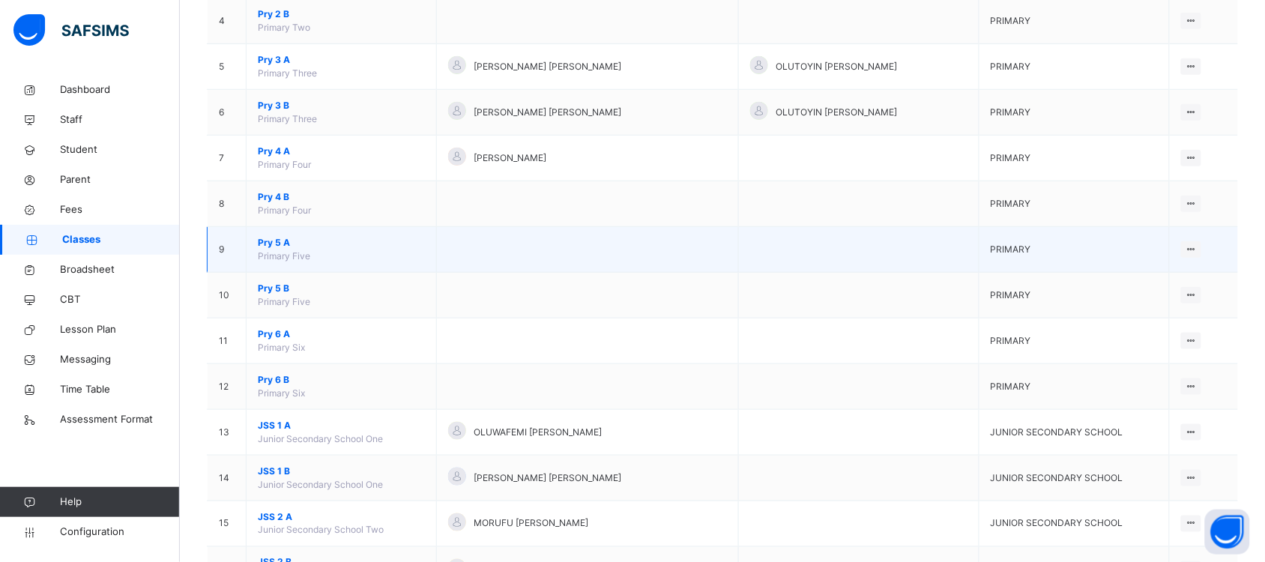
click at [277, 244] on span "Pry 5 A" at bounding box center [341, 242] width 167 height 13
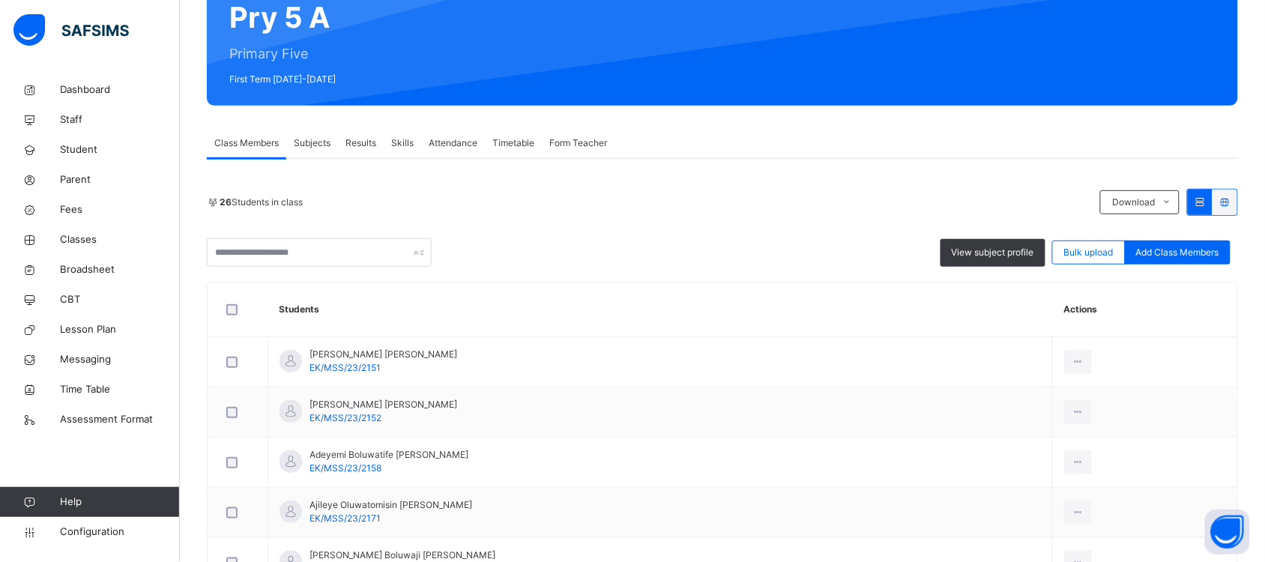
scroll to position [136, 0]
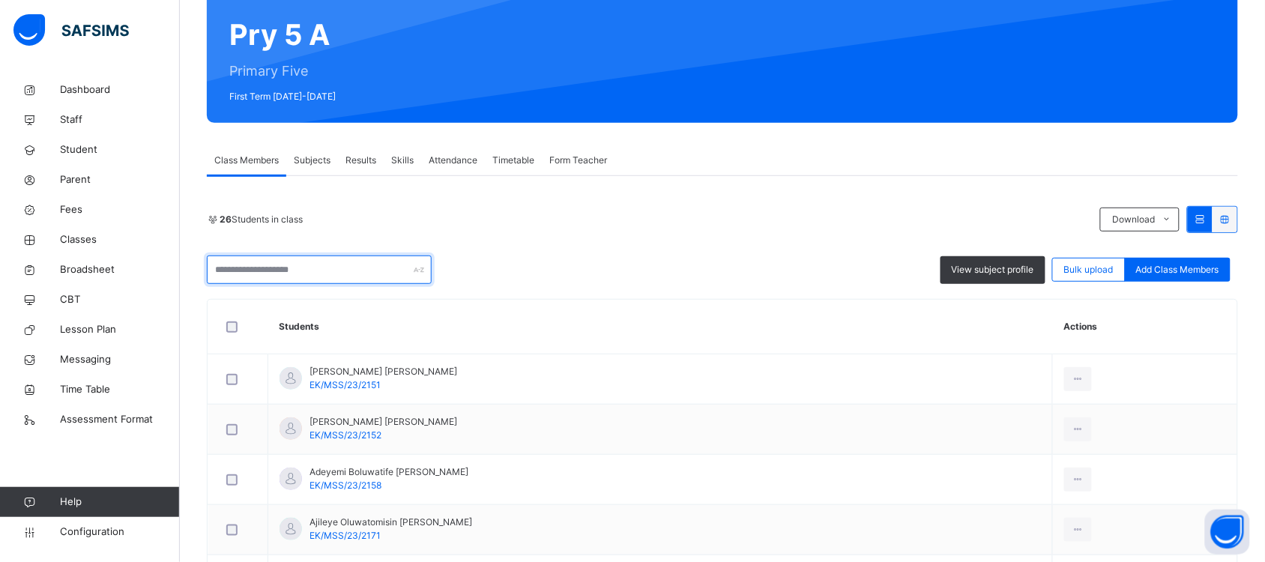
click at [347, 274] on input "text" at bounding box center [319, 270] width 225 height 28
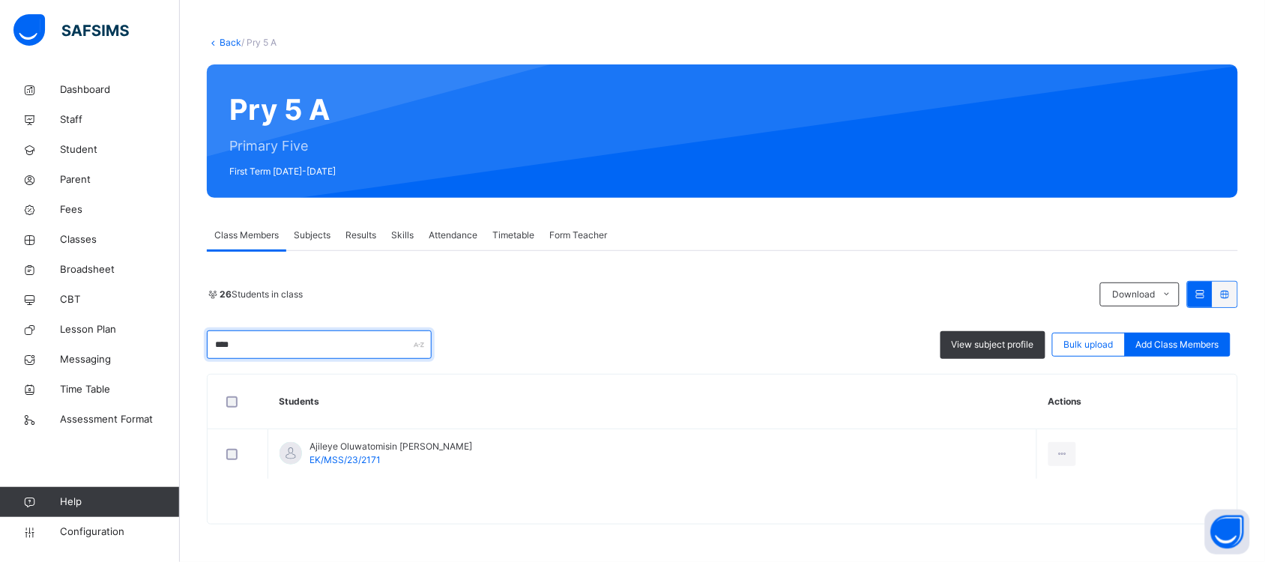
scroll to position [62, 0]
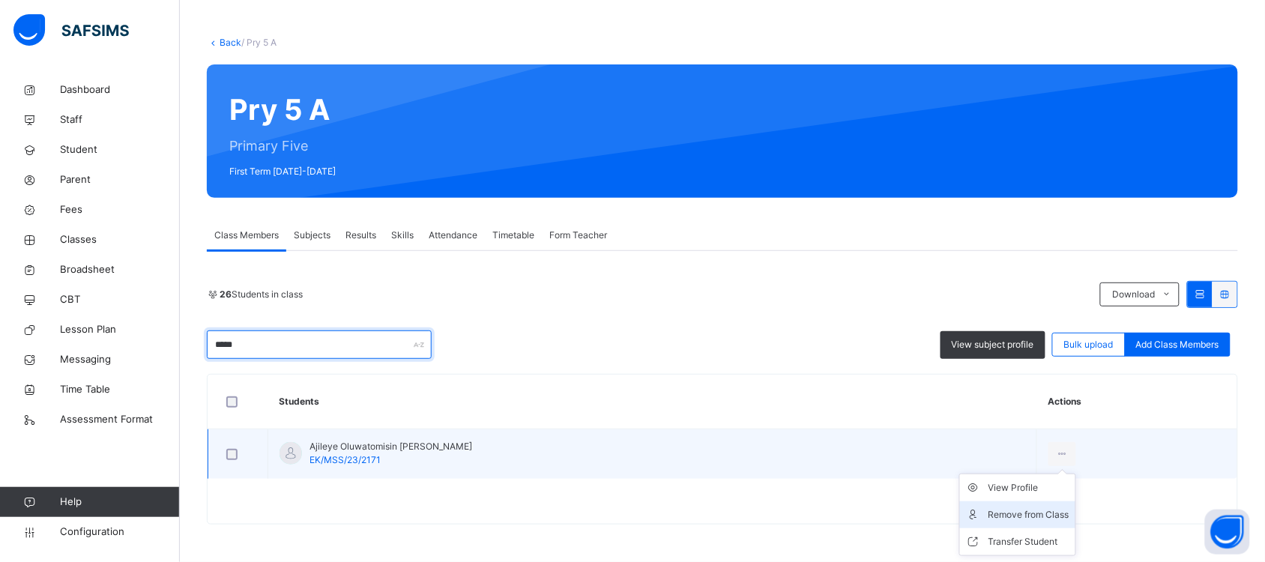
type input "*****"
click at [1016, 511] on div "Remove from Class" at bounding box center [1029, 514] width 81 height 15
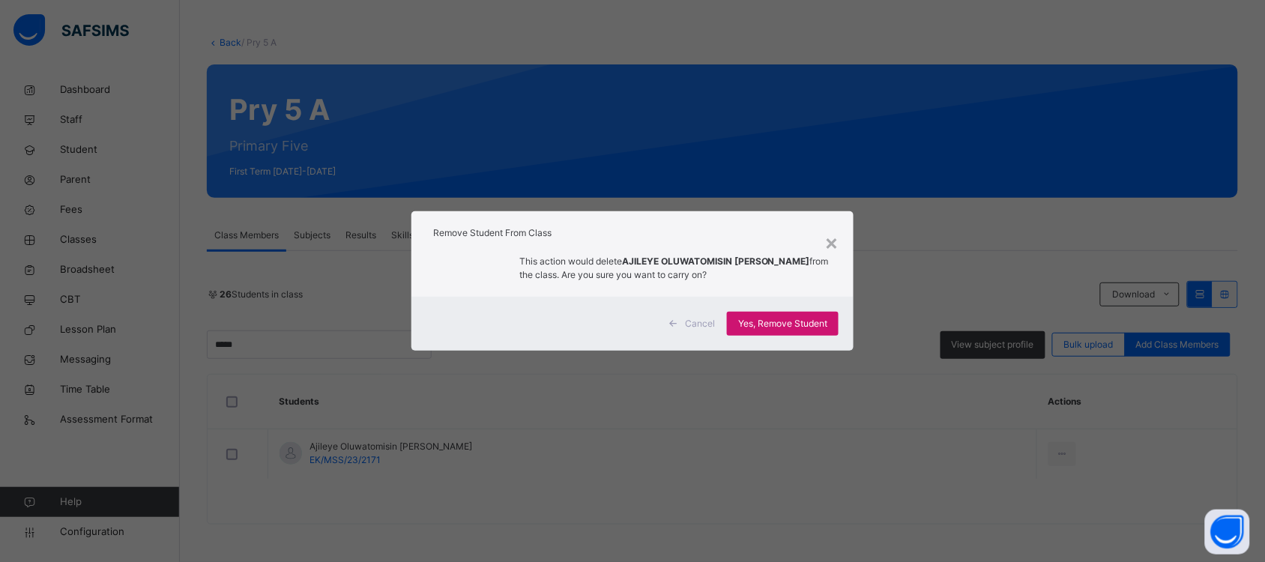
click at [803, 316] on div "Yes, Remove Student" at bounding box center [783, 324] width 112 height 24
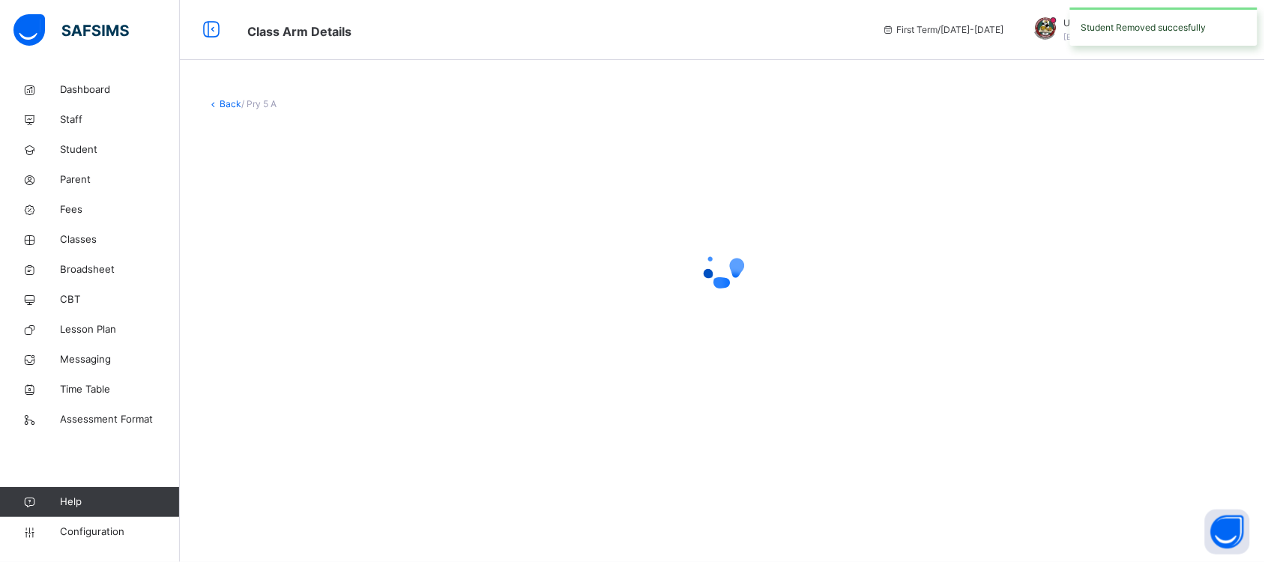
scroll to position [0, 0]
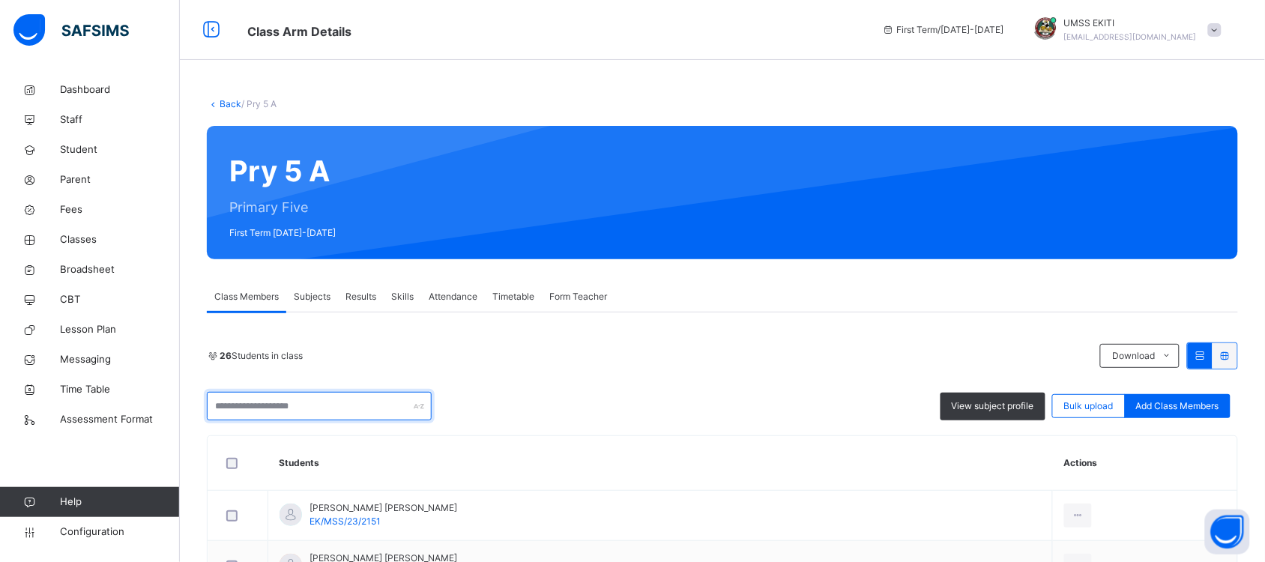
click at [316, 411] on input "text" at bounding box center [319, 406] width 225 height 28
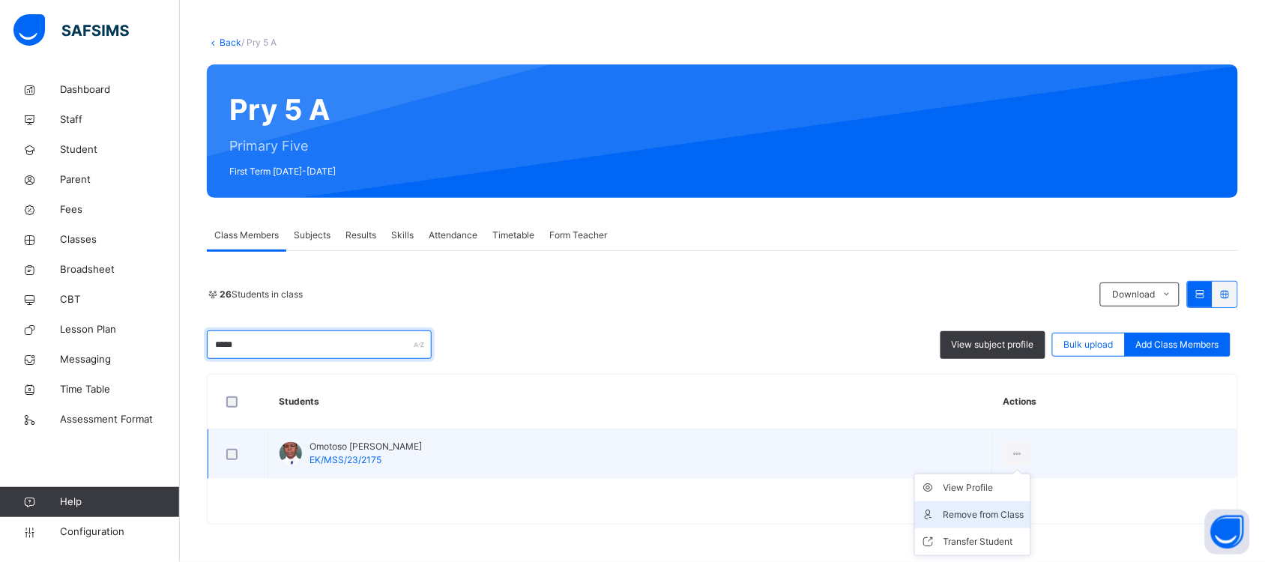
type input "*****"
click at [1009, 510] on div "Remove from Class" at bounding box center [984, 514] width 81 height 15
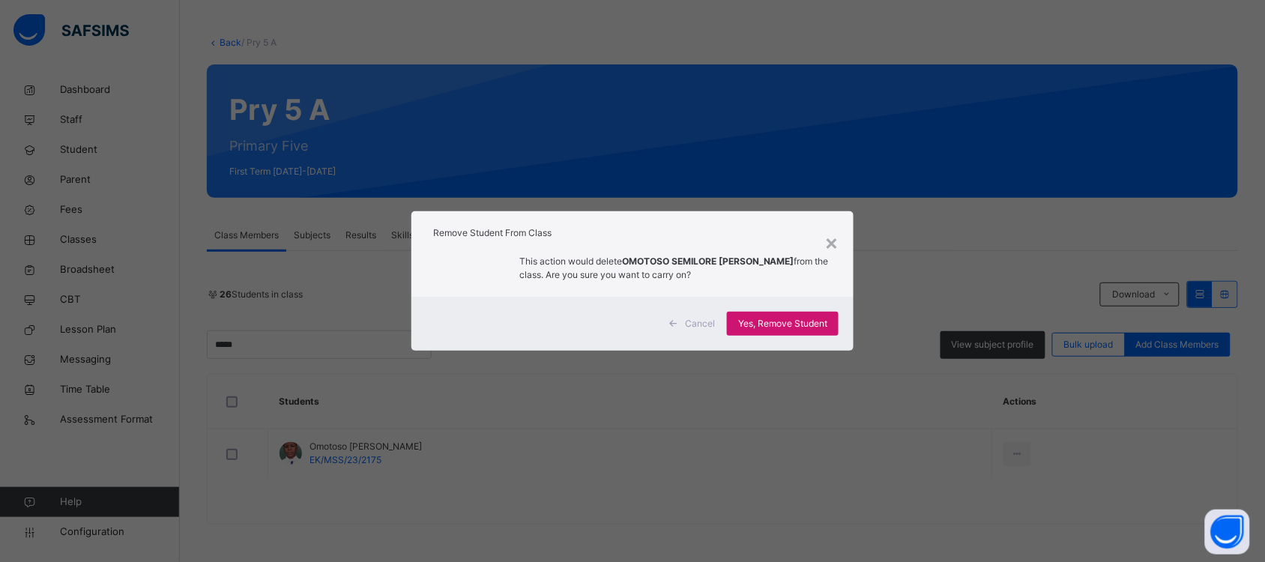
click at [795, 316] on div "Yes, Remove Student" at bounding box center [783, 324] width 112 height 24
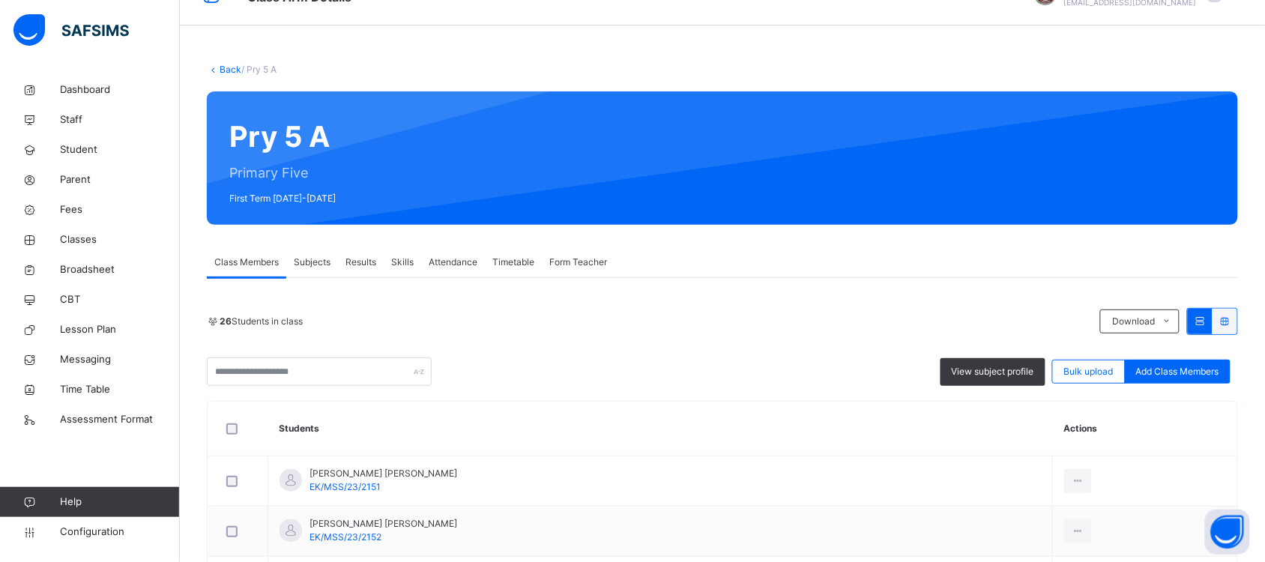
scroll to position [0, 0]
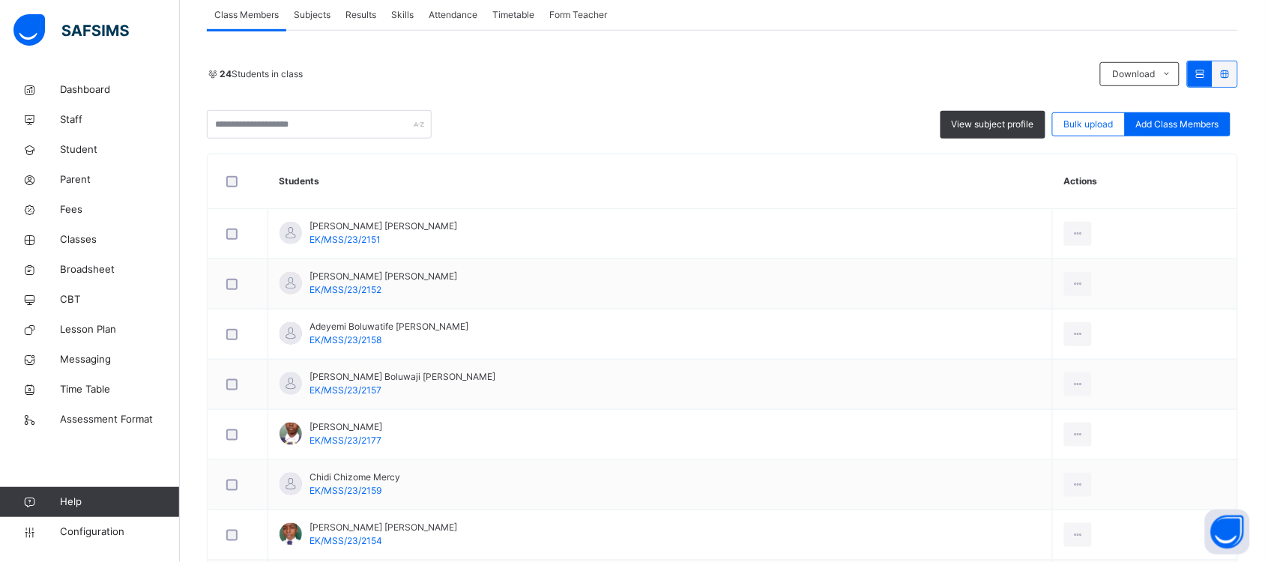
scroll to position [291, 0]
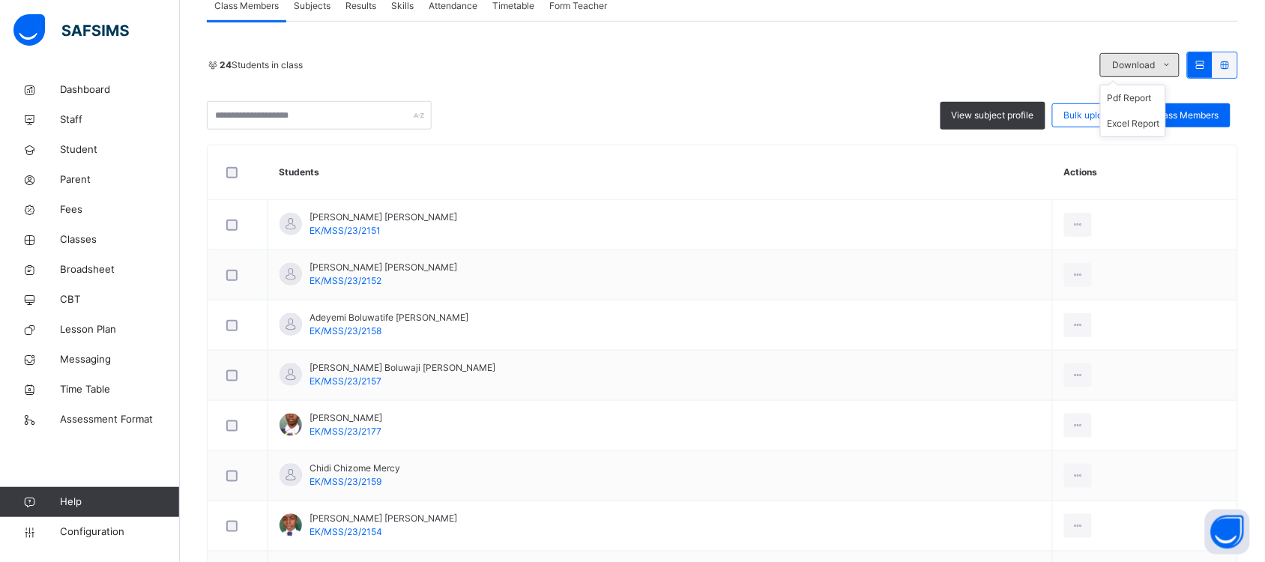
click at [1173, 61] on icon at bounding box center [1167, 65] width 11 height 12
click at [1159, 118] on li "Excel Report" at bounding box center [1133, 123] width 64 height 25
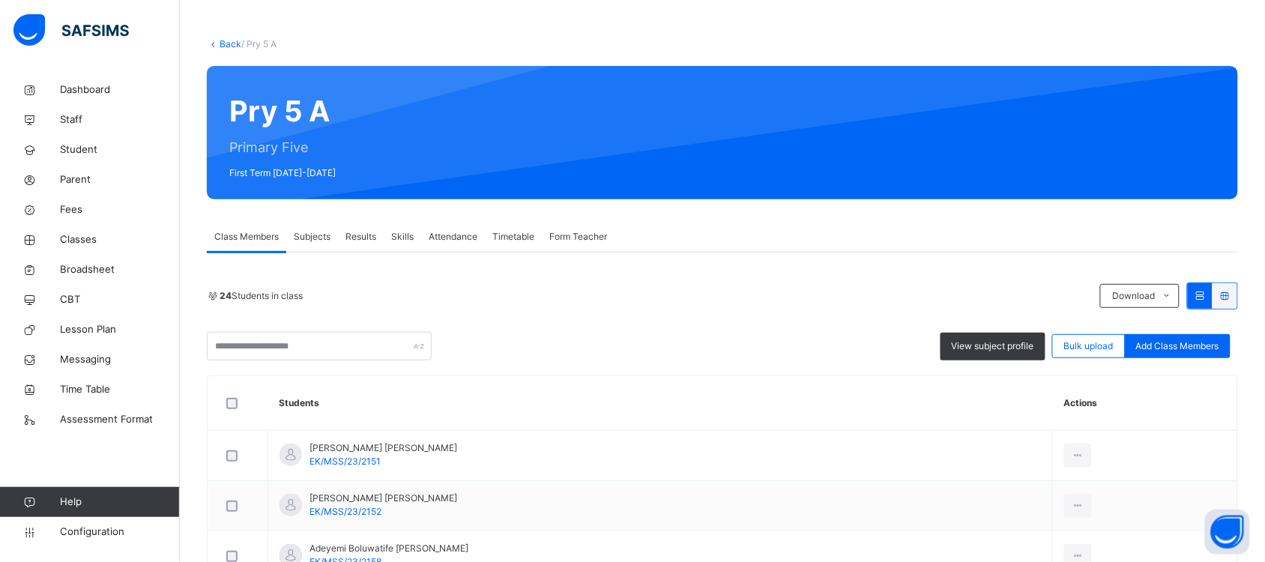
scroll to position [57, 0]
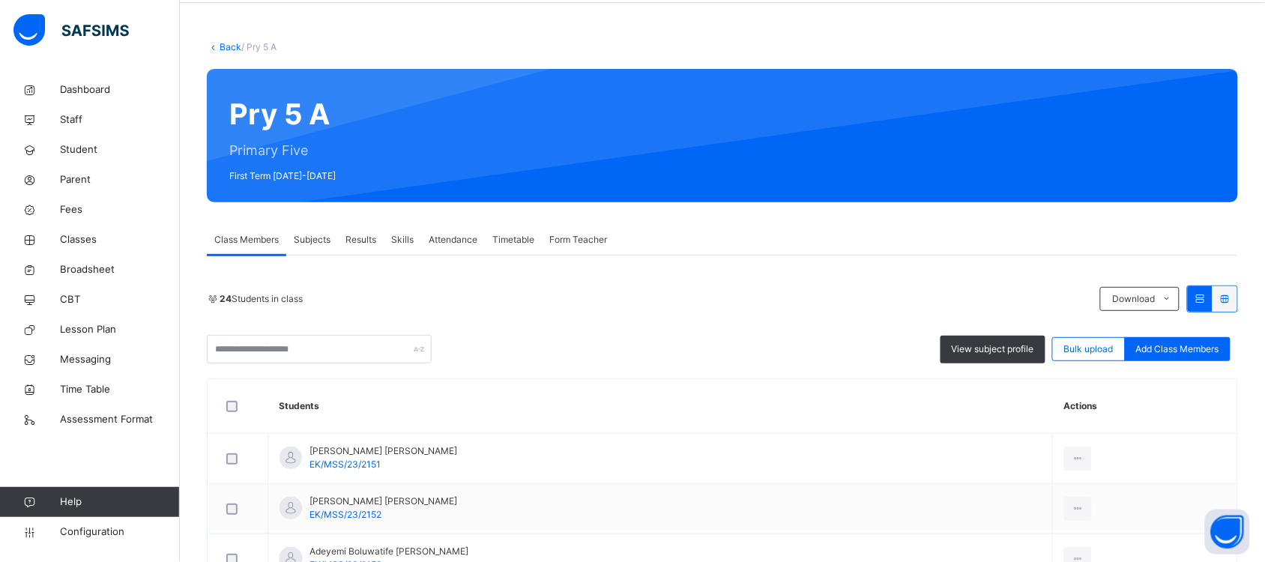
click at [226, 41] on link "Back" at bounding box center [231, 46] width 22 height 11
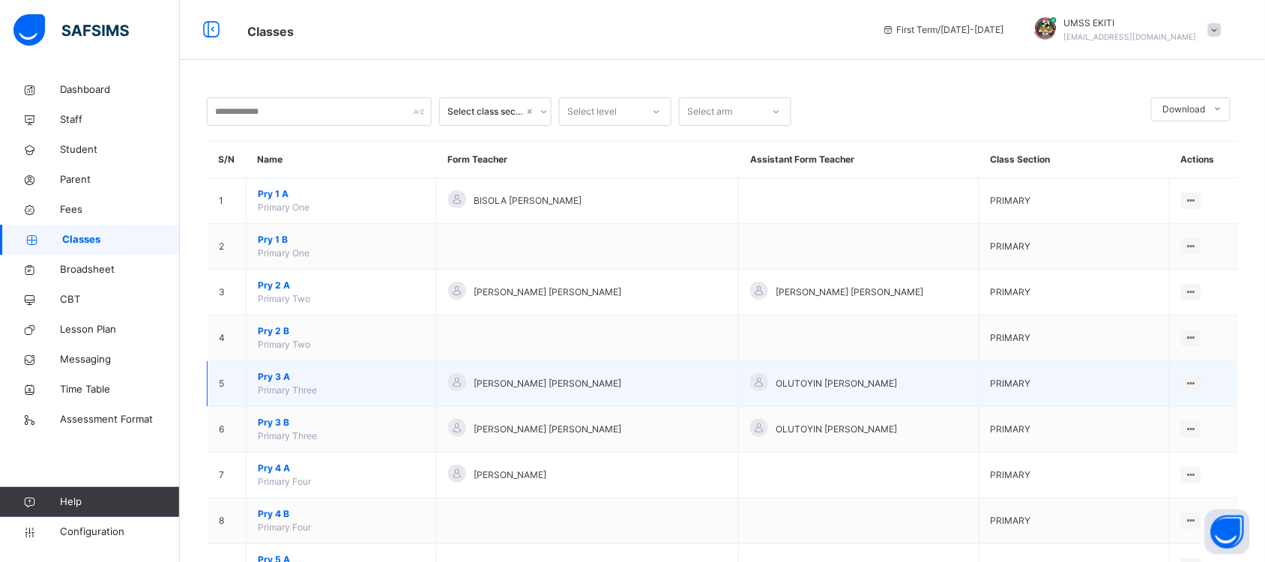
click at [286, 372] on span "Pry 3 A" at bounding box center [341, 376] width 167 height 13
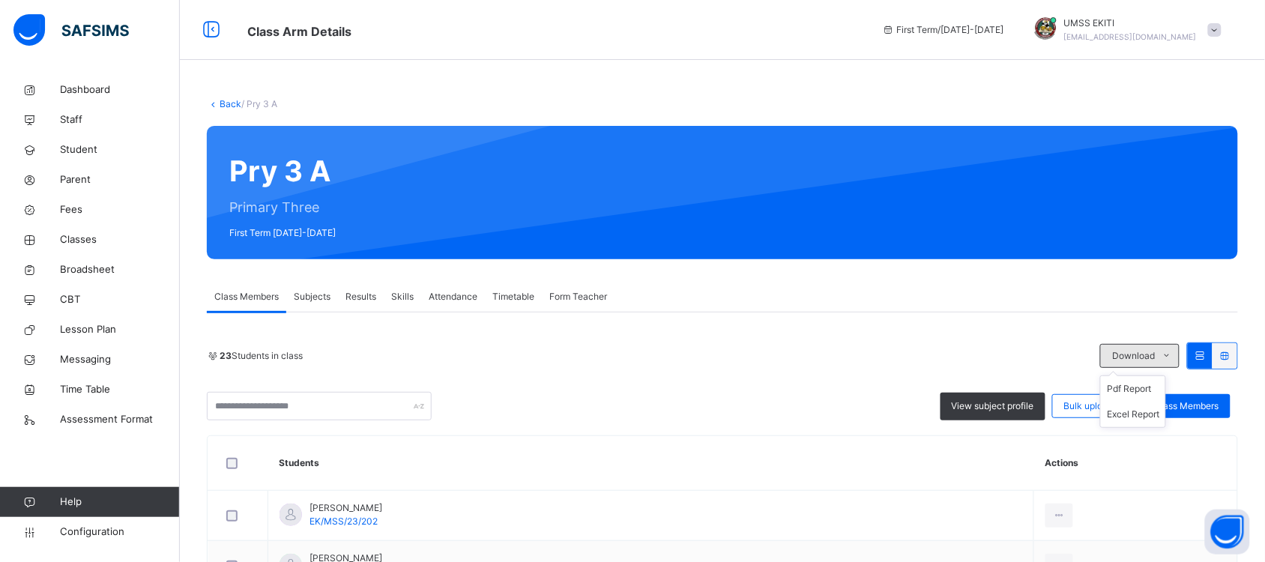
click at [1170, 350] on span at bounding box center [1167, 356] width 24 height 24
click at [1159, 410] on li "Excel Report" at bounding box center [1133, 414] width 64 height 25
click at [225, 102] on link "Back" at bounding box center [231, 103] width 22 height 11
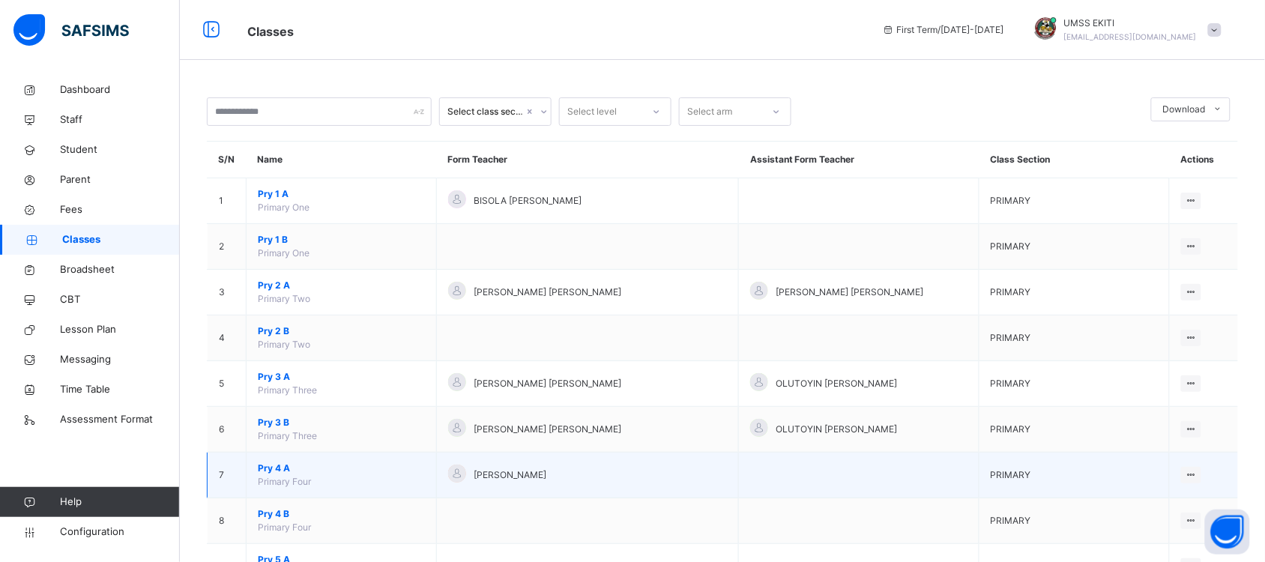
click at [287, 462] on span "Pry 4 A" at bounding box center [341, 468] width 167 height 13
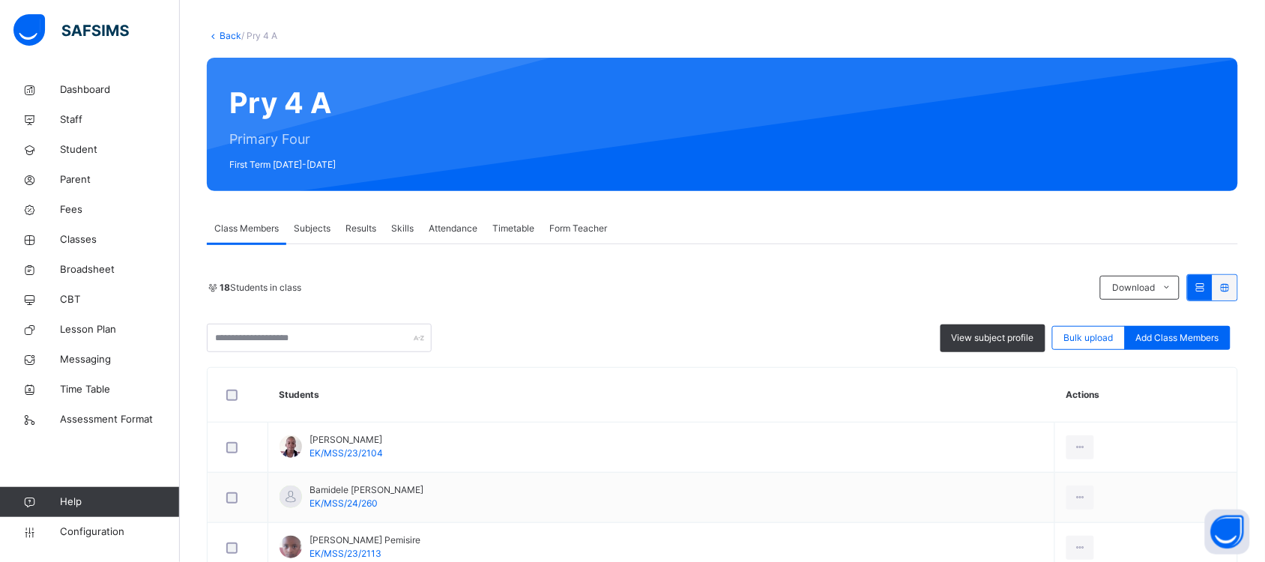
scroll to position [45, 0]
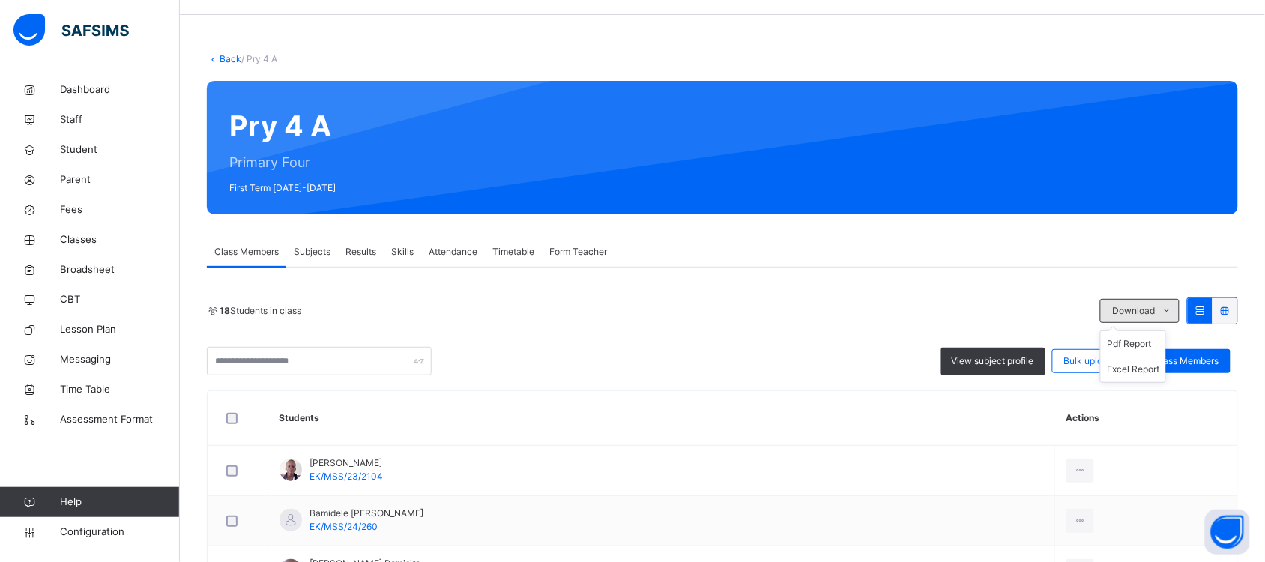
click at [1173, 310] on icon at bounding box center [1167, 311] width 11 height 12
click at [1158, 369] on li "Excel Report" at bounding box center [1133, 369] width 64 height 25
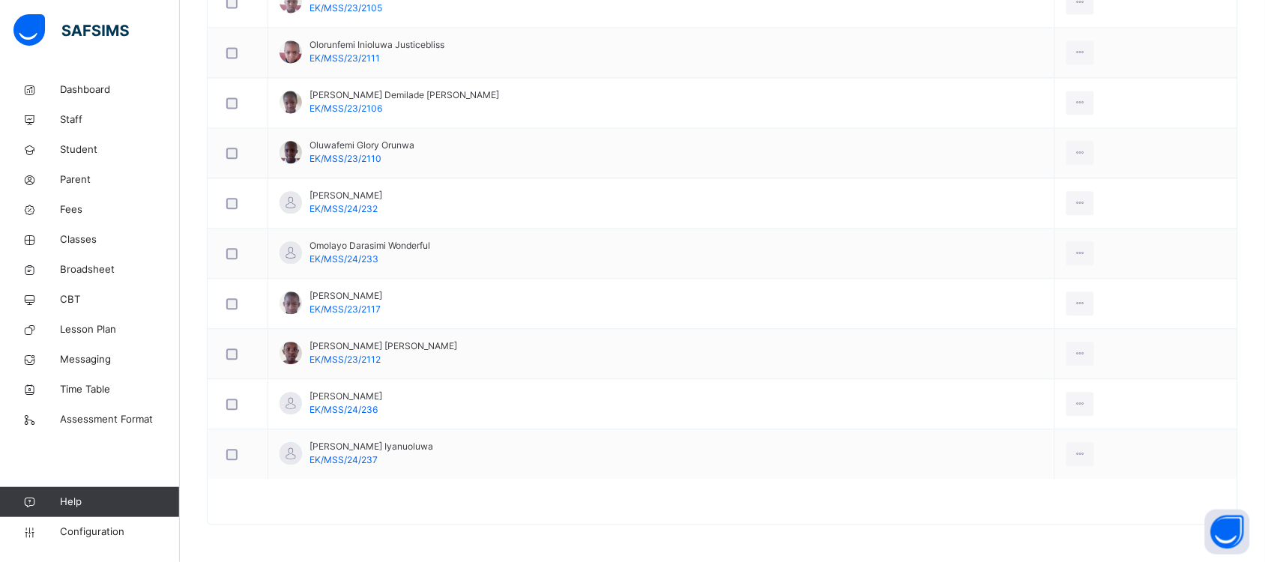
scroll to position [0, 0]
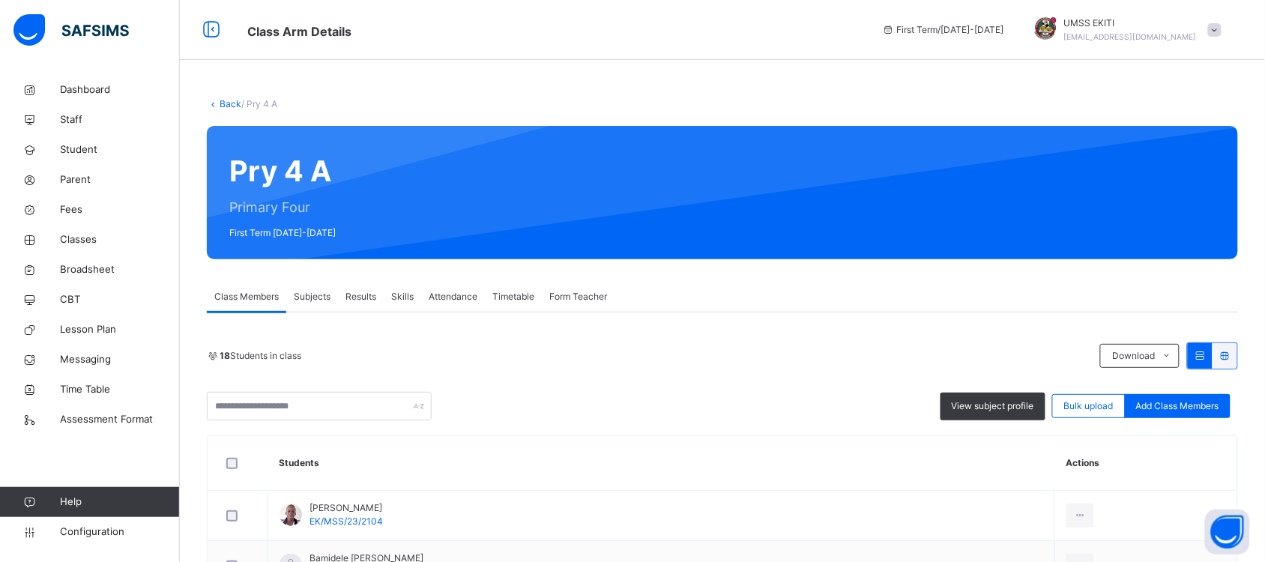
click at [321, 298] on span "Subjects" at bounding box center [312, 296] width 37 height 13
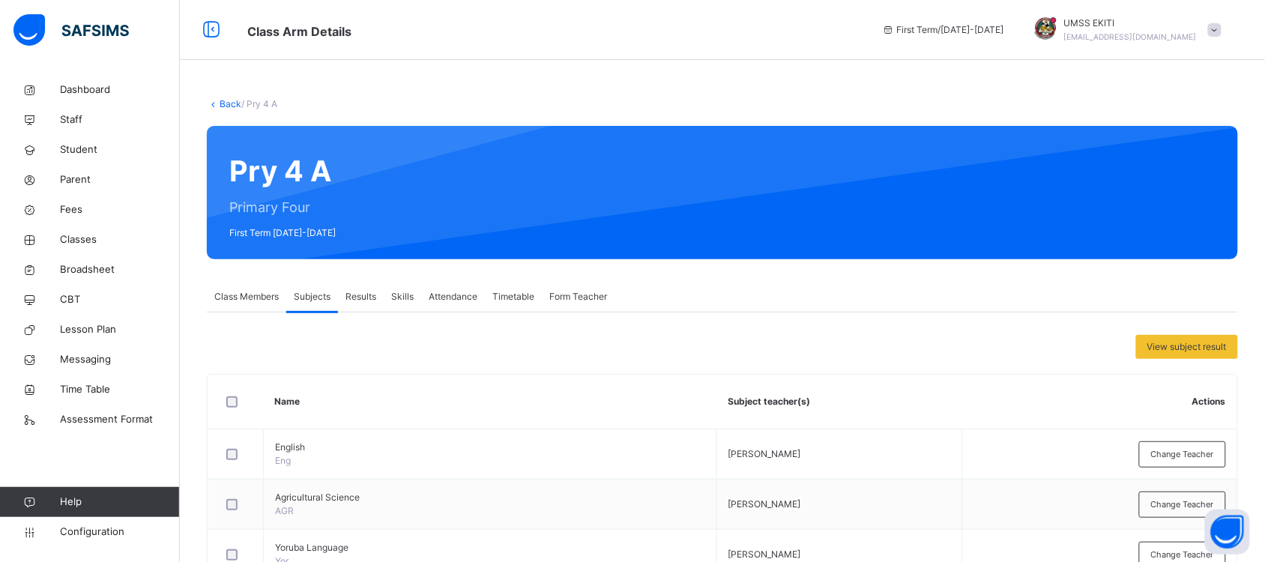
click at [231, 102] on link "Back" at bounding box center [231, 103] width 22 height 11
